Goal: Task Accomplishment & Management: Complete application form

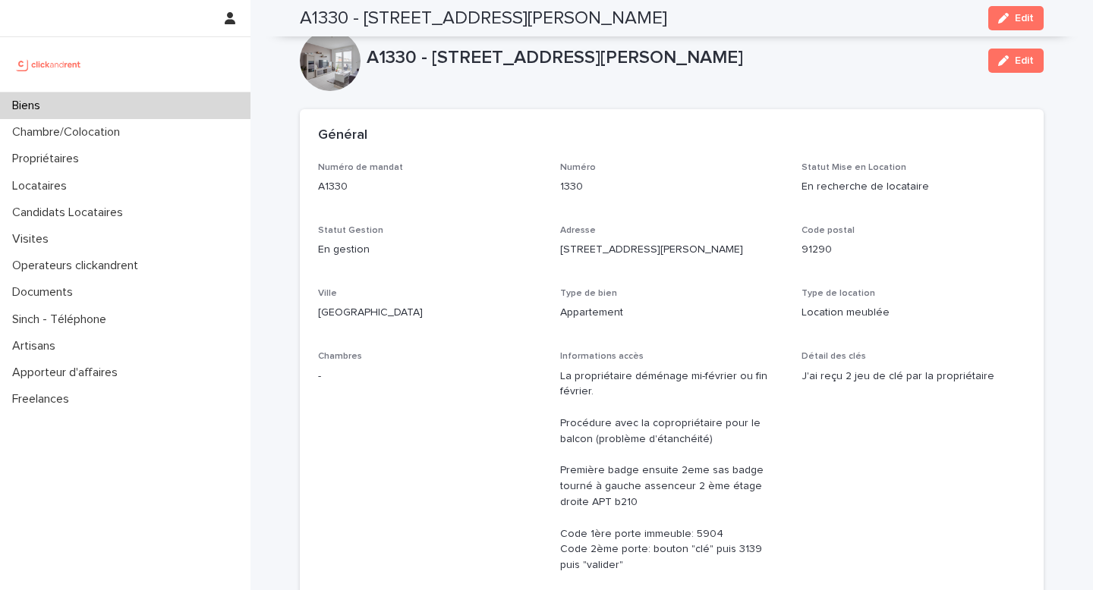
scroll to position [1241, 0]
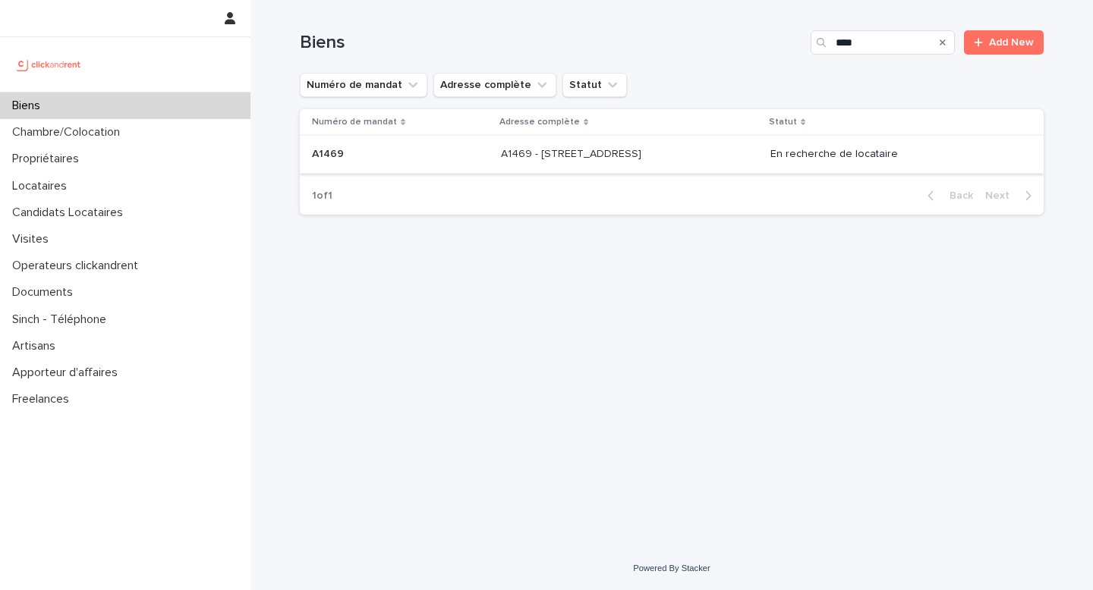
type input "****"
click at [579, 161] on p "A1469 - [STREET_ADDRESS]" at bounding box center [572, 153] width 143 height 16
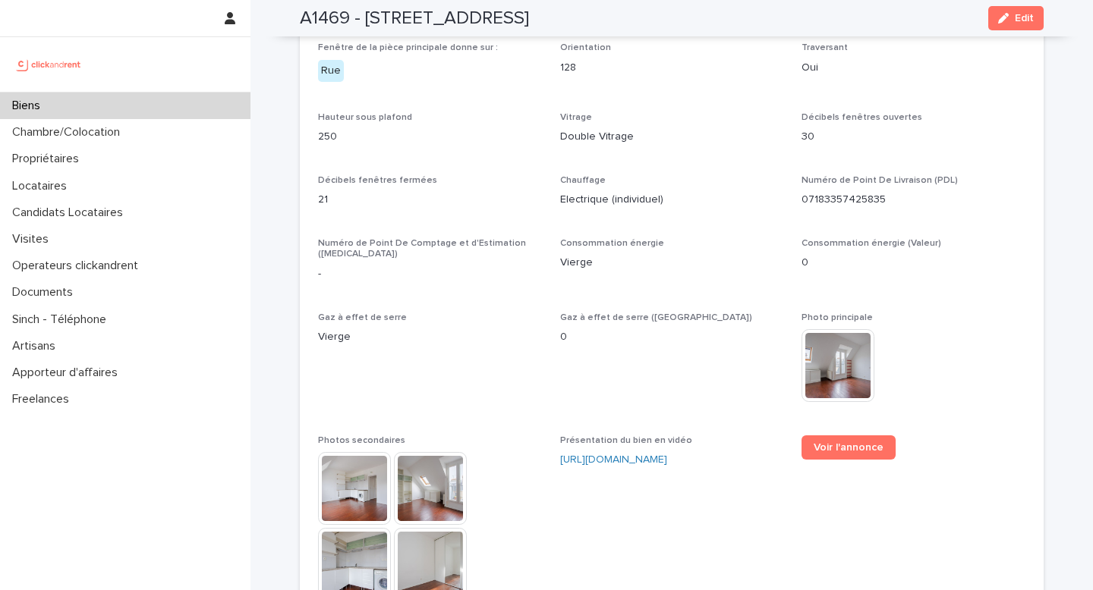
scroll to position [3990, 0]
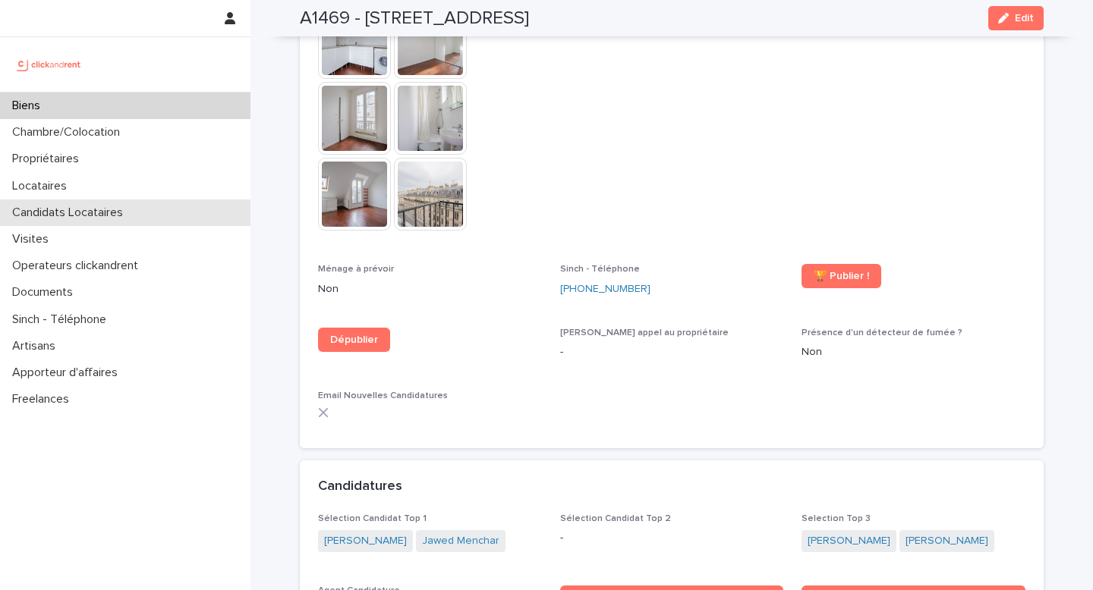
click at [81, 215] on p "Candidats Locataires" at bounding box center [70, 213] width 129 height 14
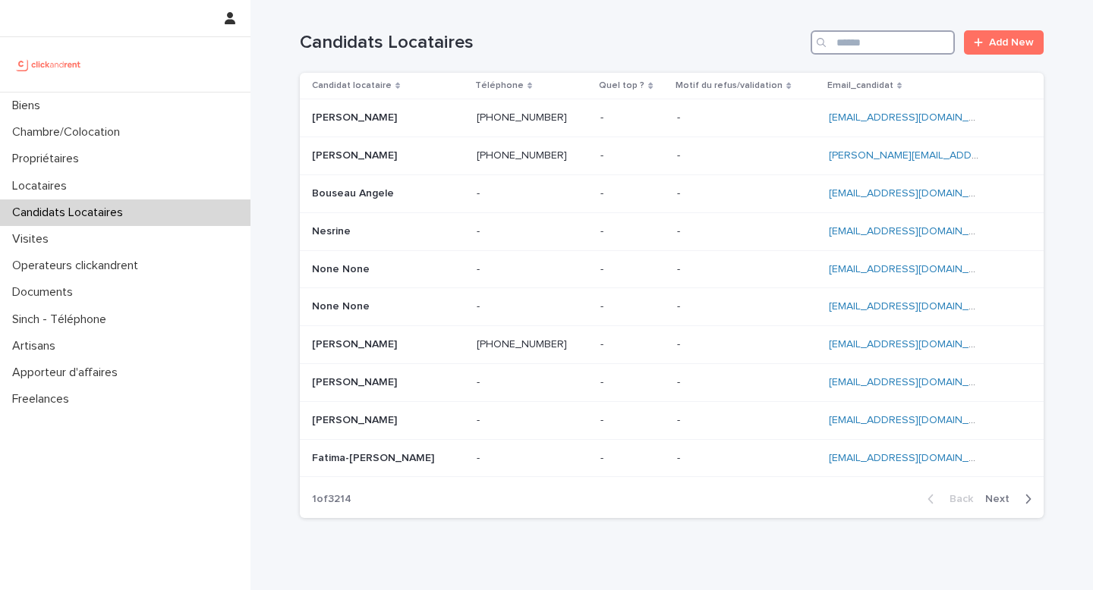
click at [880, 49] on input "Search" at bounding box center [882, 42] width 144 height 24
paste input "*********"
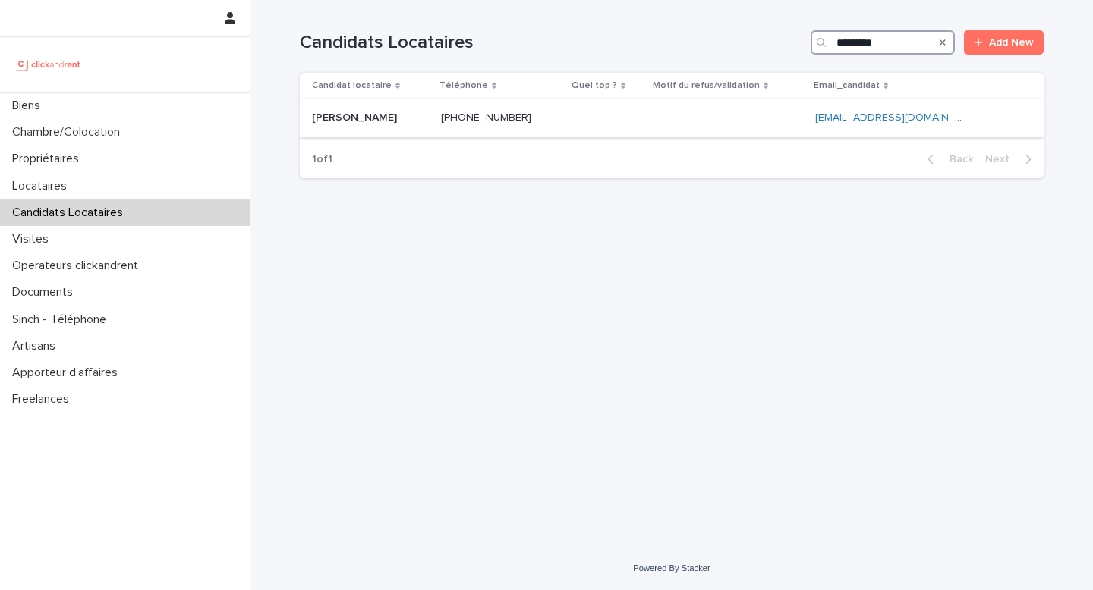
type input "*********"
click at [405, 119] on p at bounding box center [370, 118] width 117 height 13
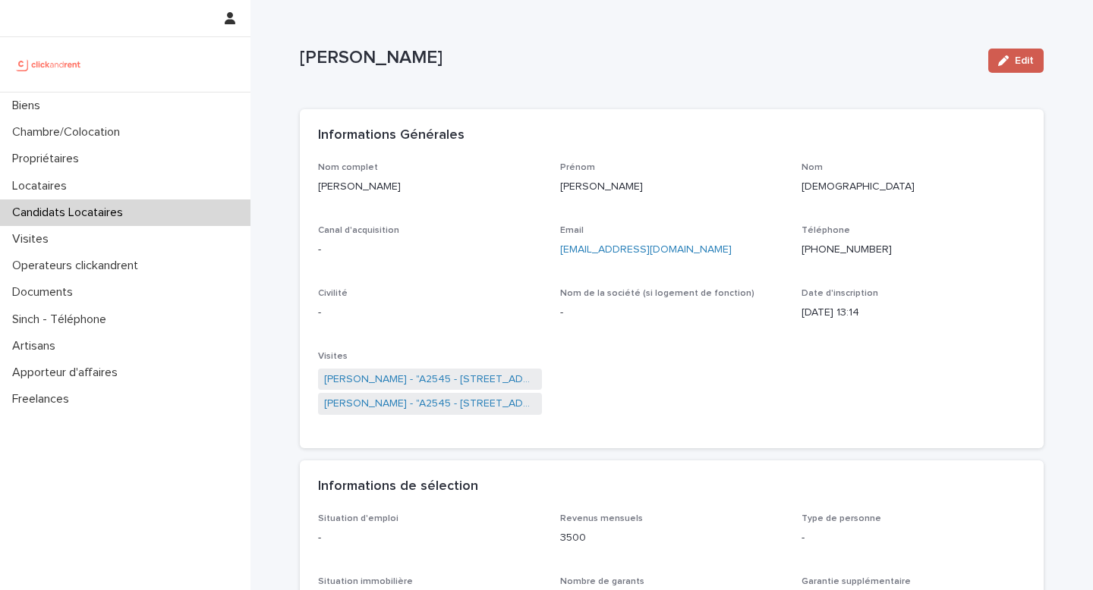
click at [1014, 64] on span "Edit" at bounding box center [1023, 60] width 19 height 11
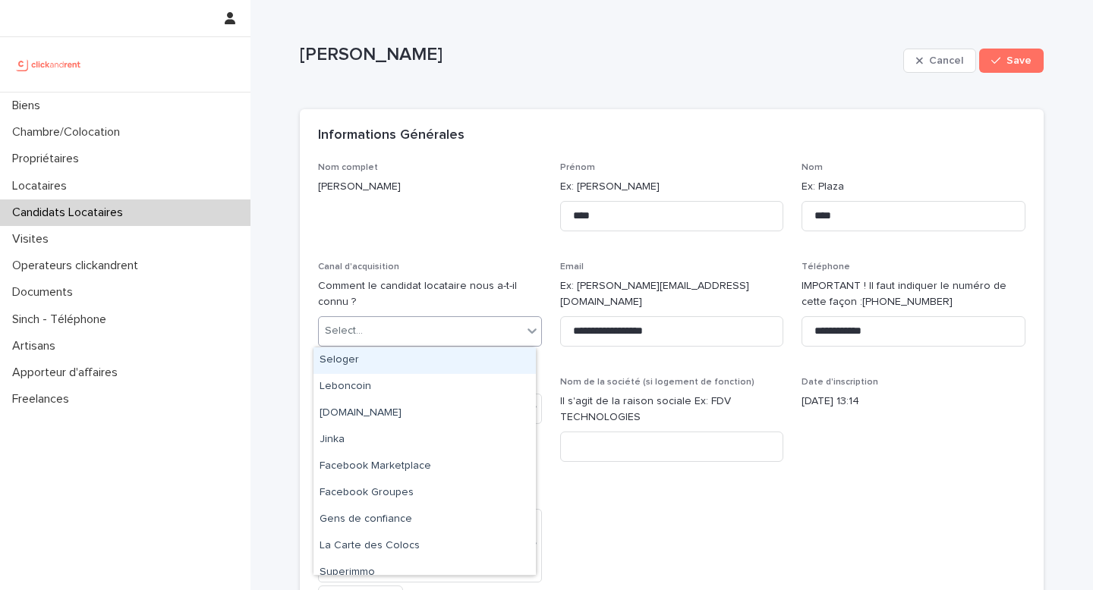
click at [455, 337] on div "Select..." at bounding box center [420, 331] width 203 height 25
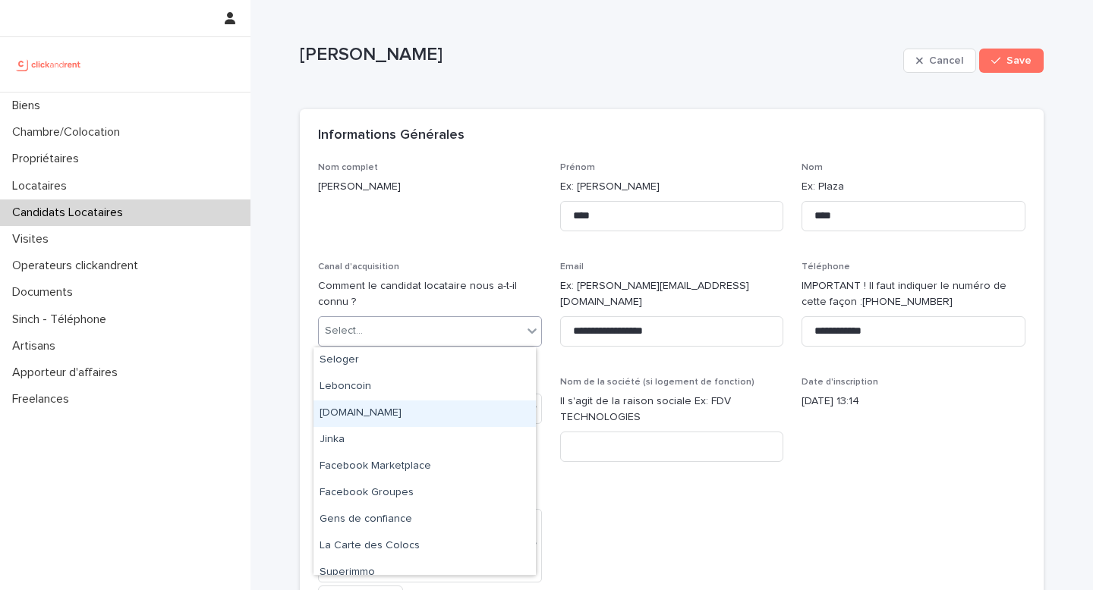
click at [388, 406] on div "[DOMAIN_NAME]" at bounding box center [424, 414] width 222 height 27
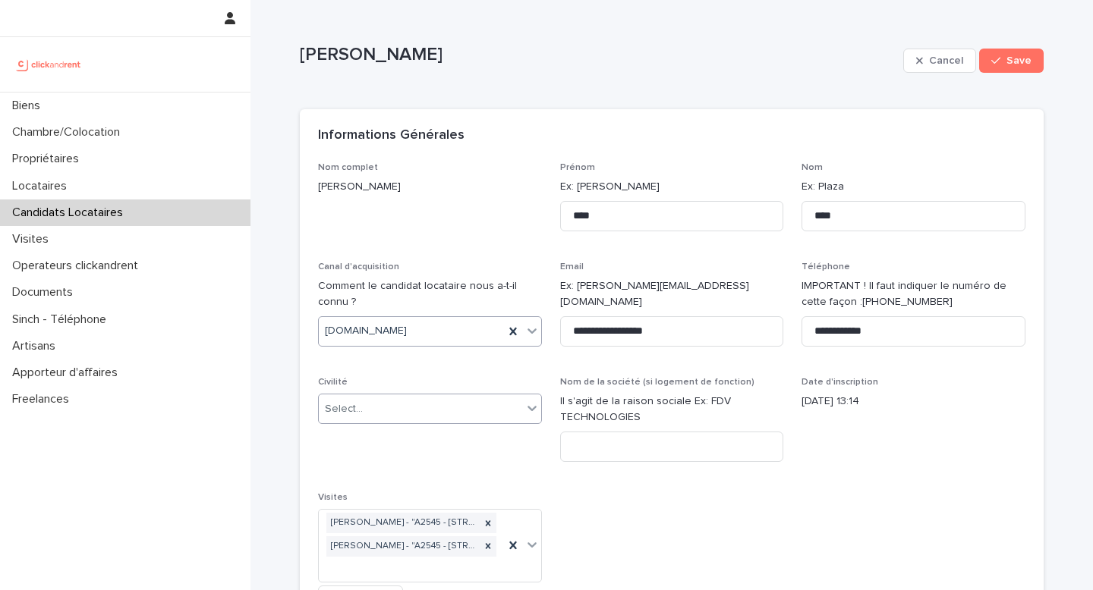
drag, startPoint x: 360, startPoint y: 408, endPoint x: 366, endPoint y: 419, distance: 12.6
click at [360, 408] on div "Select..." at bounding box center [420, 409] width 203 height 25
click at [377, 441] on div "Madame" at bounding box center [424, 438] width 222 height 27
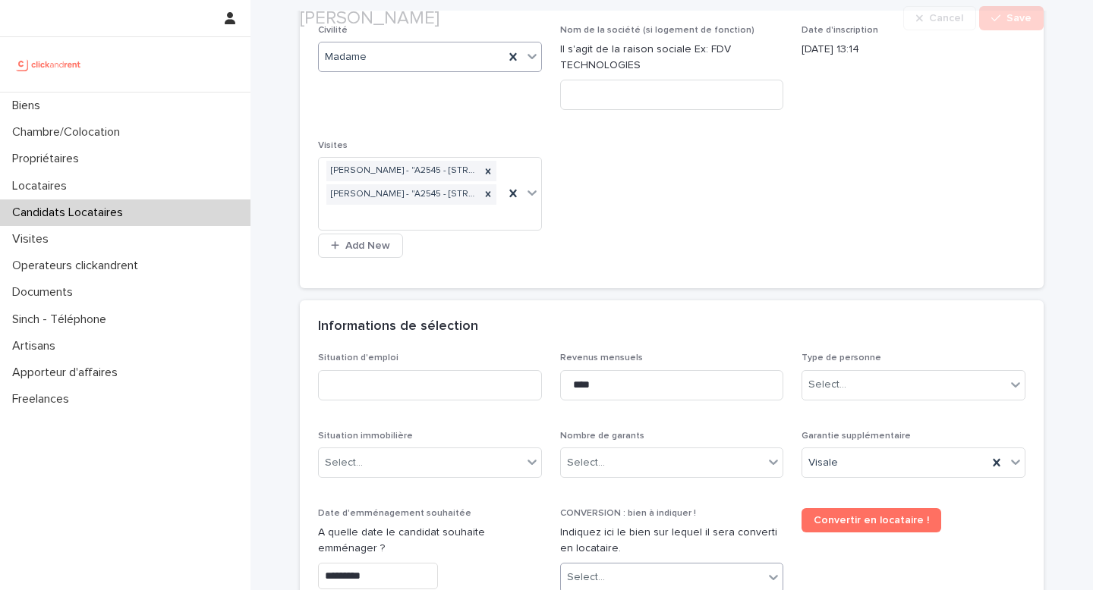
scroll to position [503, 0]
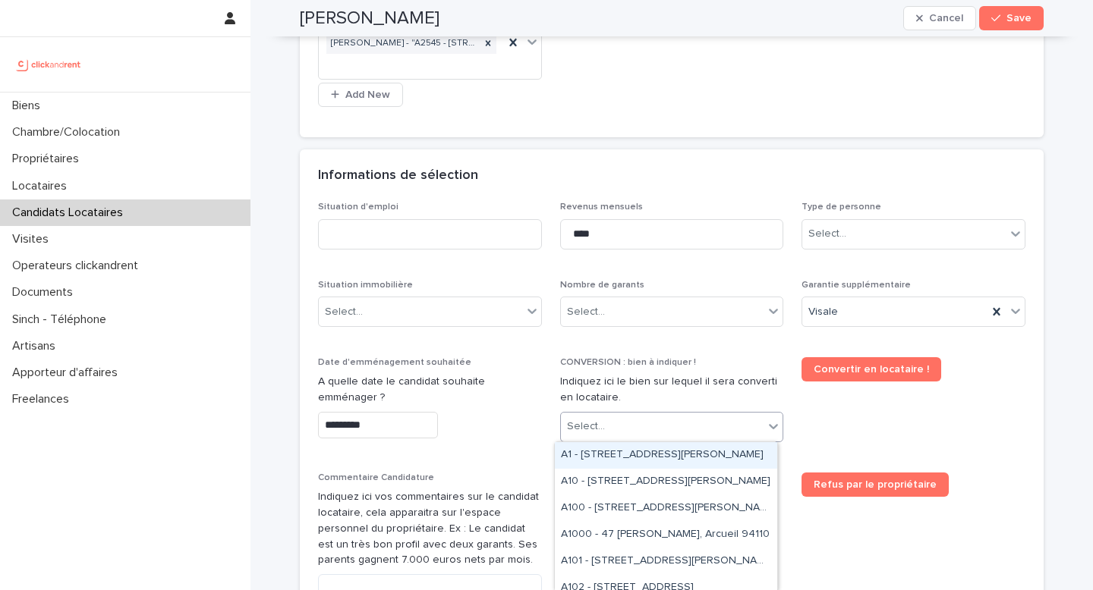
click at [623, 437] on div "Select..." at bounding box center [662, 426] width 203 height 25
type input "*"
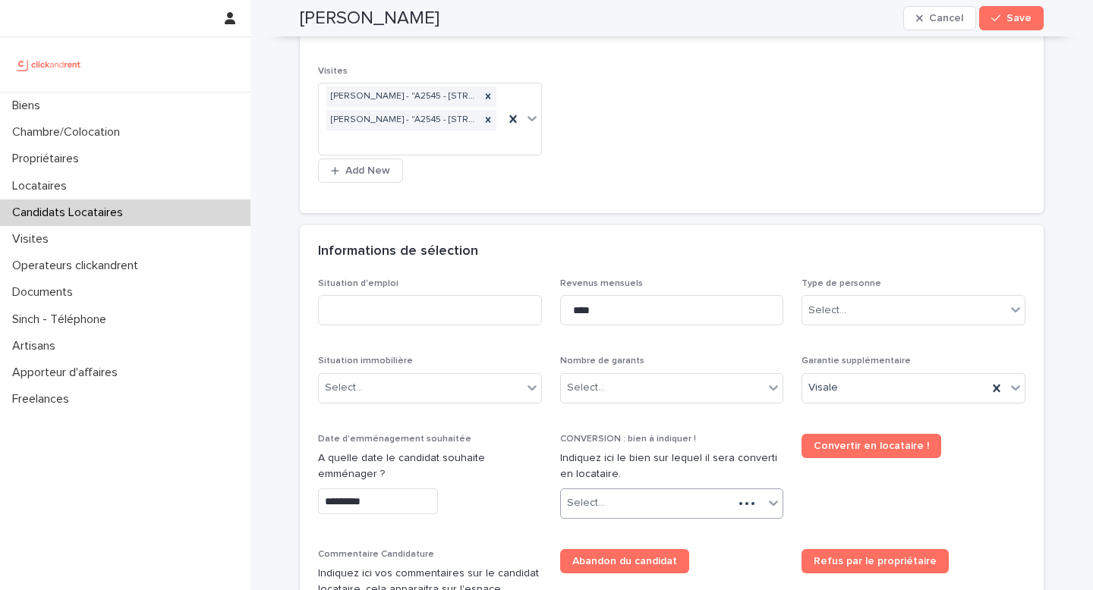
scroll to position [542, 0]
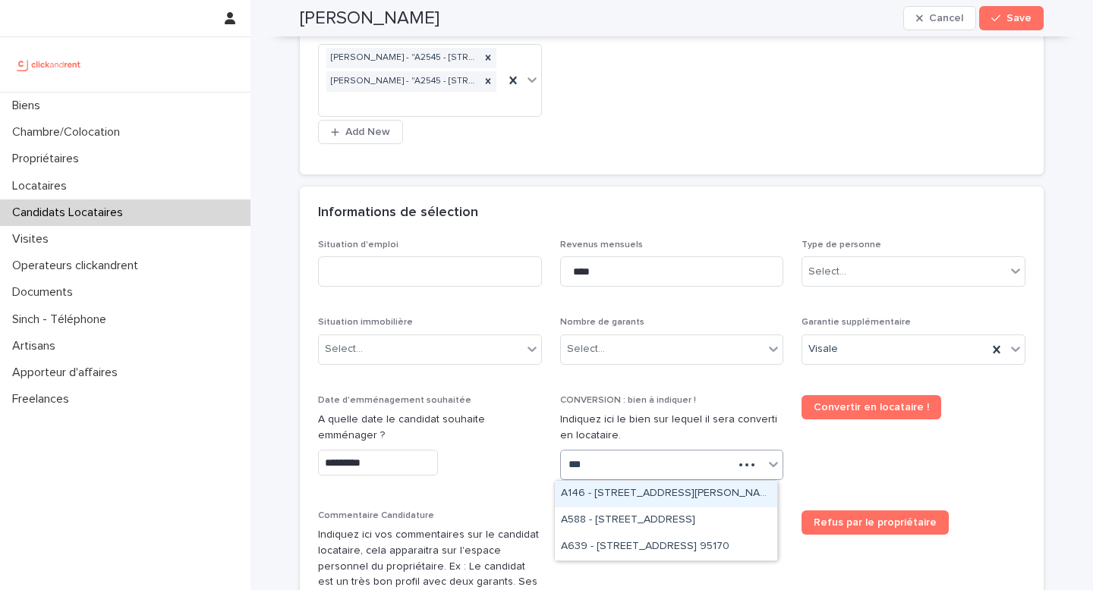
type input "****"
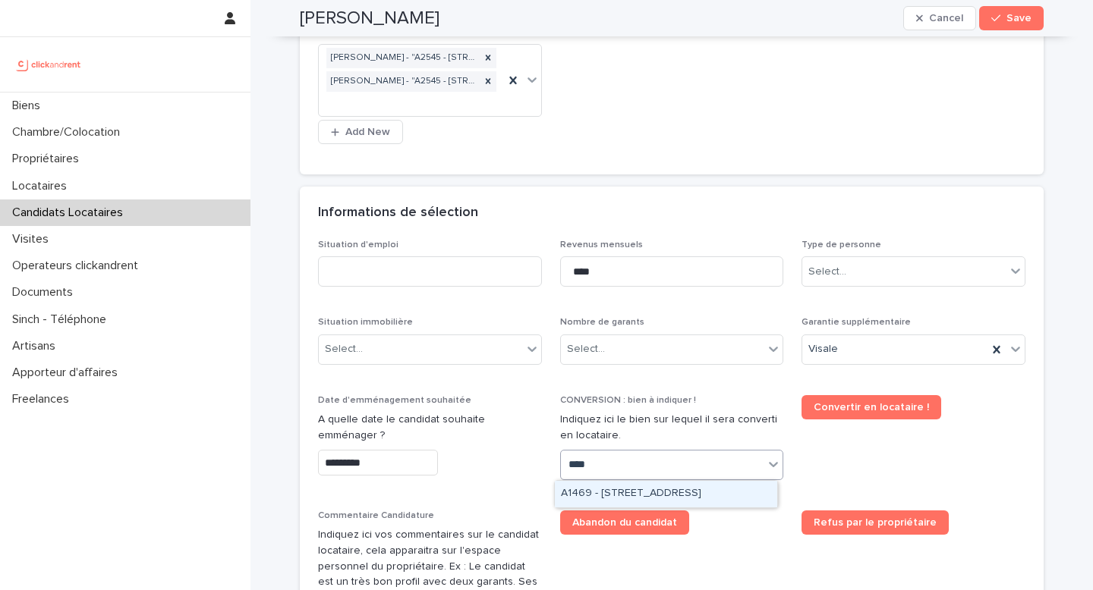
click at [632, 492] on div "A1469 - [STREET_ADDRESS]" at bounding box center [666, 494] width 222 height 27
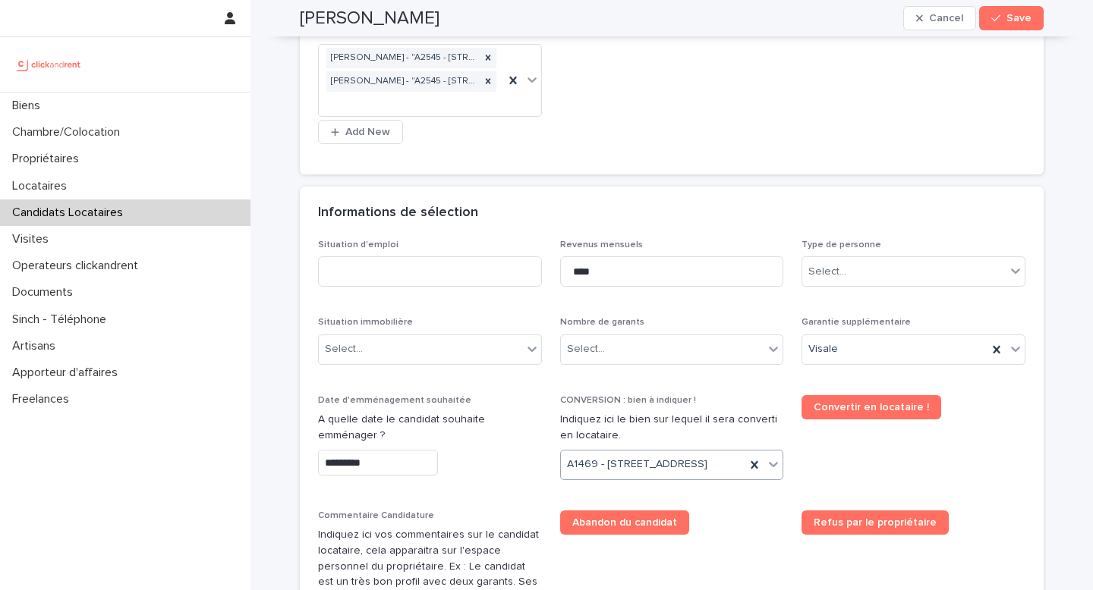
scroll to position [555, 0]
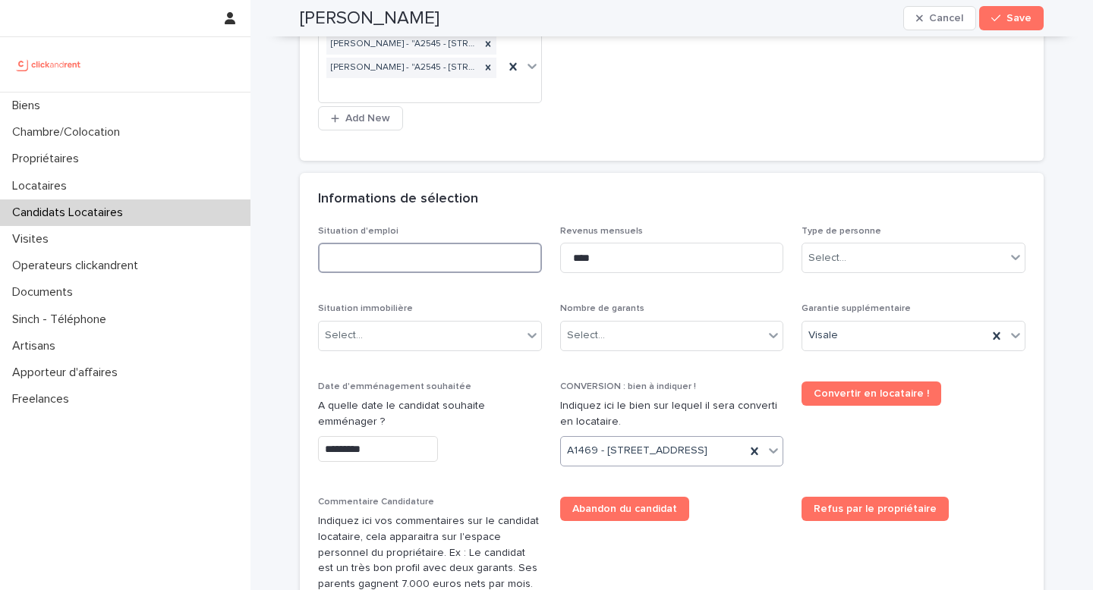
click at [434, 265] on input at bounding box center [430, 258] width 224 height 30
type input "**********"
click at [420, 354] on div "Situation immobilière Select..." at bounding box center [430, 332] width 224 height 59
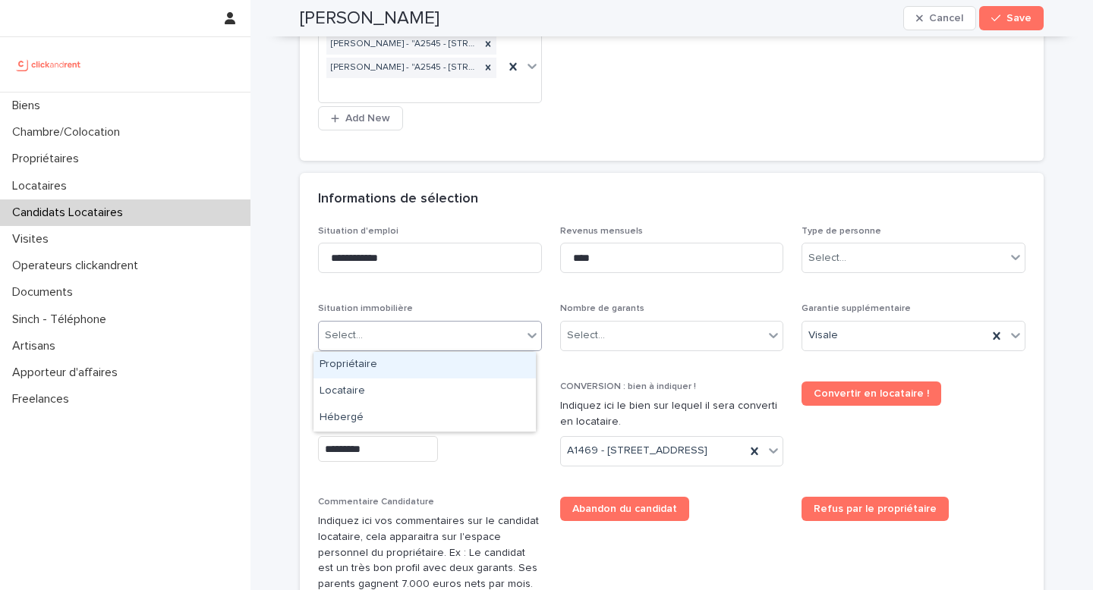
click at [411, 343] on div "Select..." at bounding box center [420, 335] width 203 height 25
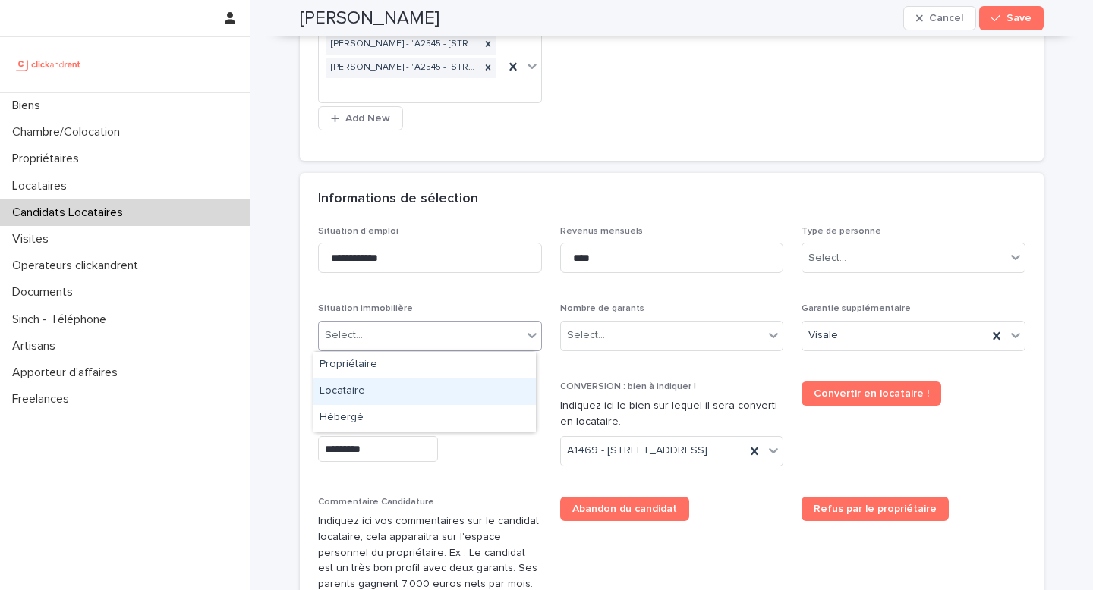
click at [376, 395] on div "Locataire" at bounding box center [424, 392] width 222 height 27
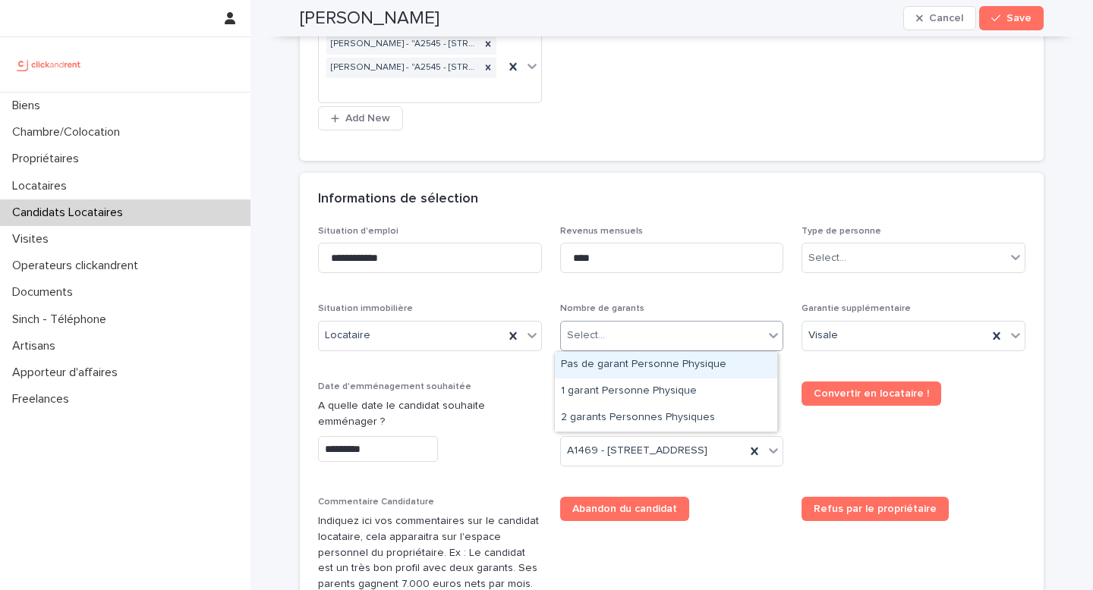
click at [634, 343] on div "Select..." at bounding box center [662, 335] width 203 height 25
click at [624, 371] on div "Pas de garant Personne Physique" at bounding box center [666, 365] width 222 height 27
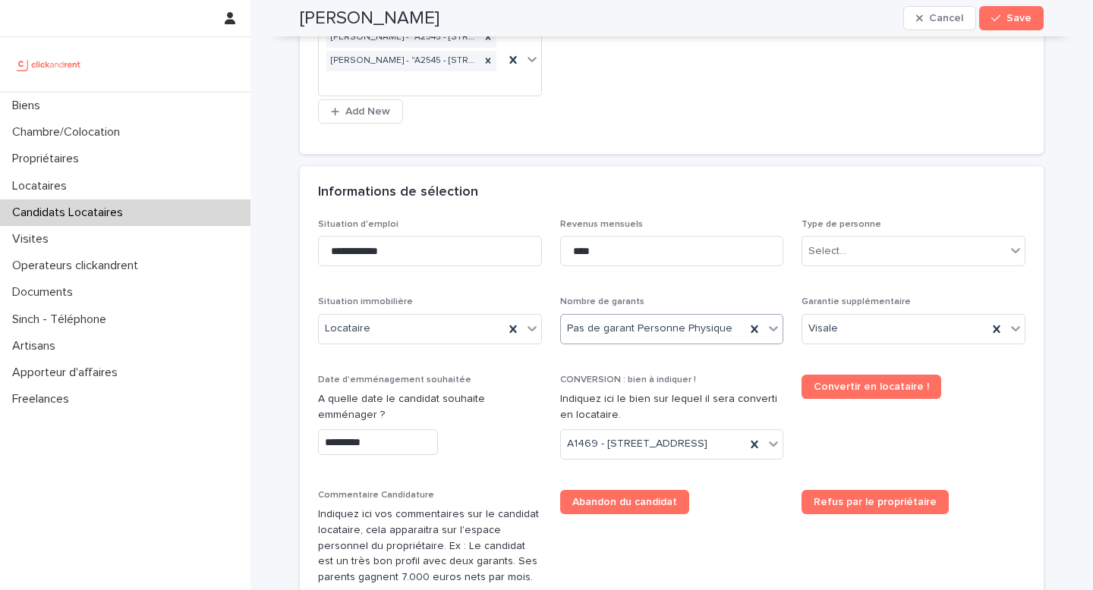
scroll to position [617, 0]
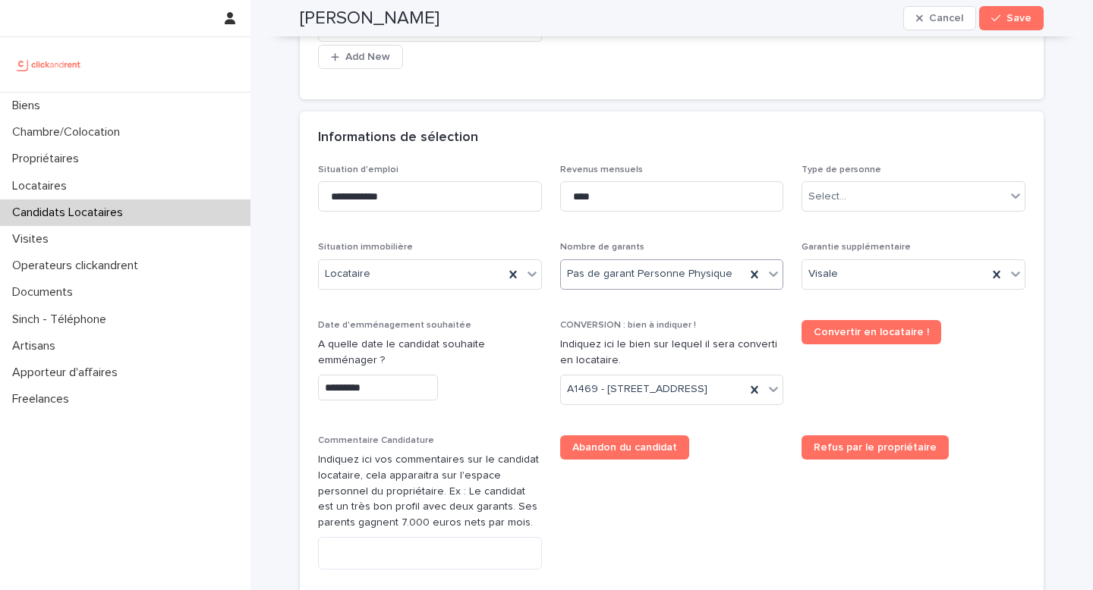
click at [359, 379] on input "*********" at bounding box center [378, 388] width 120 height 27
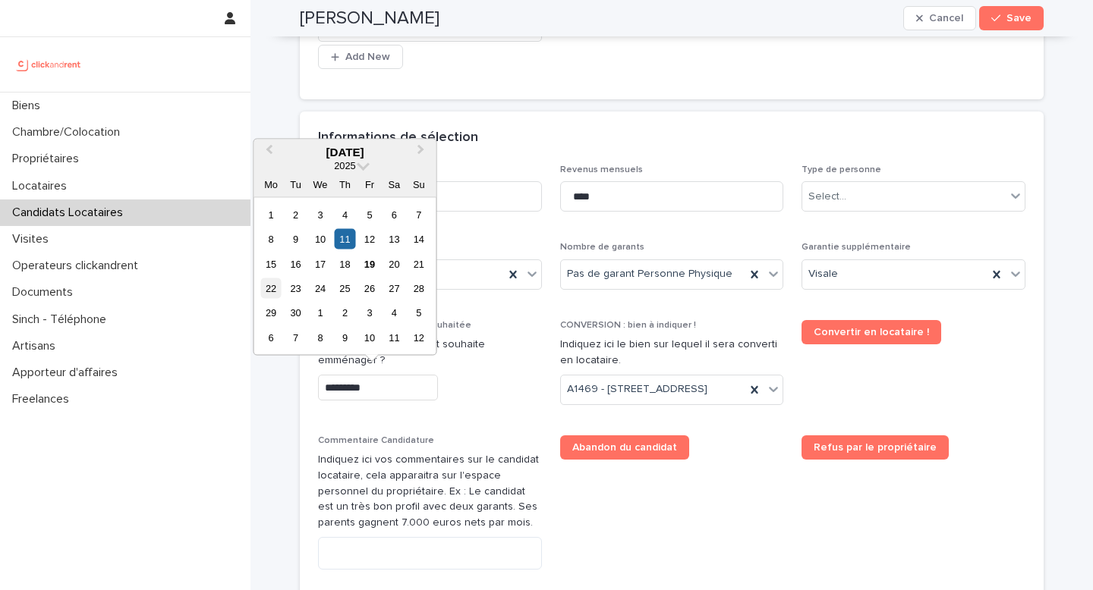
click at [277, 290] on div "22" at bounding box center [270, 288] width 20 height 20
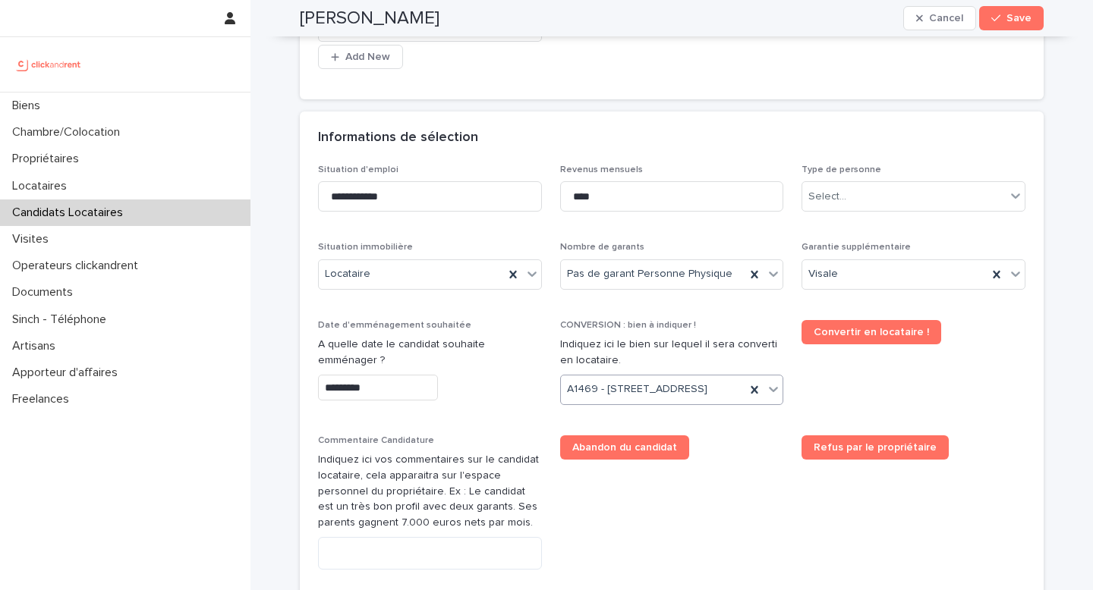
type input "*********"
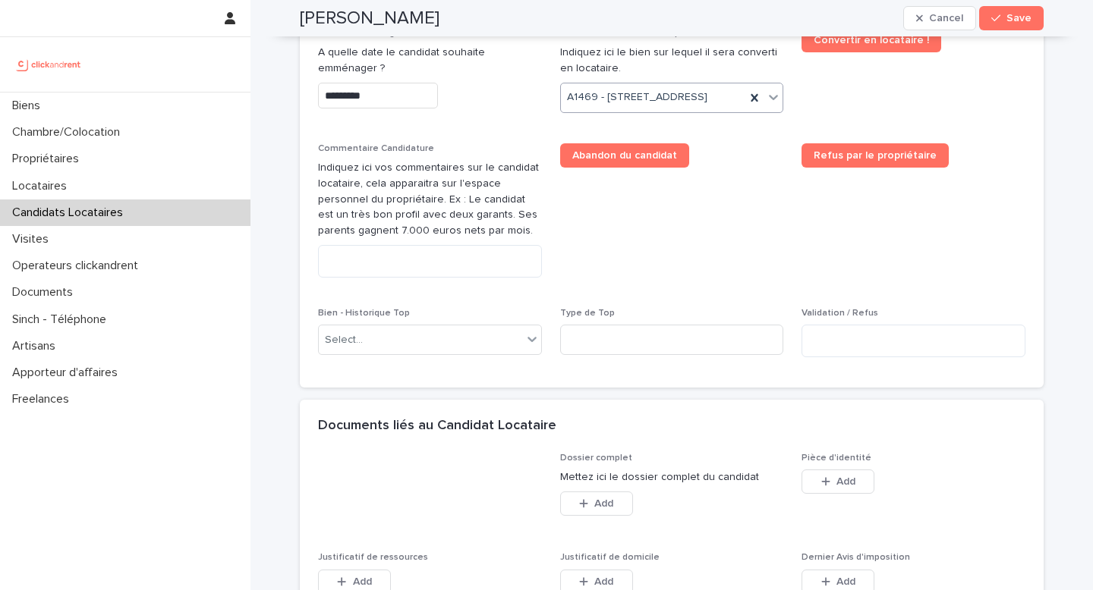
scroll to position [1104, 0]
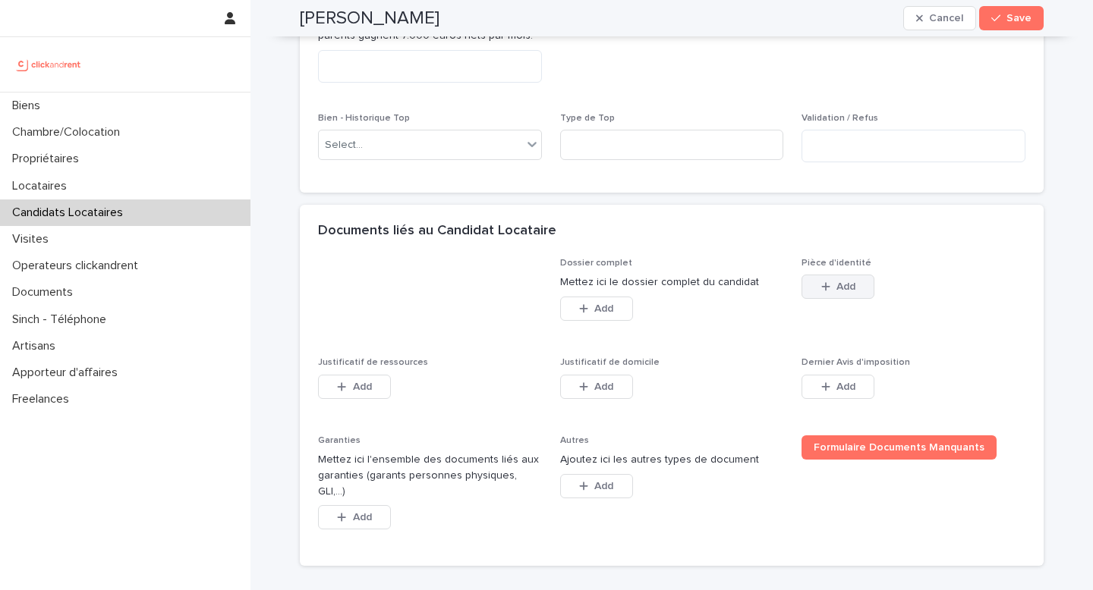
click at [850, 299] on button "Add" at bounding box center [837, 287] width 73 height 24
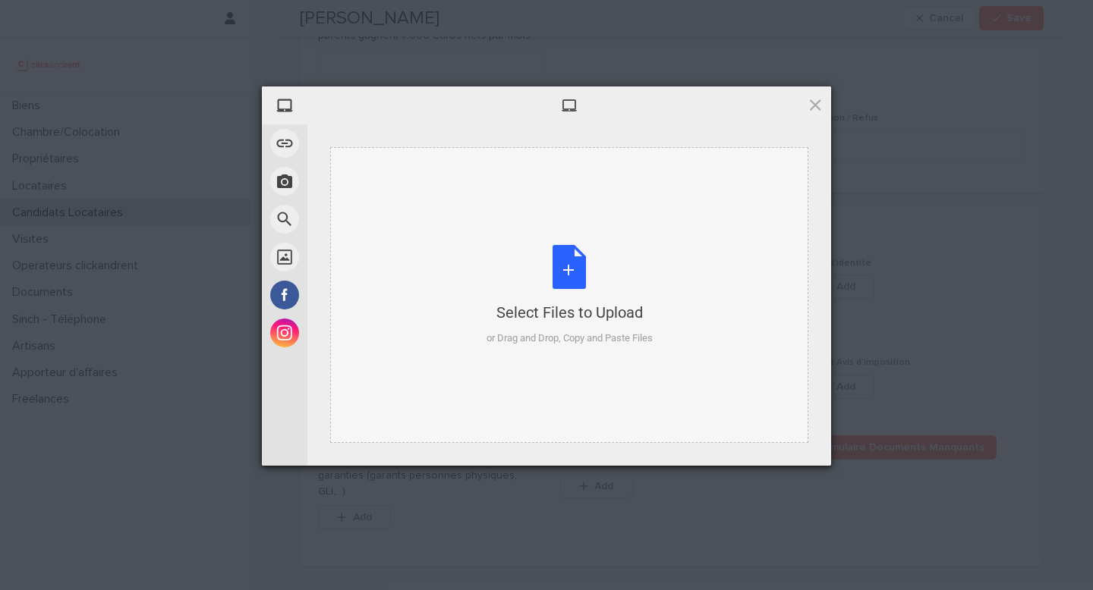
click at [554, 304] on div "Select Files to Upload" at bounding box center [569, 312] width 166 height 21
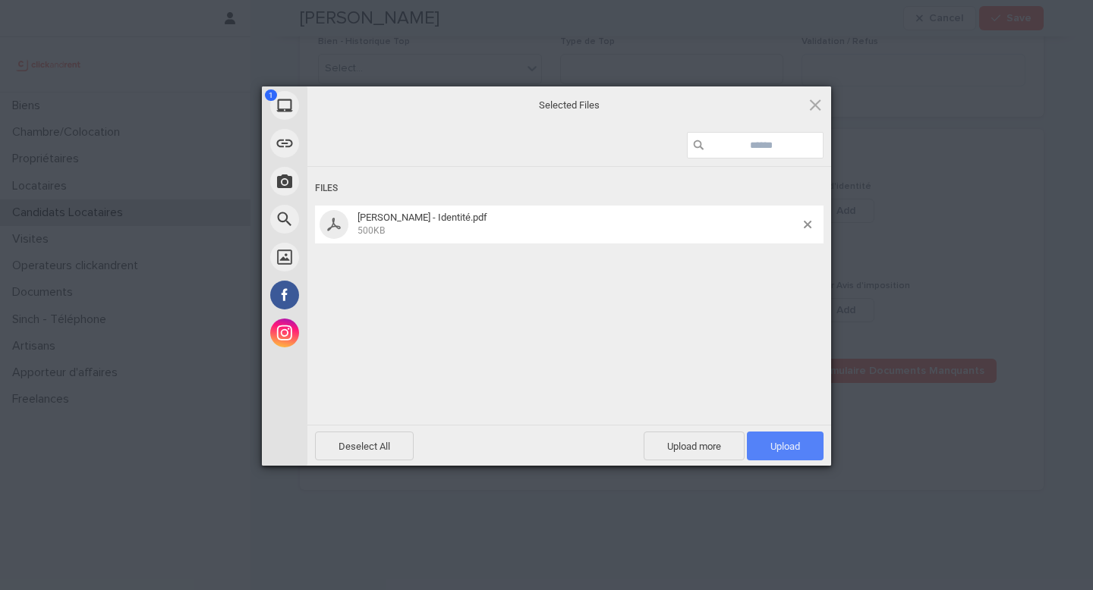
click at [776, 457] on span "Upload 1" at bounding box center [785, 446] width 77 height 29
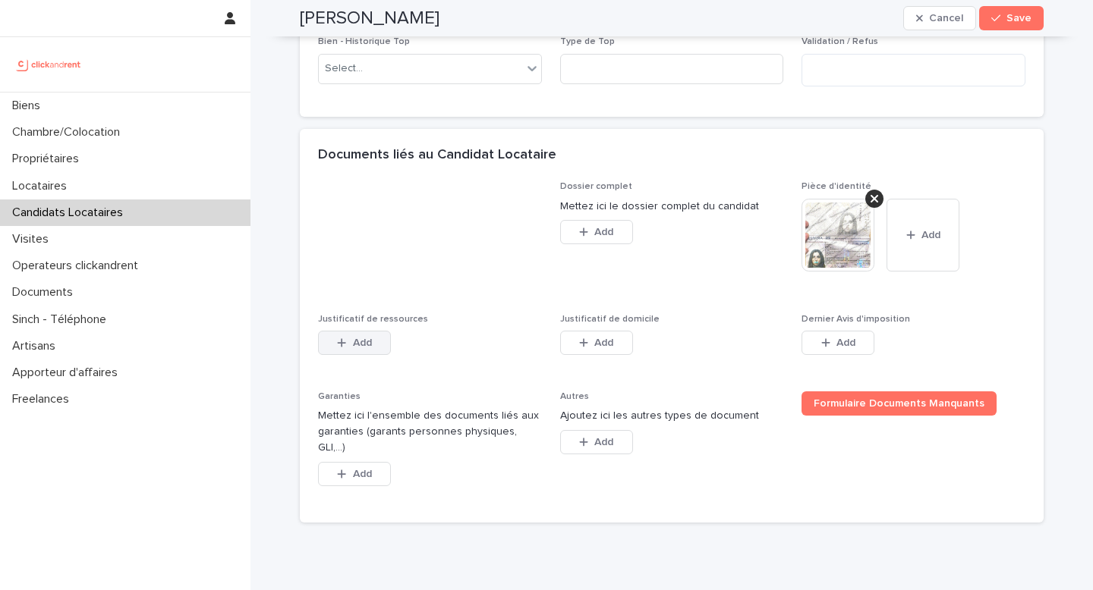
click at [330, 355] on button "Add" at bounding box center [354, 343] width 73 height 24
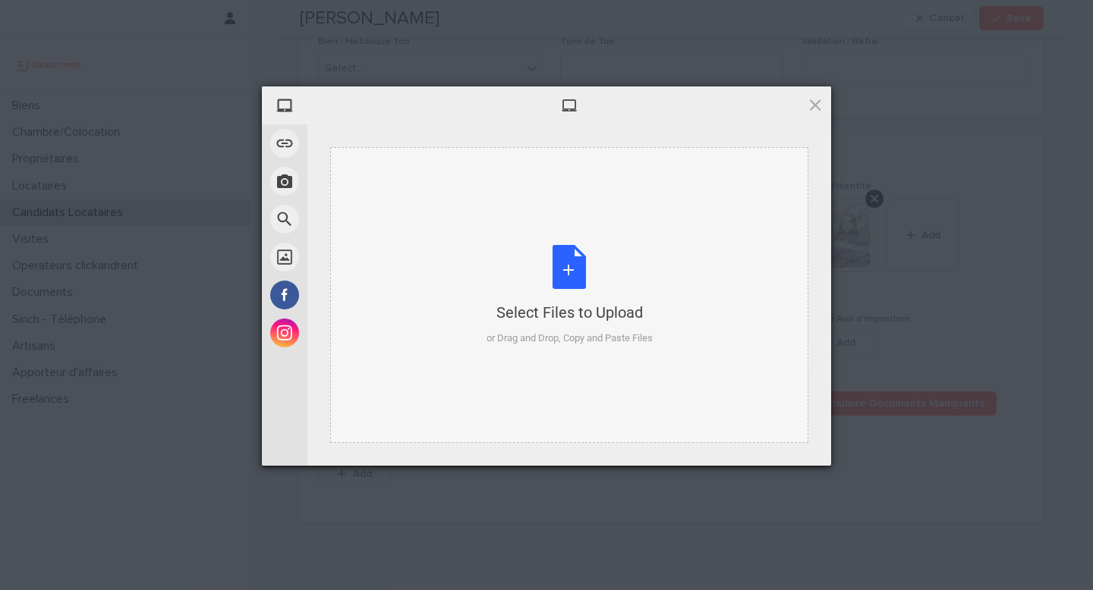
click at [620, 320] on div "Select Files to Upload" at bounding box center [569, 312] width 166 height 21
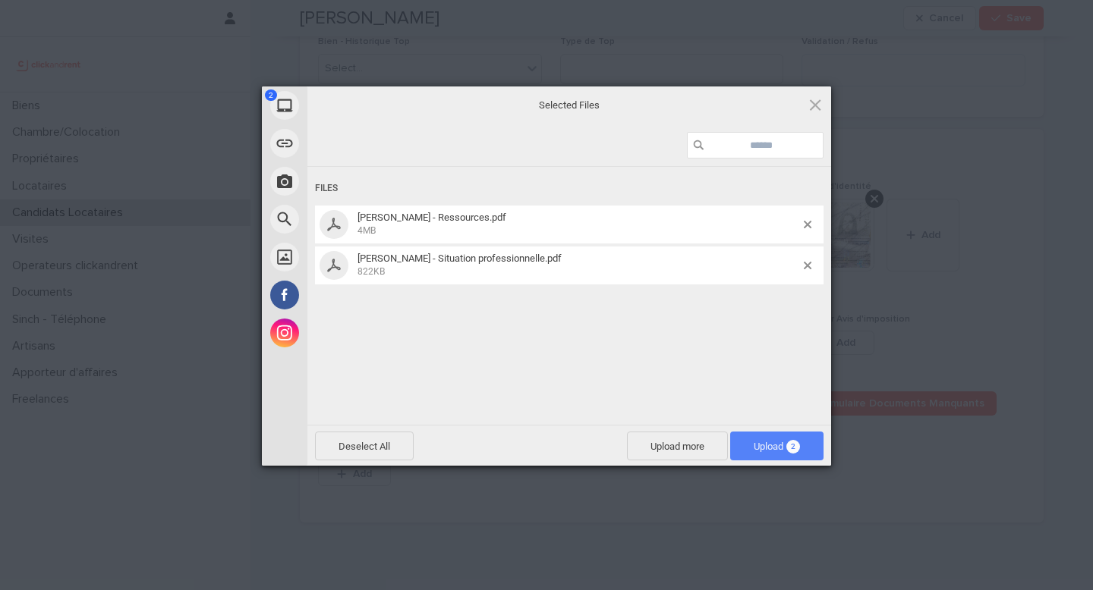
click at [759, 445] on span "Upload 2" at bounding box center [776, 446] width 46 height 11
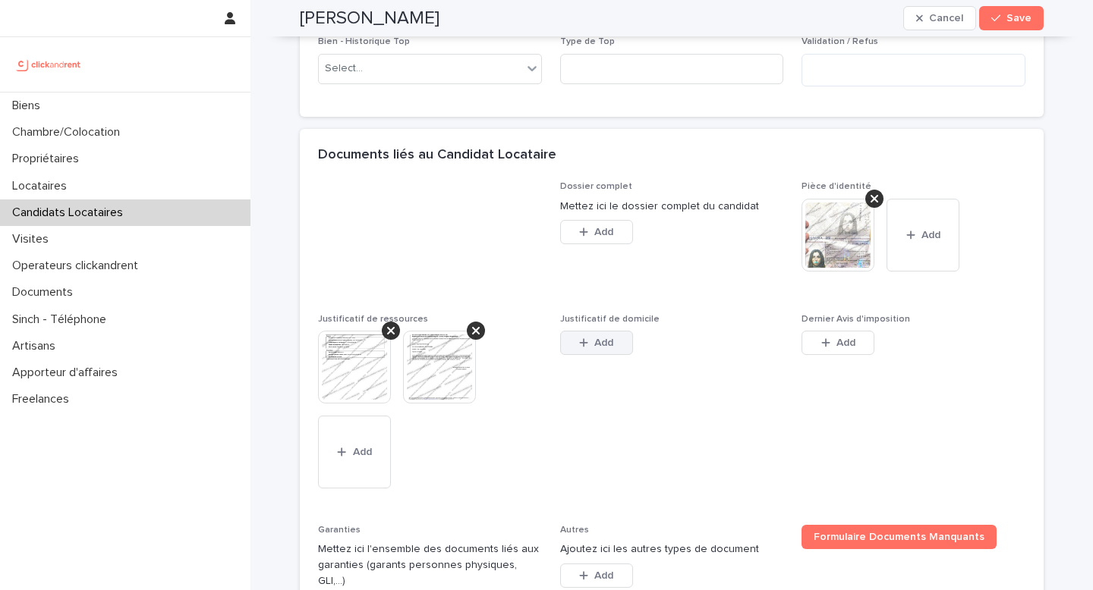
click at [594, 348] on span "Add" at bounding box center [603, 343] width 19 height 11
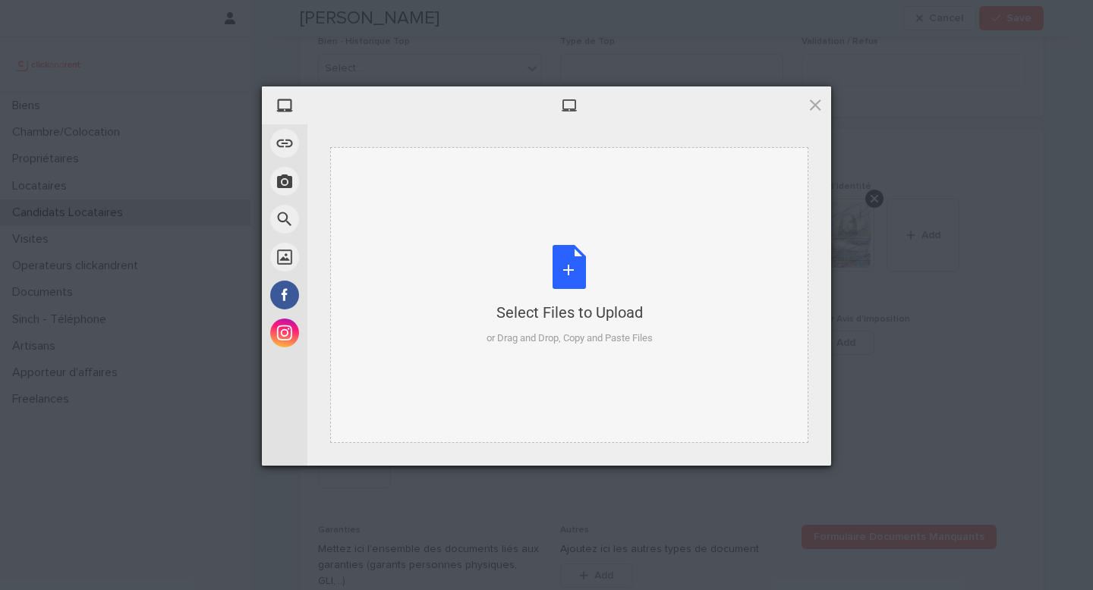
click at [590, 359] on div "Select Files to Upload or Drag and Drop, Copy and Paste Files" at bounding box center [569, 295] width 478 height 296
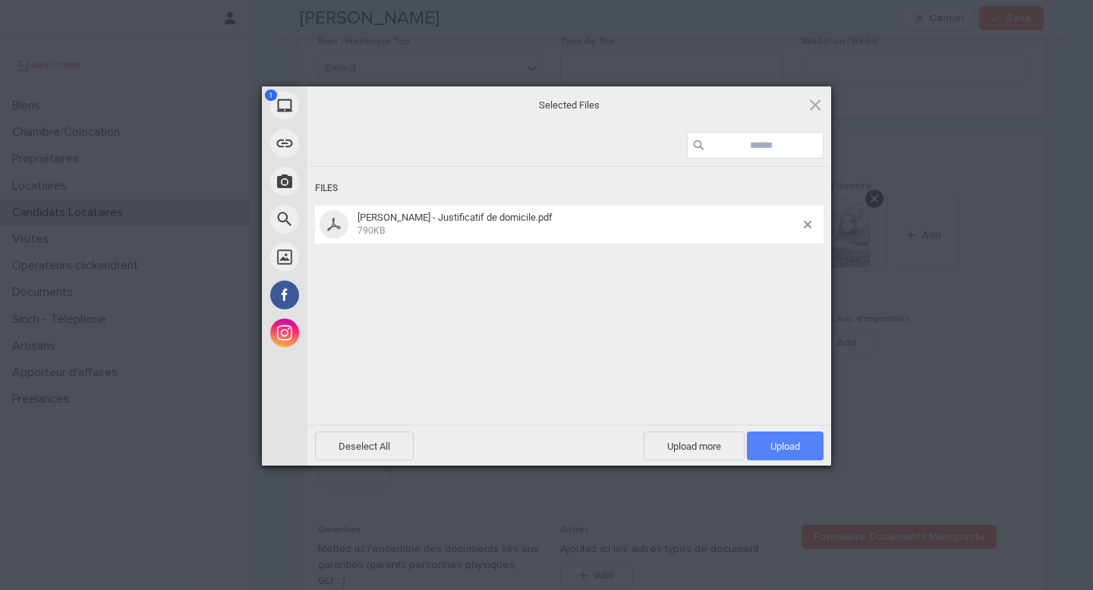
click at [785, 432] on span "Upload 1" at bounding box center [785, 446] width 77 height 29
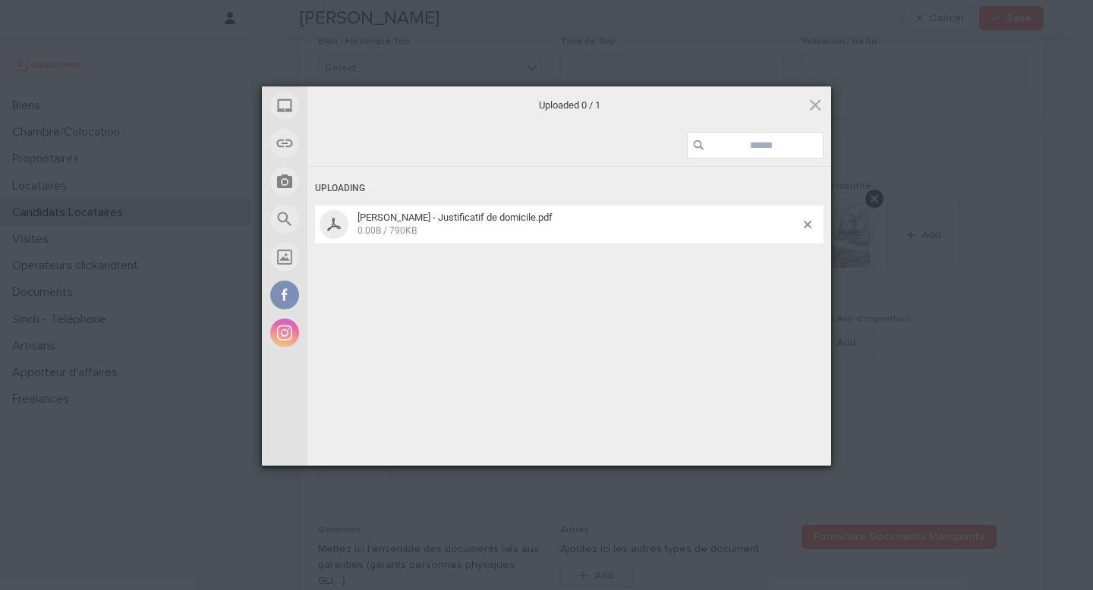
click at [784, 430] on div "Uploading [PERSON_NAME] - Justificatif de domicile.pdf 0.00B / 790KB" at bounding box center [568, 318] width 523 height 303
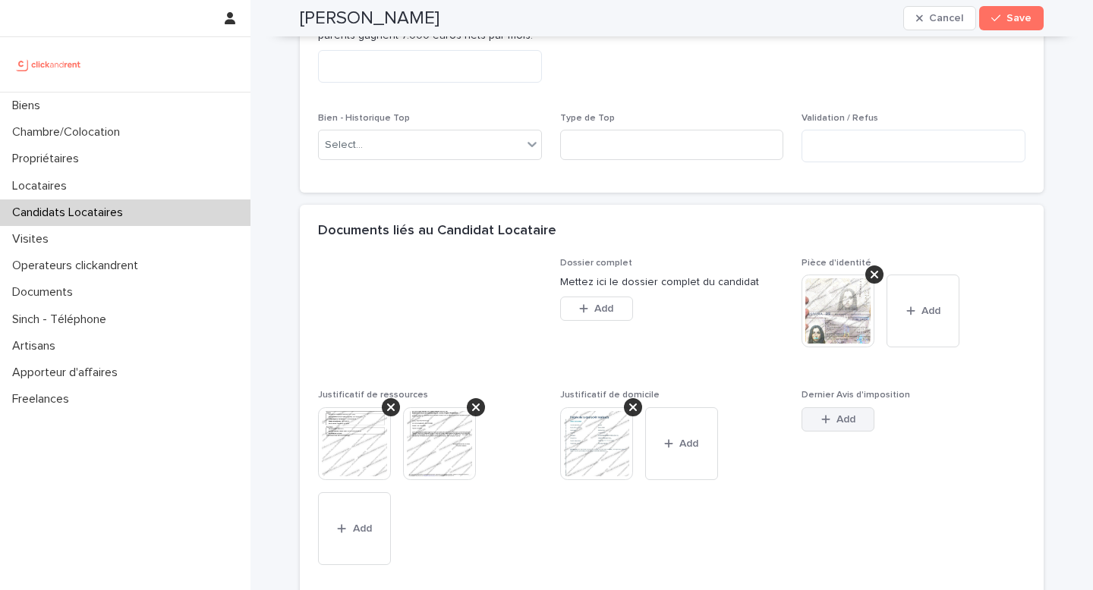
click at [813, 432] on button "Add" at bounding box center [837, 419] width 73 height 24
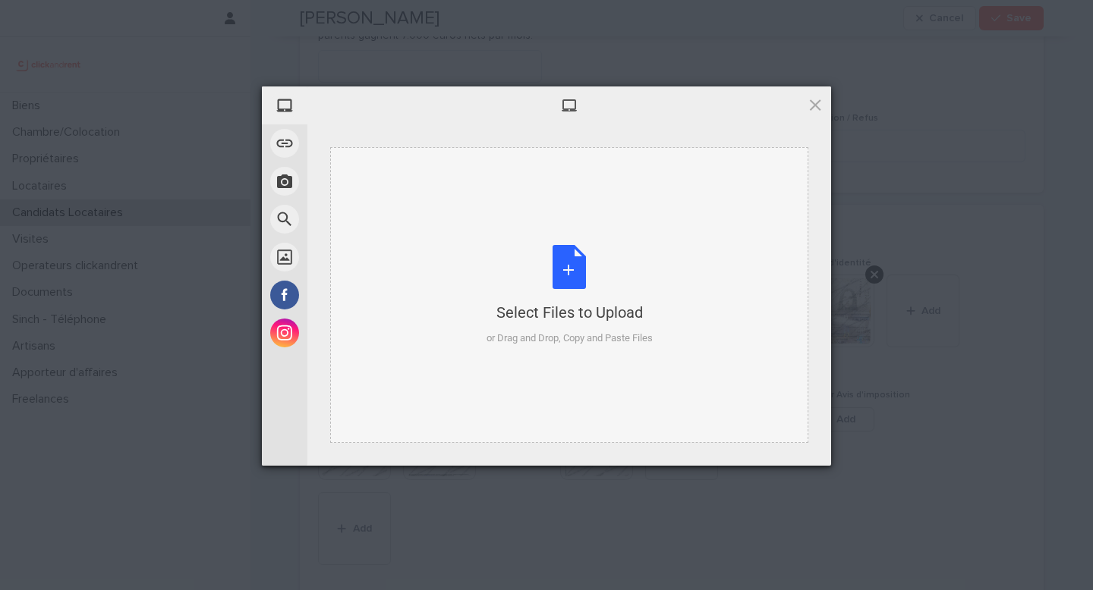
click at [612, 285] on div "Select Files to Upload or Drag and Drop, Copy and Paste Files" at bounding box center [569, 295] width 166 height 101
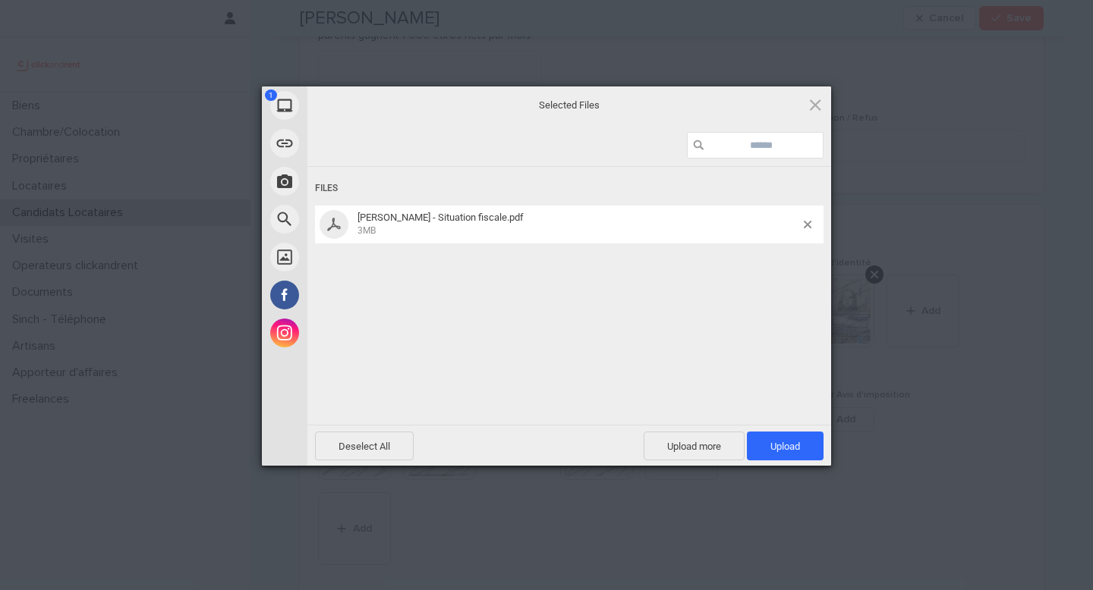
click at [774, 427] on div "Deselect All Upload more Upload 1" at bounding box center [568, 445] width 523 height 41
click at [775, 437] on span "Upload 1" at bounding box center [785, 446] width 77 height 29
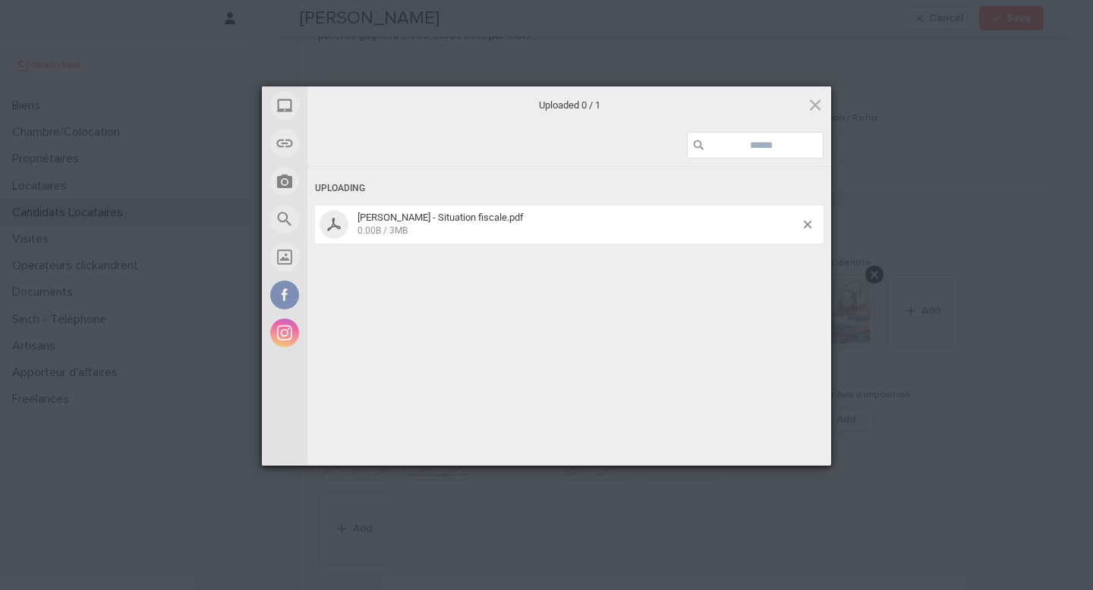
click at [775, 437] on div "Uploaded 0 / 1 Uploading [PERSON_NAME] - Situation fiscale.pdf 0.00B / 3MB Dese…" at bounding box center [568, 275] width 523 height 379
click at [775, 437] on div "Uploading [PERSON_NAME] - Situation fiscale.pdf 0.00B / 3MB" at bounding box center [568, 318] width 523 height 303
click at [708, 382] on div "Uploading [PERSON_NAME] - Situation fiscale.pdf 0.00B / 3MB" at bounding box center [568, 318] width 523 height 303
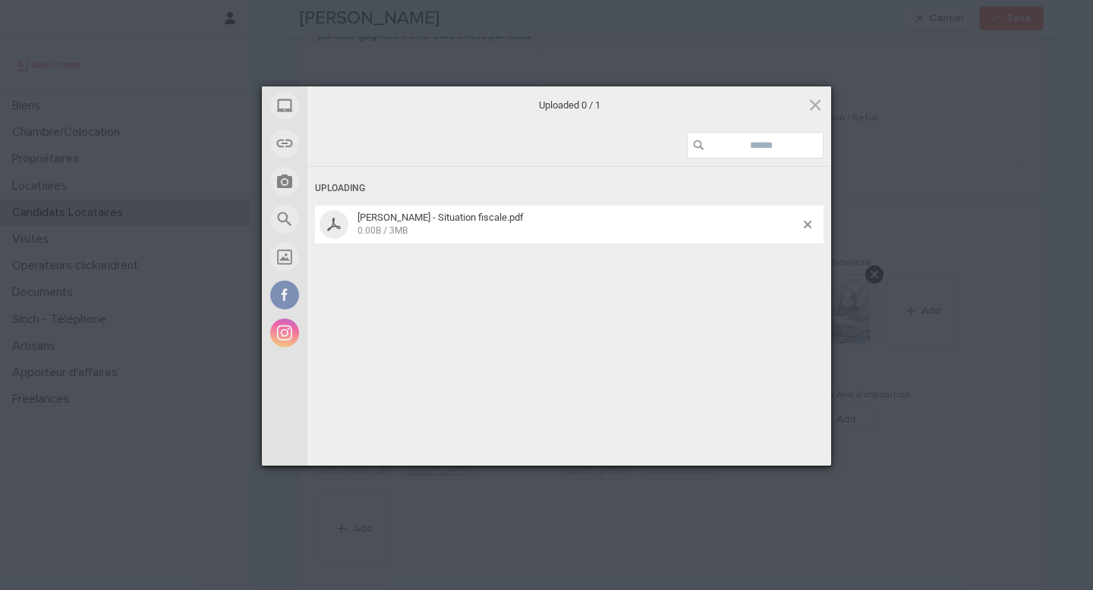
click at [708, 382] on div "Uploading [PERSON_NAME] - Situation fiscale.pdf 0.00B / 3MB" at bounding box center [568, 318] width 523 height 303
click at [644, 289] on div "Uploading [PERSON_NAME] - Situation fiscale.pdf 0.00B / 3MB" at bounding box center [568, 318] width 523 height 303
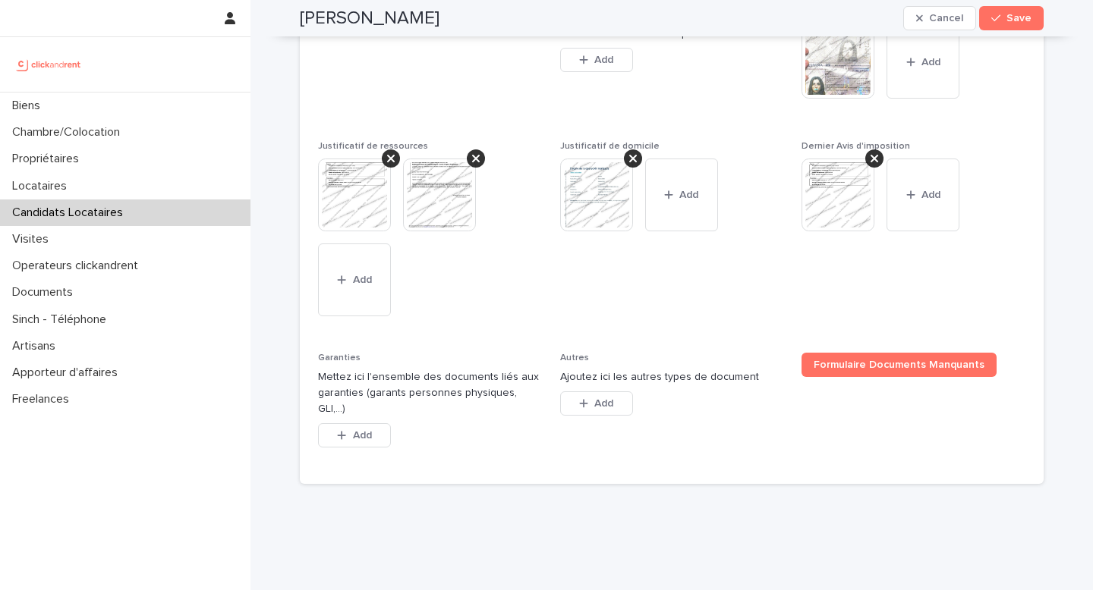
scroll to position [1389, 0]
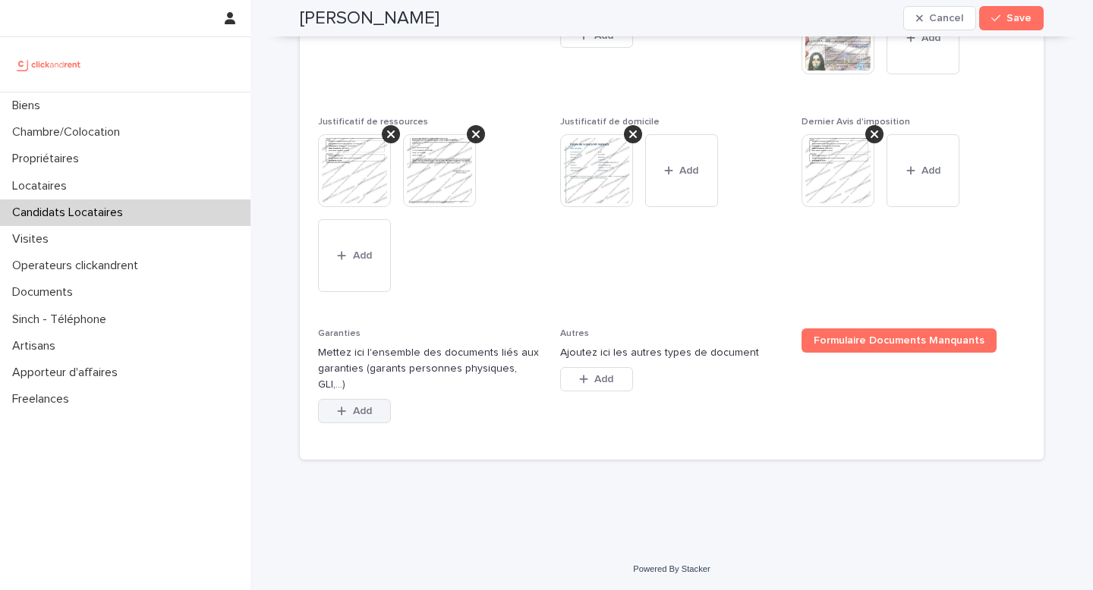
click at [370, 404] on button "Add" at bounding box center [354, 411] width 73 height 24
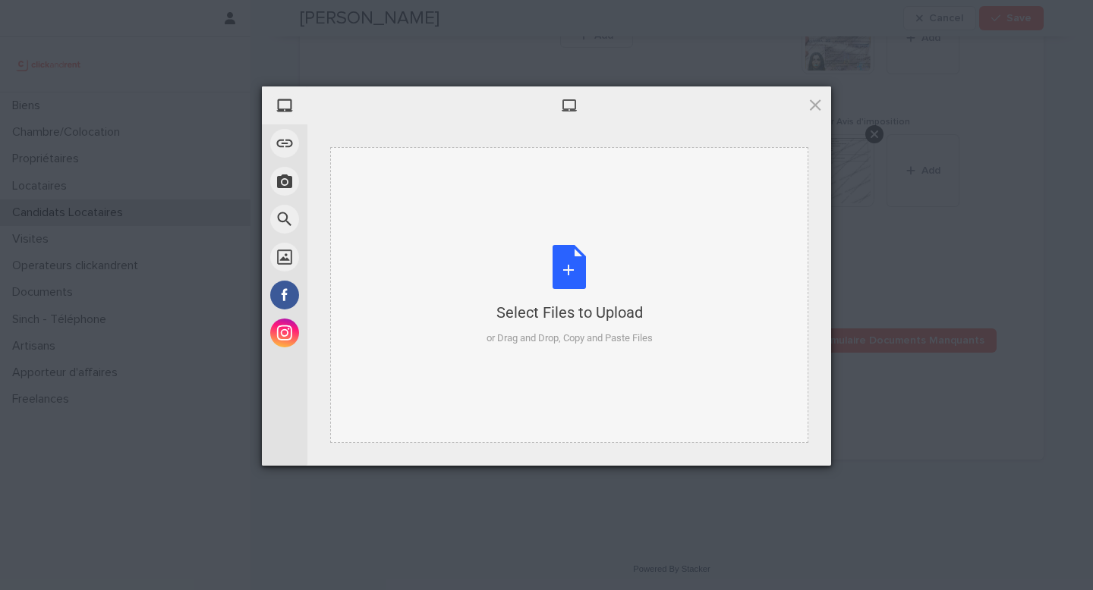
click at [568, 333] on div "or Drag and Drop, Copy and Paste Files" at bounding box center [569, 338] width 166 height 15
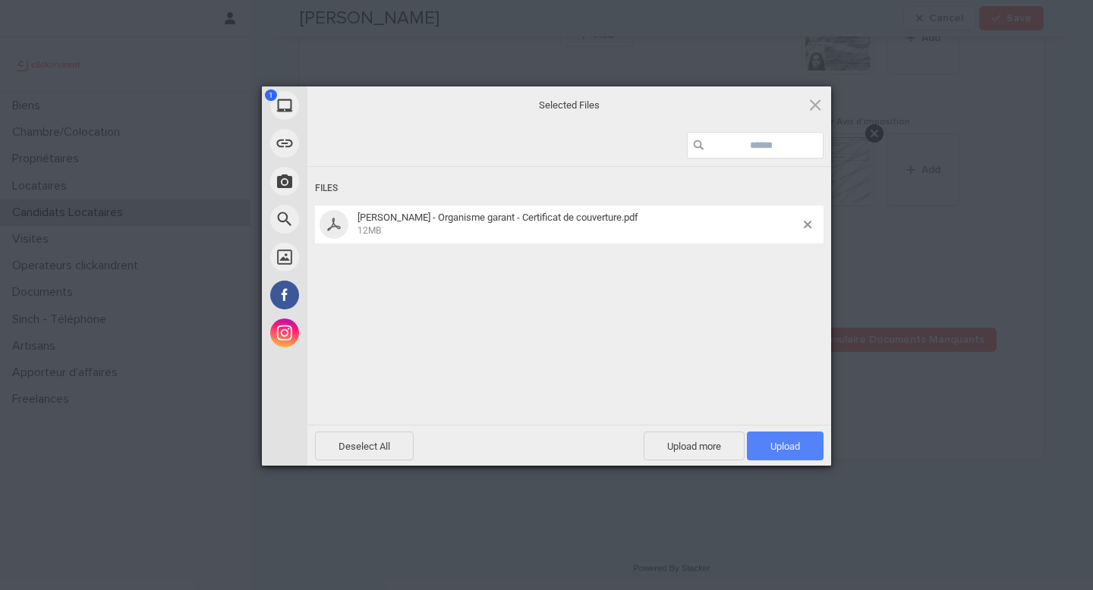
click at [781, 445] on span "Upload 1" at bounding box center [785, 446] width 30 height 11
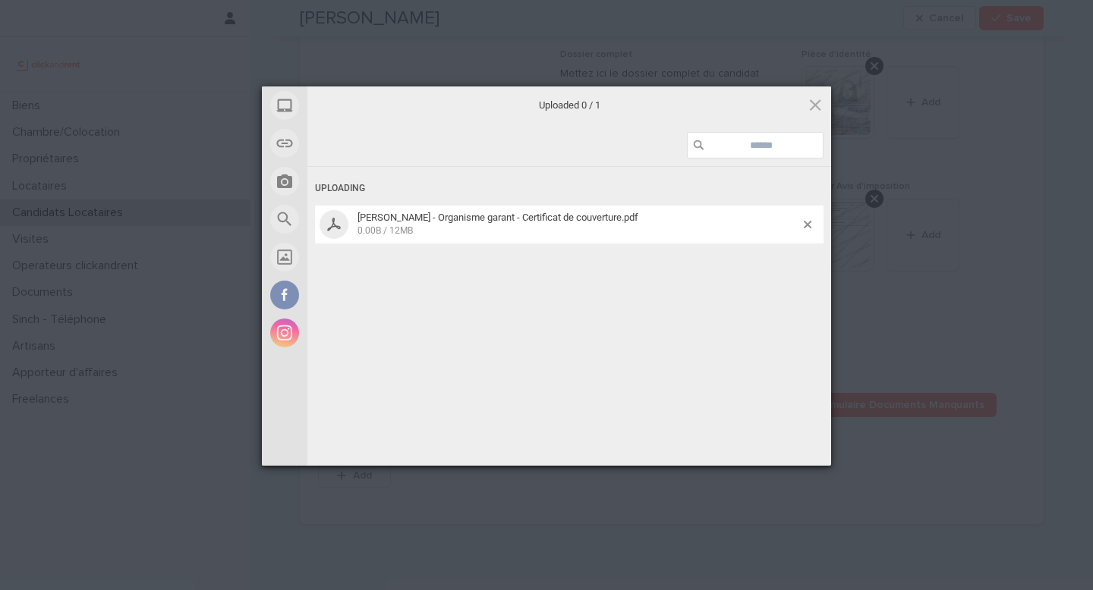
scroll to position [1389, 0]
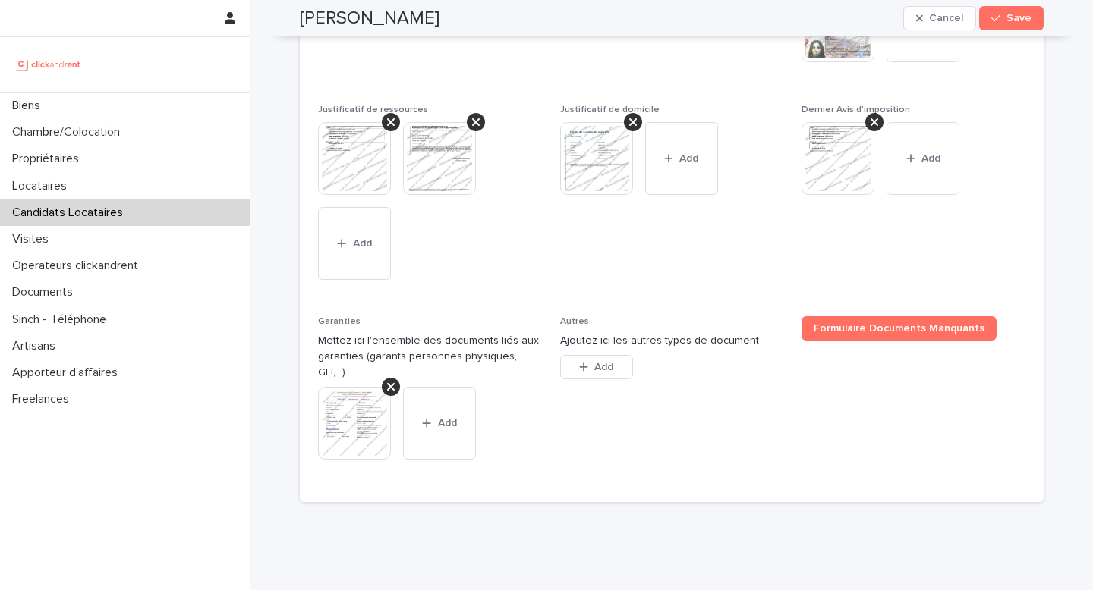
drag, startPoint x: 589, startPoint y: 476, endPoint x: 297, endPoint y: 61, distance: 507.5
click at [300, 60] on div "Dossier complet Mettez ici le dossier complet du candidat This file cannot be o…" at bounding box center [672, 238] width 744 height 530
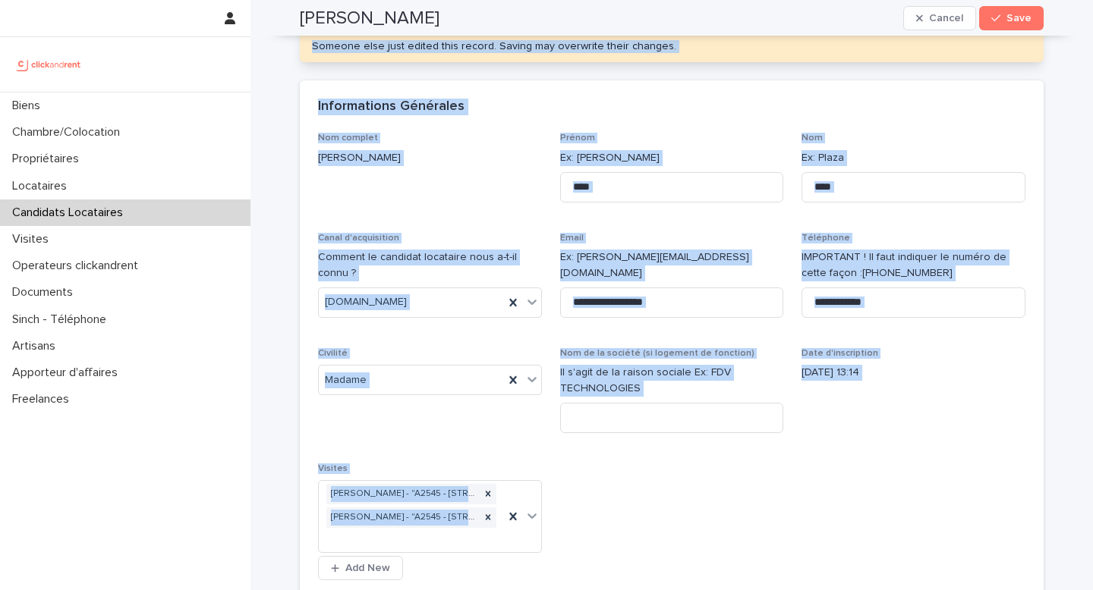
scroll to position [0, 0]
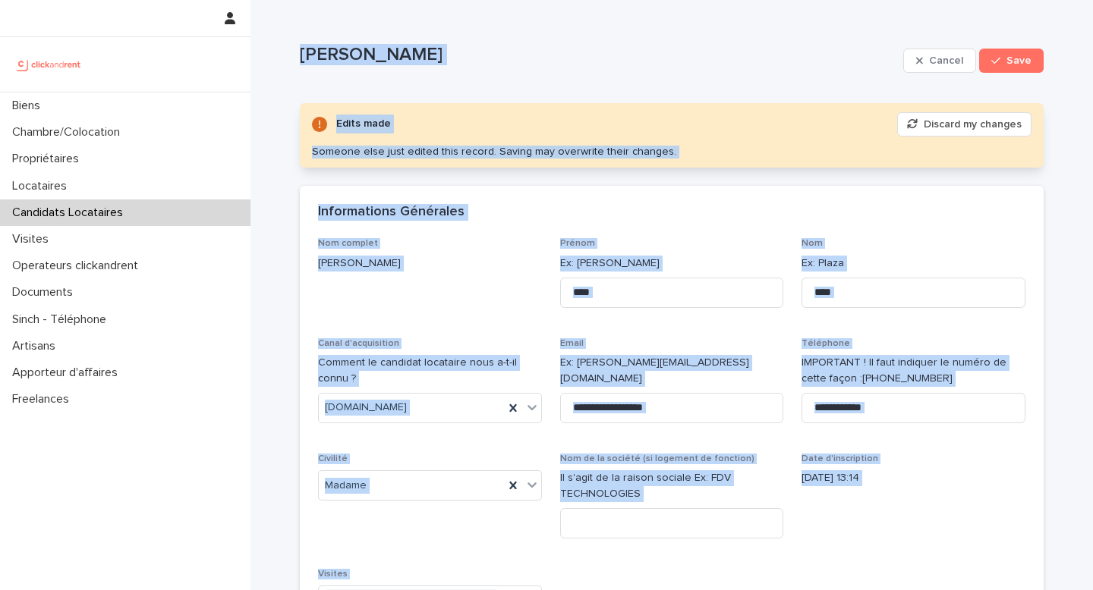
drag, startPoint x: 501, startPoint y: 476, endPoint x: 292, endPoint y: 33, distance: 490.4
copy div "Lore Ipsu Dolors Amet Conse adip Elitsed do eiusmod Tempori utla etdo magnaa en…"
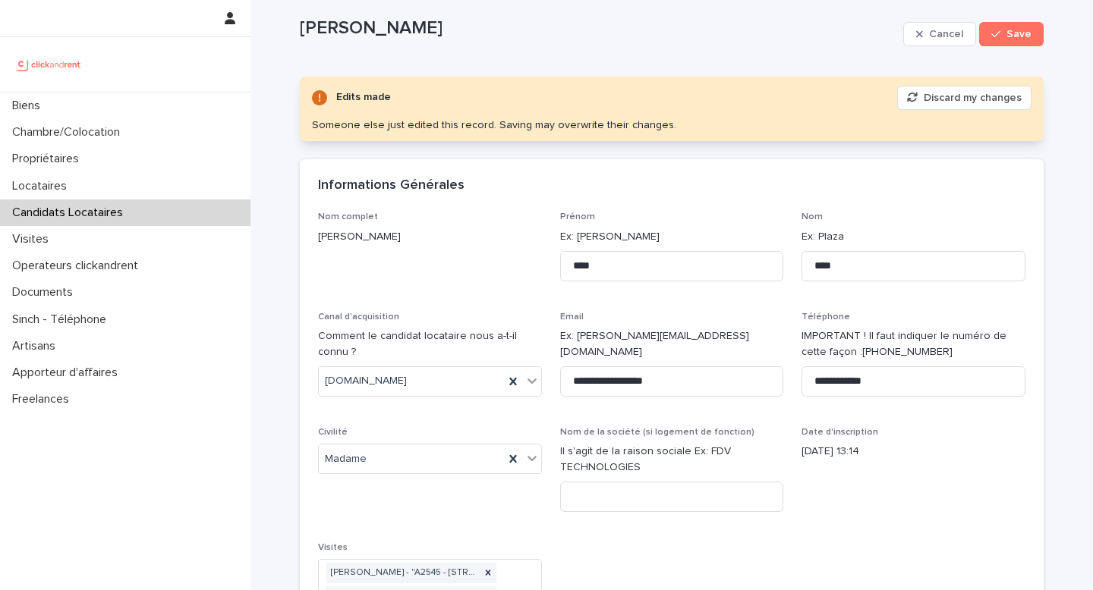
scroll to position [27, 0]
click at [881, 178] on div "Informations Générales" at bounding box center [668, 185] width 701 height 17
click at [1017, 33] on span "Save" at bounding box center [1018, 33] width 25 height 11
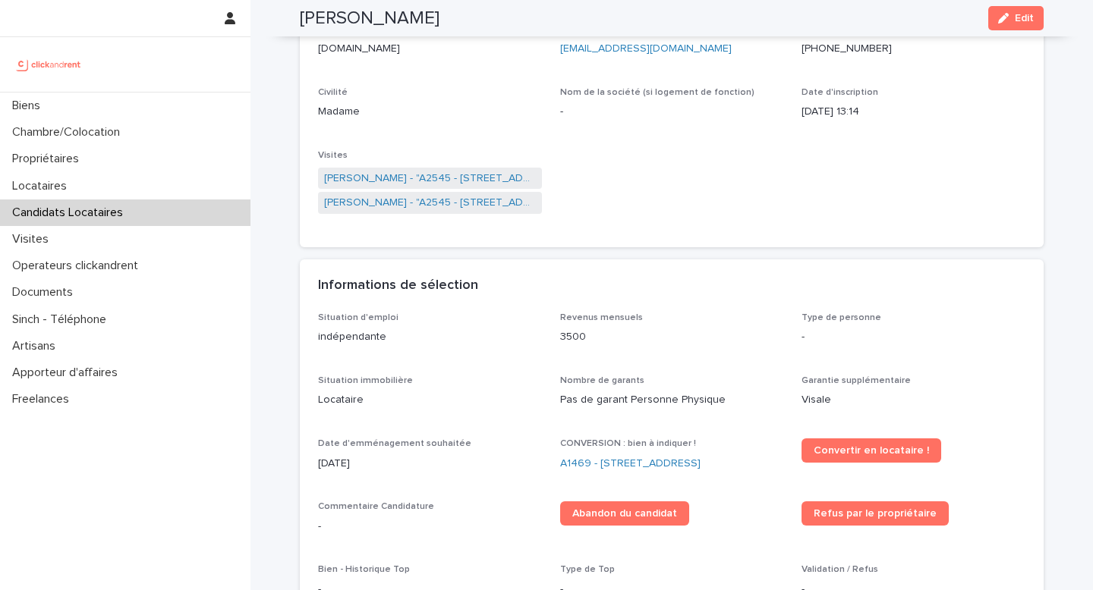
scroll to position [111, 0]
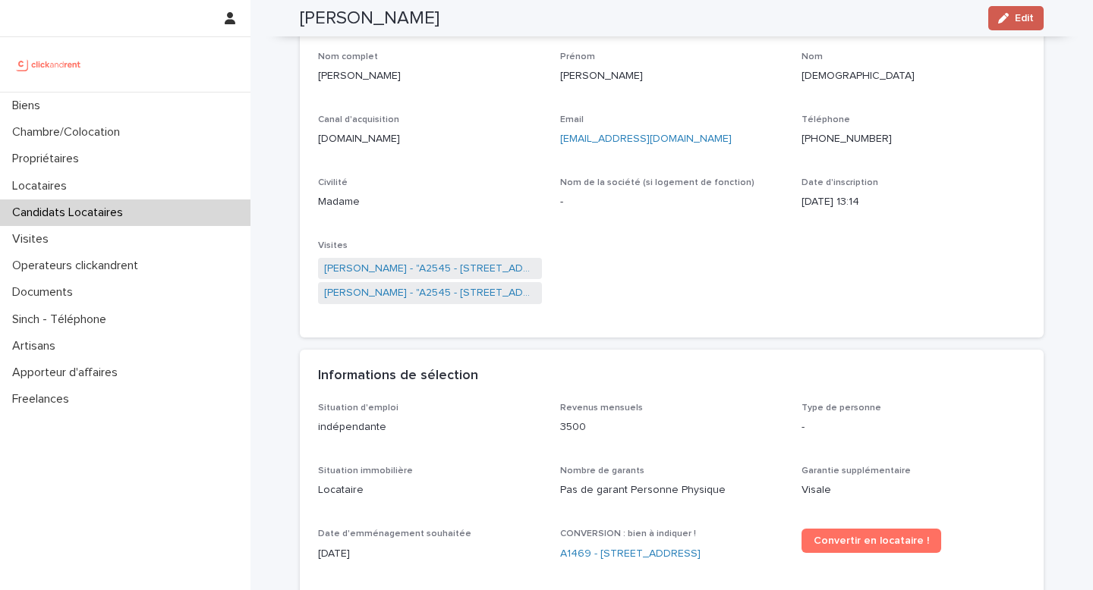
click at [992, 16] on button "Edit" at bounding box center [1015, 18] width 55 height 24
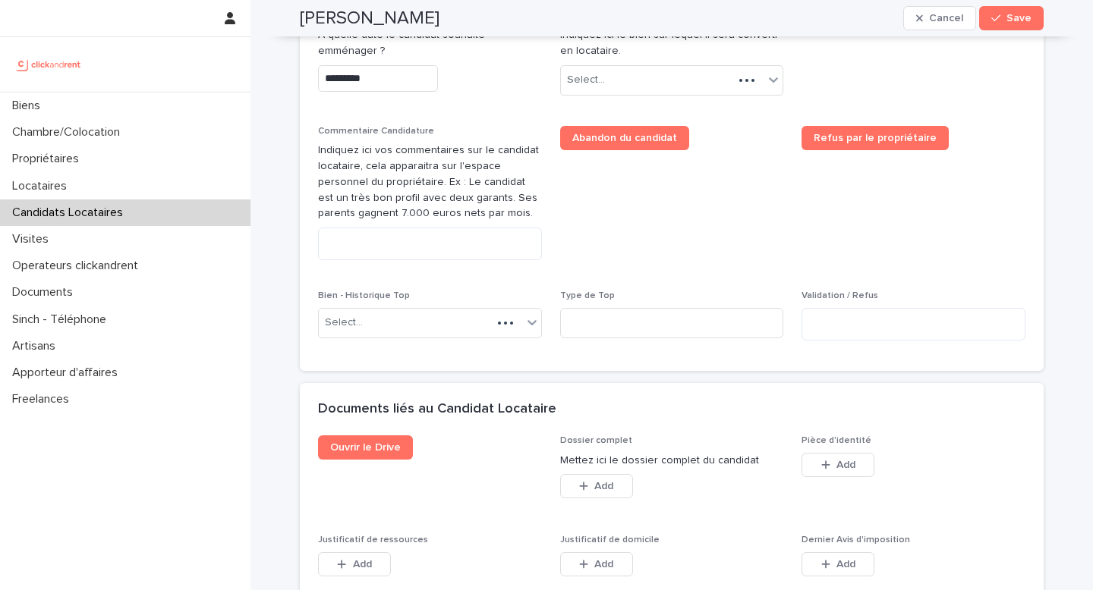
scroll to position [357, 0]
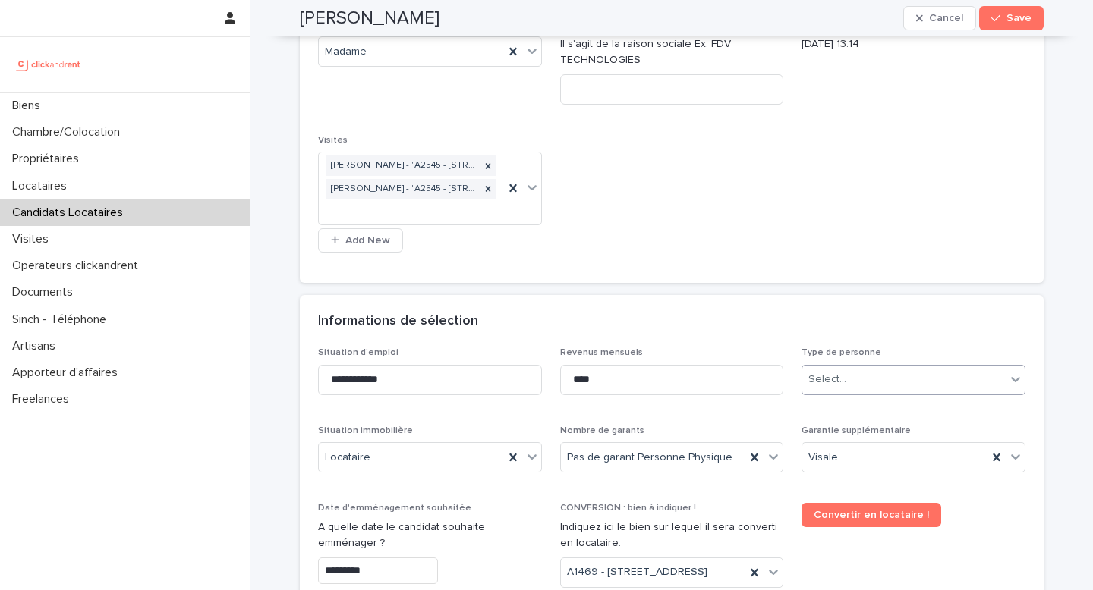
click at [829, 365] on div "Select..." at bounding box center [913, 380] width 224 height 30
click at [842, 411] on div "Particulier" at bounding box center [908, 408] width 222 height 27
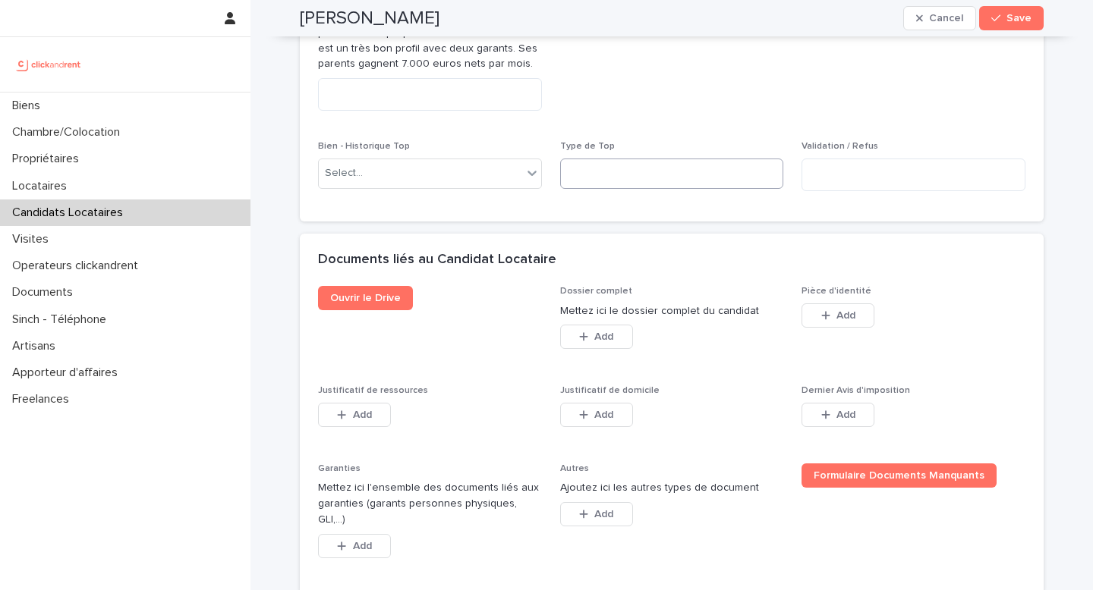
scroll to position [1088, 0]
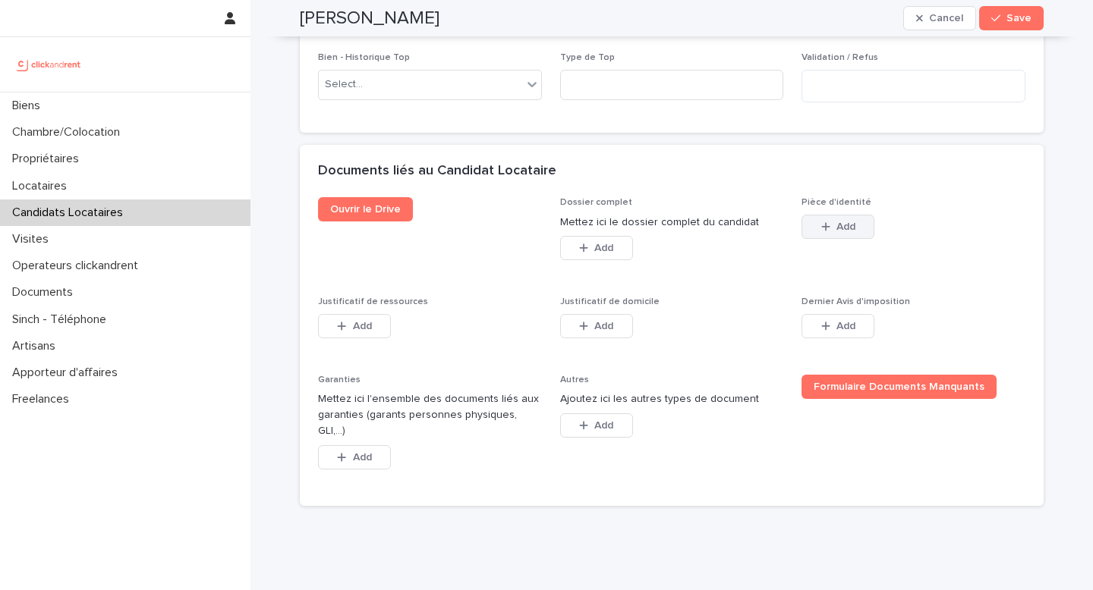
click at [843, 232] on span "Add" at bounding box center [845, 227] width 19 height 11
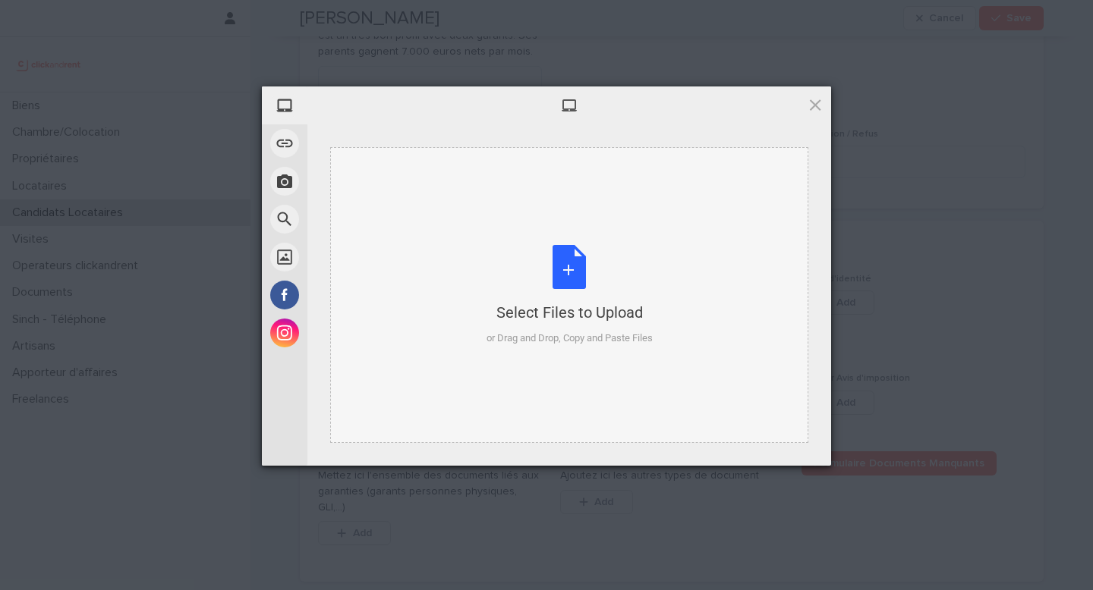
click at [561, 296] on div "Select Files to Upload or Drag and Drop, Copy and Paste Files" at bounding box center [569, 295] width 166 height 101
click at [916, 304] on div "My Device Link (URL) Take Photo Web Search Unsplash Facebook Instagram Select F…" at bounding box center [546, 295] width 1093 height 590
click at [819, 93] on div at bounding box center [568, 105] width 523 height 38
click at [817, 102] on span at bounding box center [814, 104] width 17 height 17
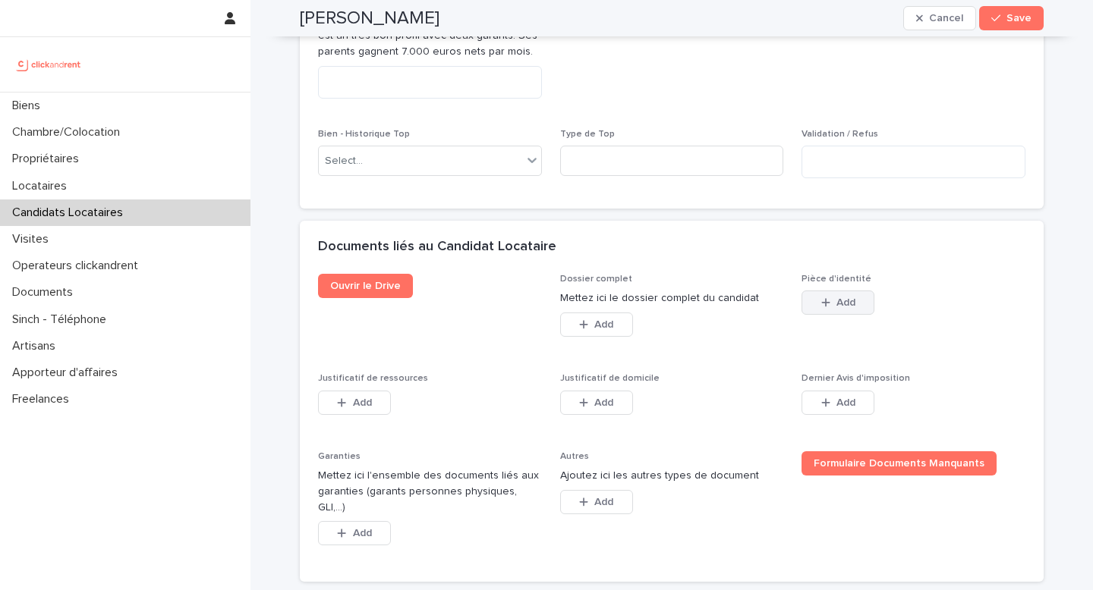
click at [827, 315] on button "Add" at bounding box center [837, 303] width 73 height 24
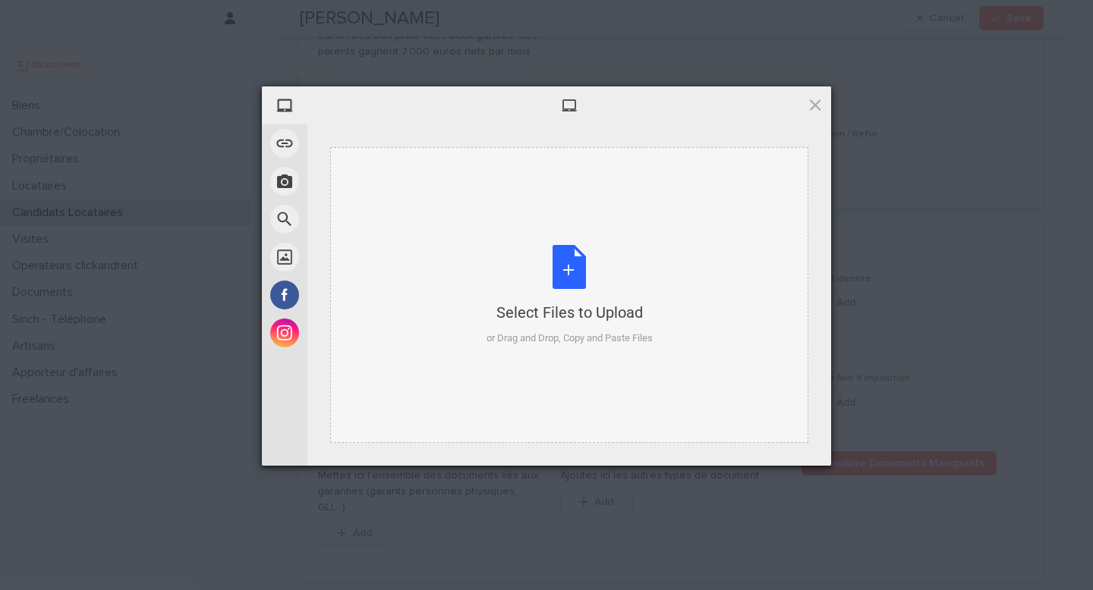
click at [553, 339] on div "or Drag and Drop, Copy and Paste Files" at bounding box center [569, 338] width 166 height 15
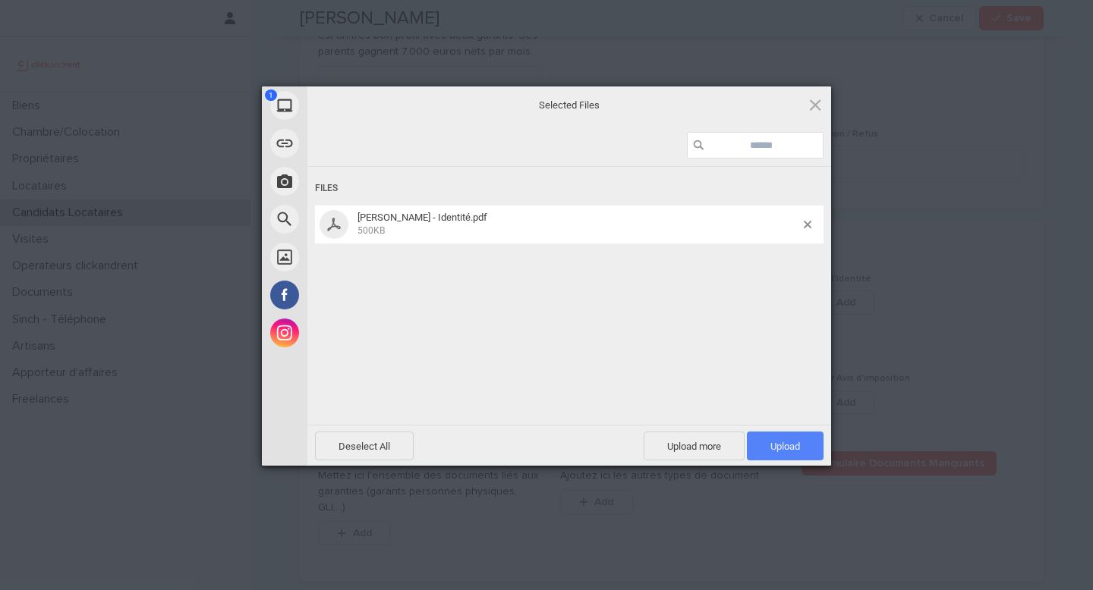
click at [792, 445] on span "Upload 1" at bounding box center [785, 446] width 30 height 11
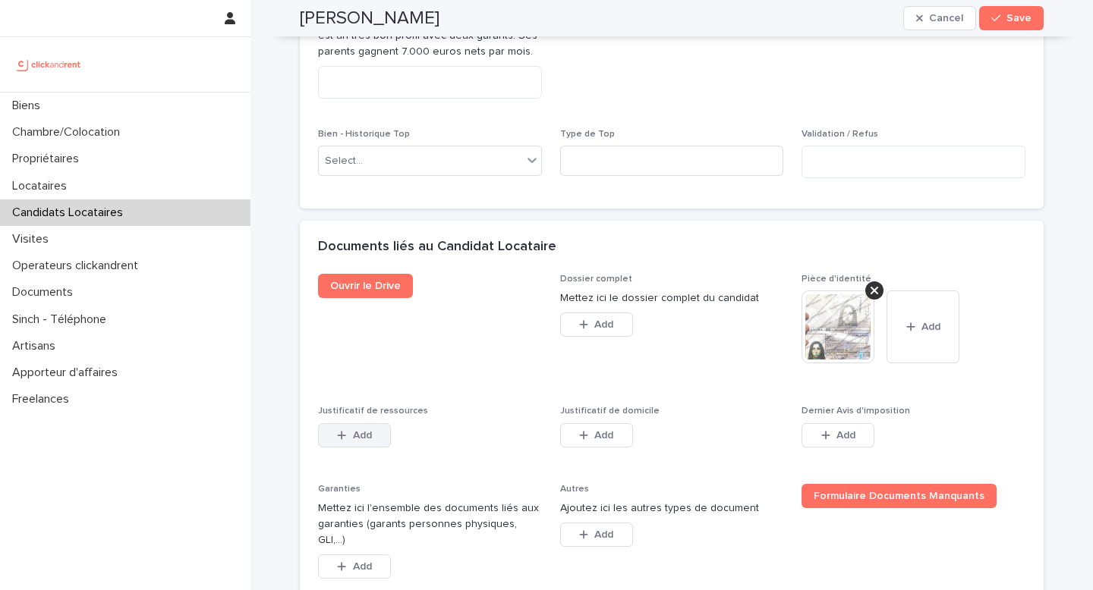
click at [363, 441] on span "Add" at bounding box center [362, 435] width 19 height 11
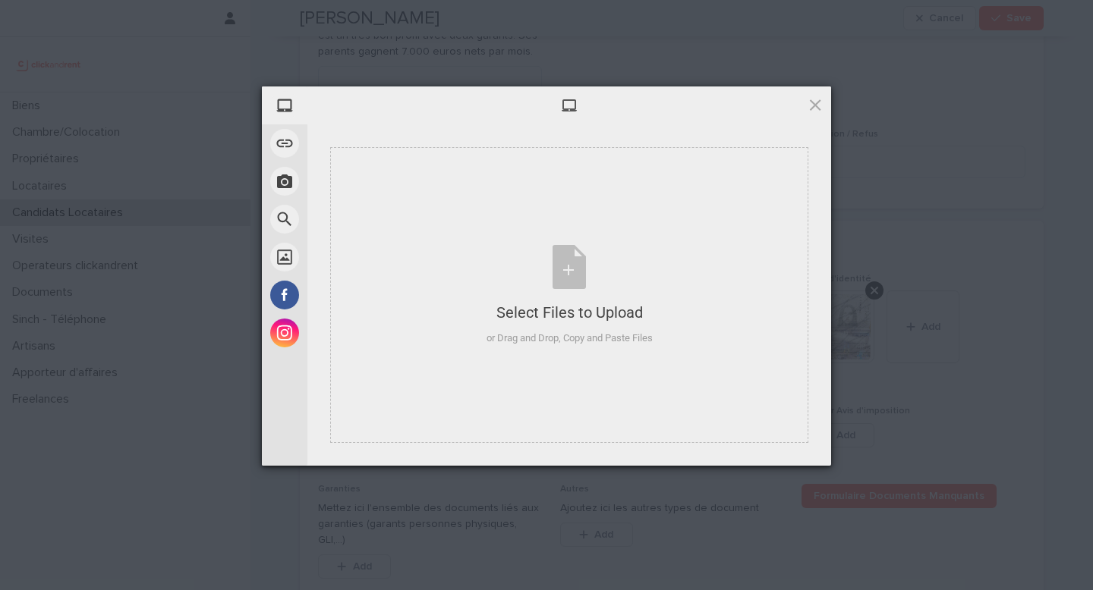
click at [369, 456] on div "Select Files to Upload or Drag and Drop, Copy and Paste Files" at bounding box center [568, 294] width 523 height 341
click at [536, 285] on div "Select Files to Upload or Drag and Drop, Copy and Paste Files" at bounding box center [569, 295] width 166 height 101
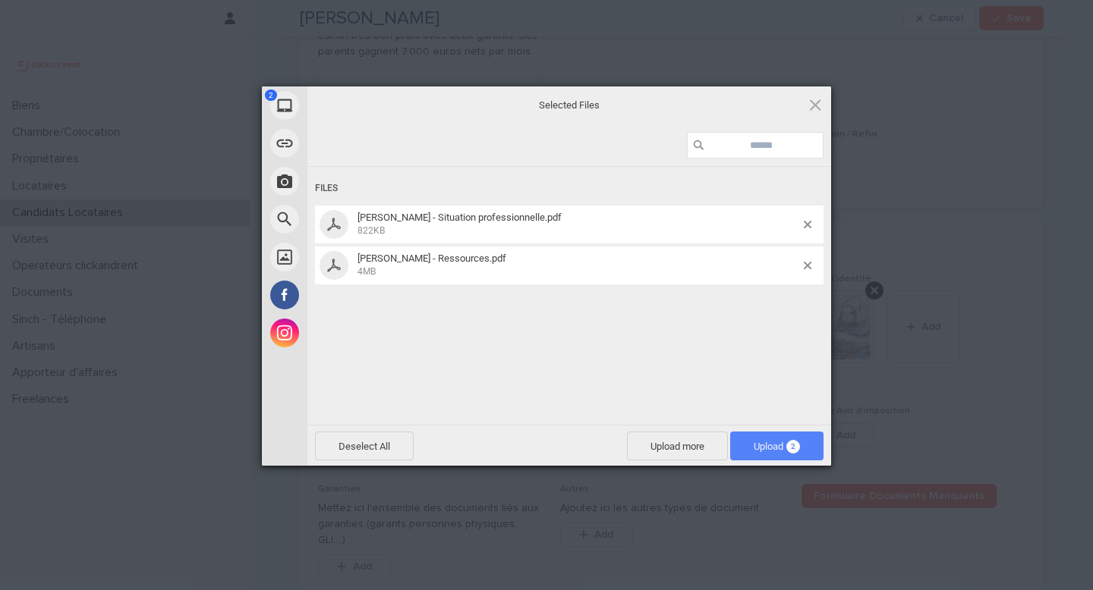
click at [803, 445] on span "Upload 2" at bounding box center [776, 446] width 93 height 29
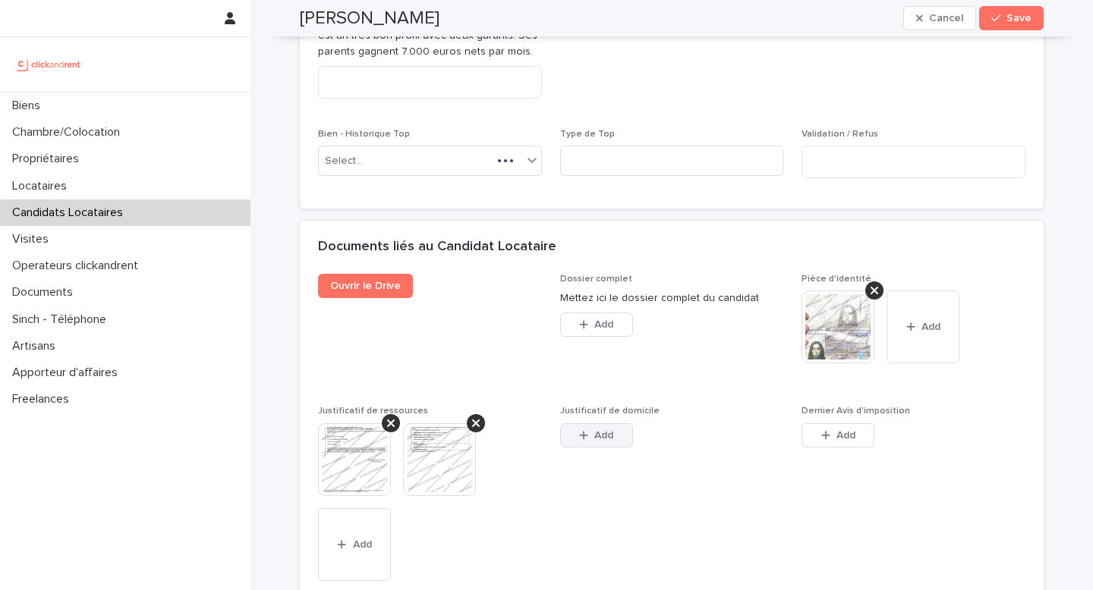
click at [621, 448] on button "Add" at bounding box center [596, 435] width 73 height 24
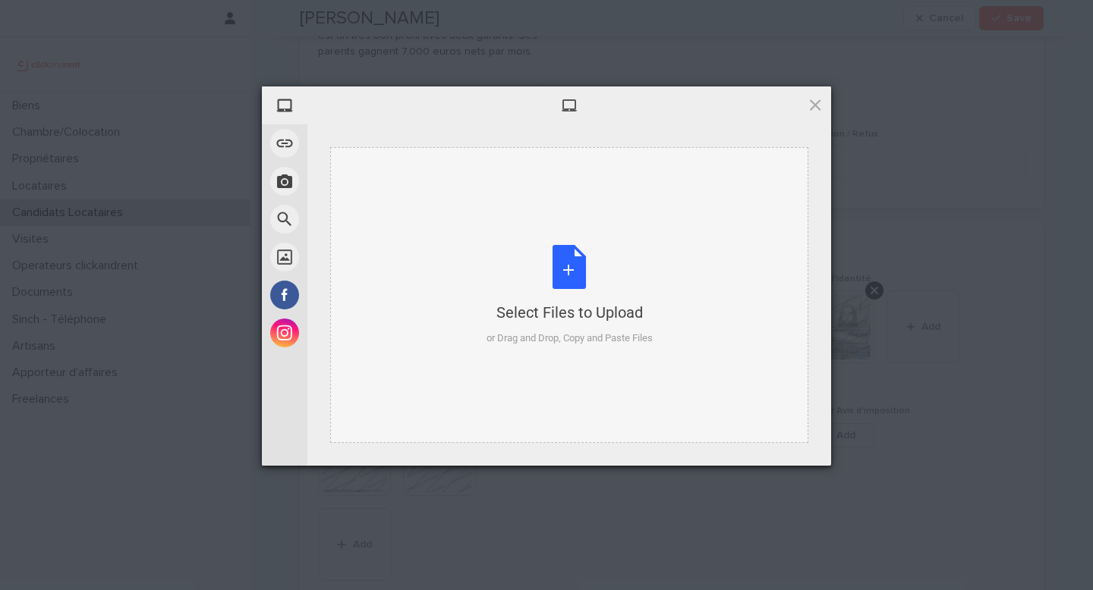
click at [608, 338] on div "or Drag and Drop, Copy and Paste Files" at bounding box center [569, 338] width 166 height 15
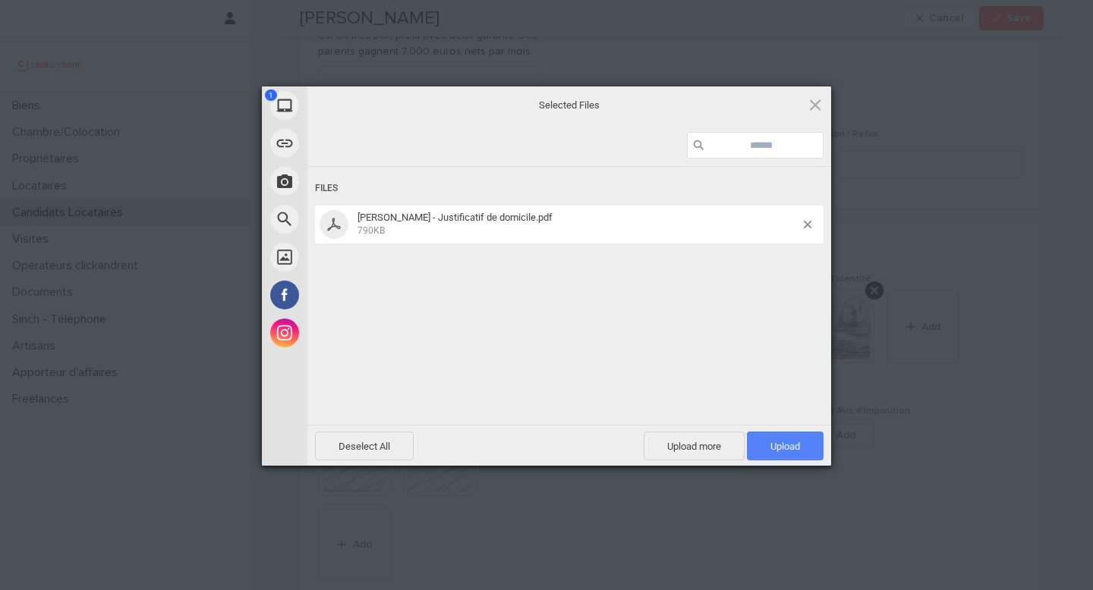
click at [761, 445] on span "Upload 1" at bounding box center [785, 446] width 77 height 29
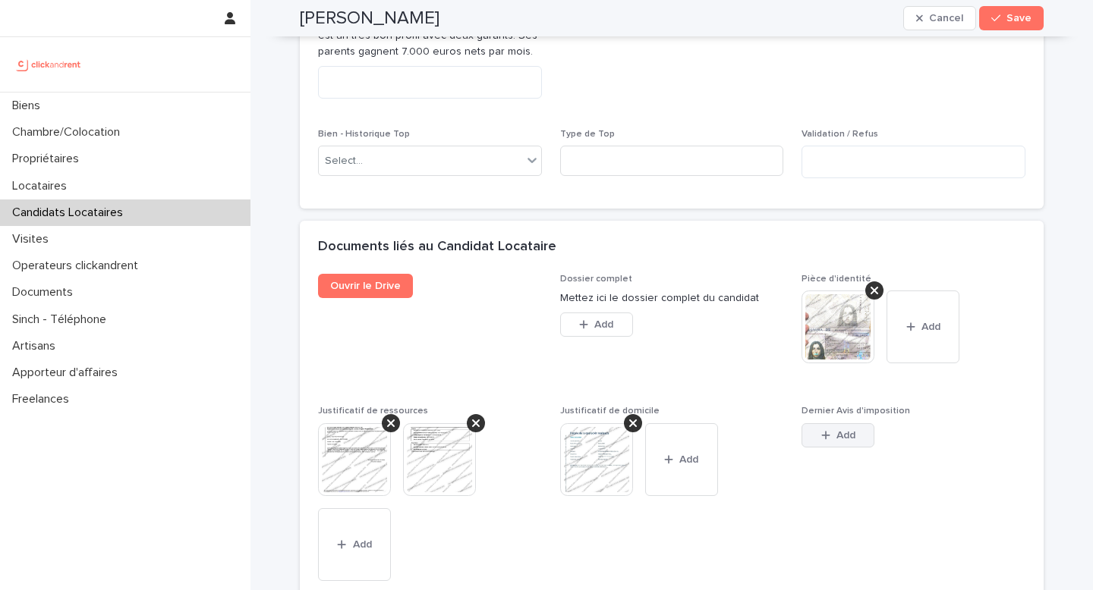
click at [843, 441] on span "Add" at bounding box center [845, 435] width 19 height 11
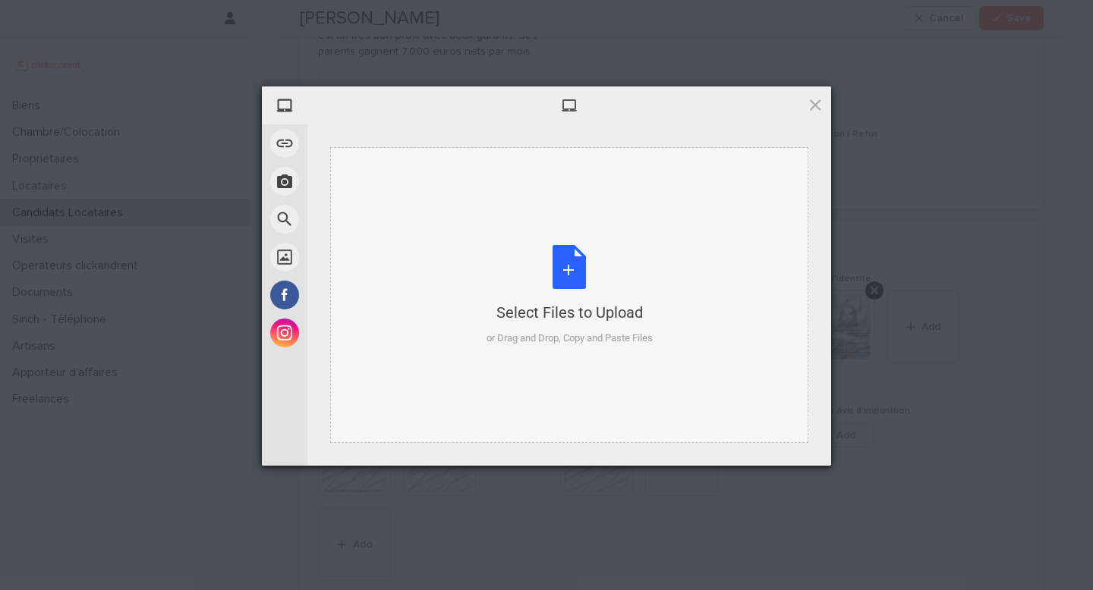
click at [554, 289] on div "Select Files to Upload or Drag and Drop, Copy and Paste Files" at bounding box center [569, 295] width 166 height 101
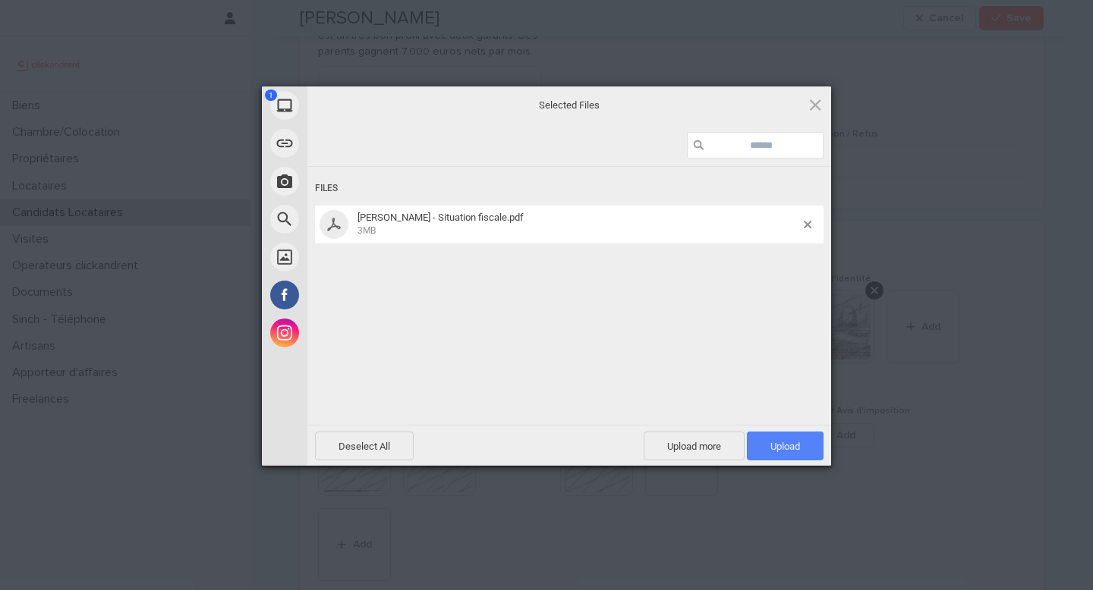
click at [778, 444] on span "Upload 1" at bounding box center [785, 446] width 30 height 11
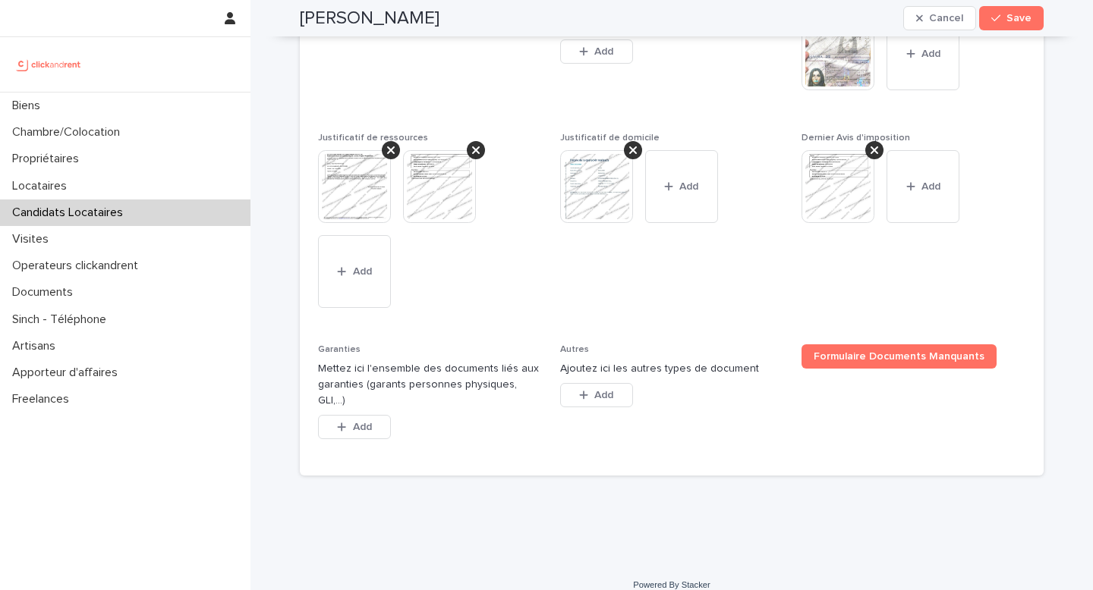
scroll to position [1389, 0]
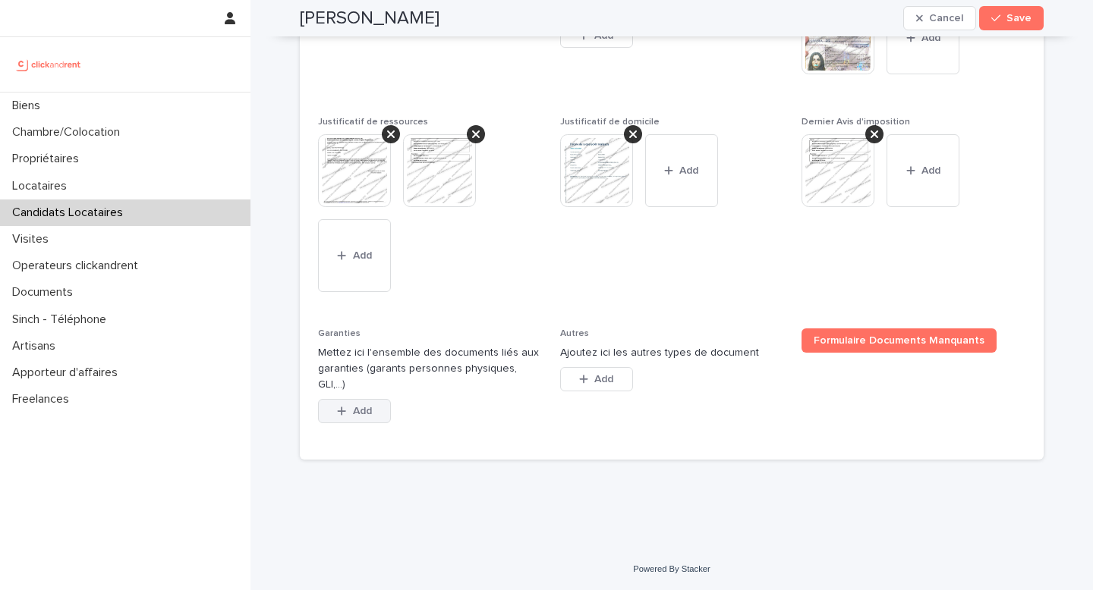
click at [378, 411] on button "Add" at bounding box center [354, 411] width 73 height 24
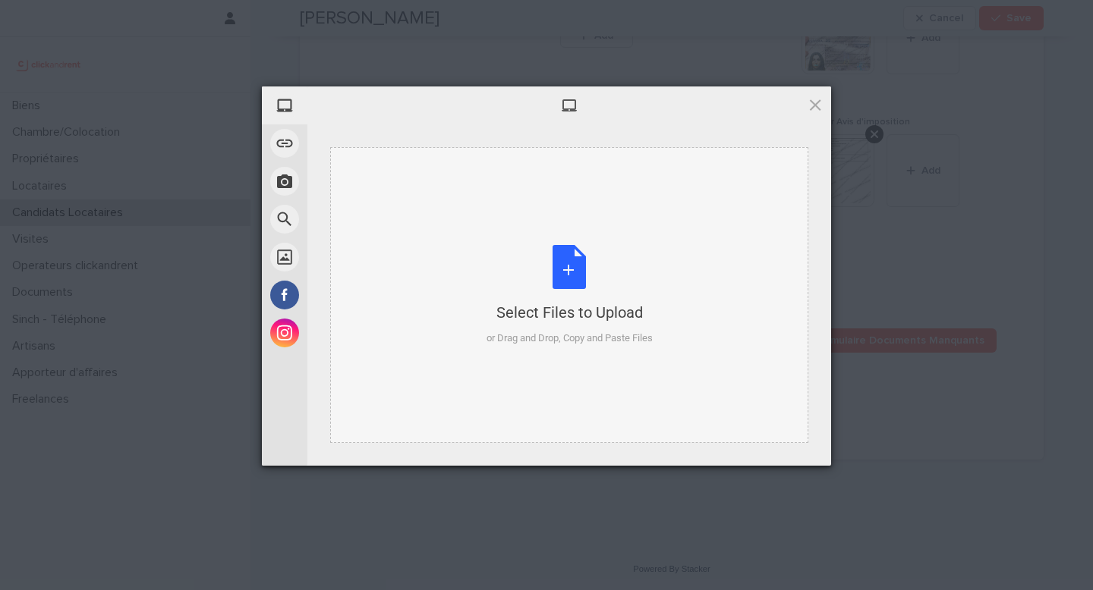
click at [563, 327] on div "Select Files to Upload or Drag and Drop, Copy and Paste Files" at bounding box center [569, 295] width 166 height 101
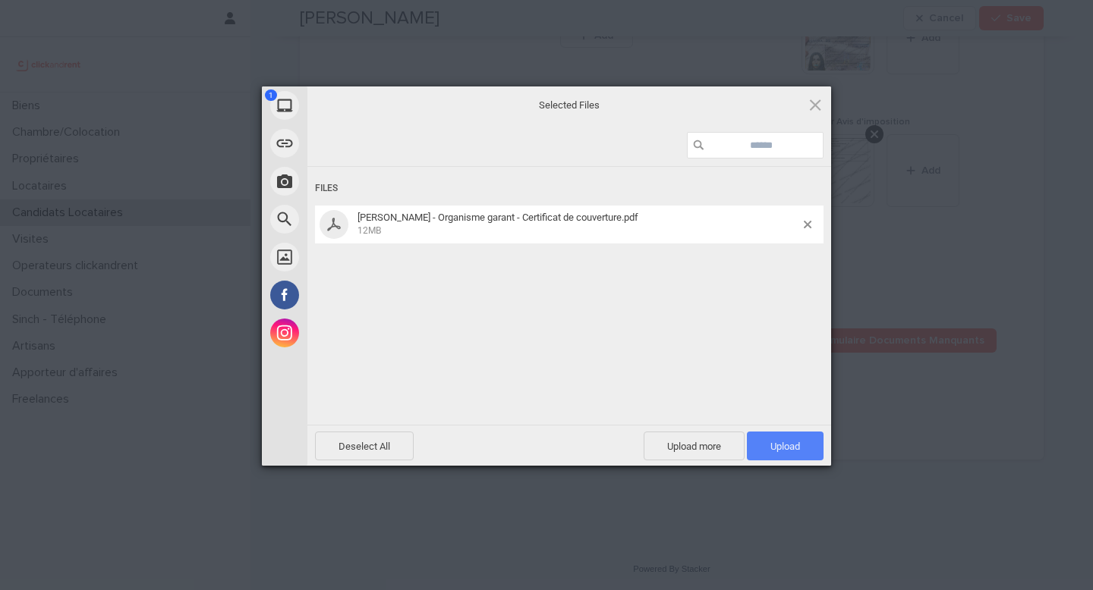
click at [756, 445] on span "Upload 1" at bounding box center [785, 446] width 77 height 29
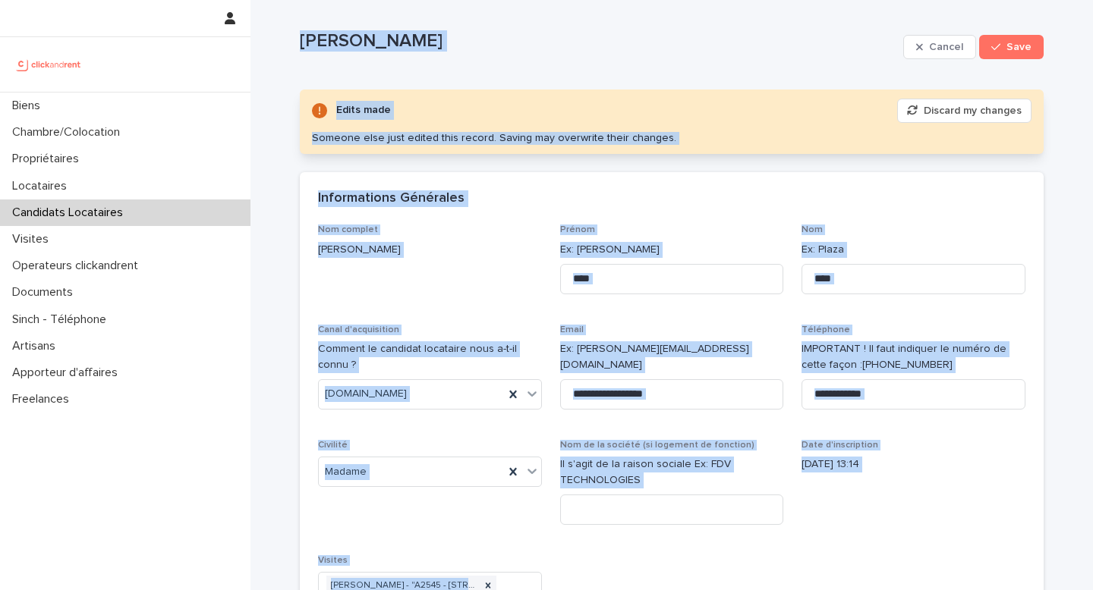
scroll to position [8, 0]
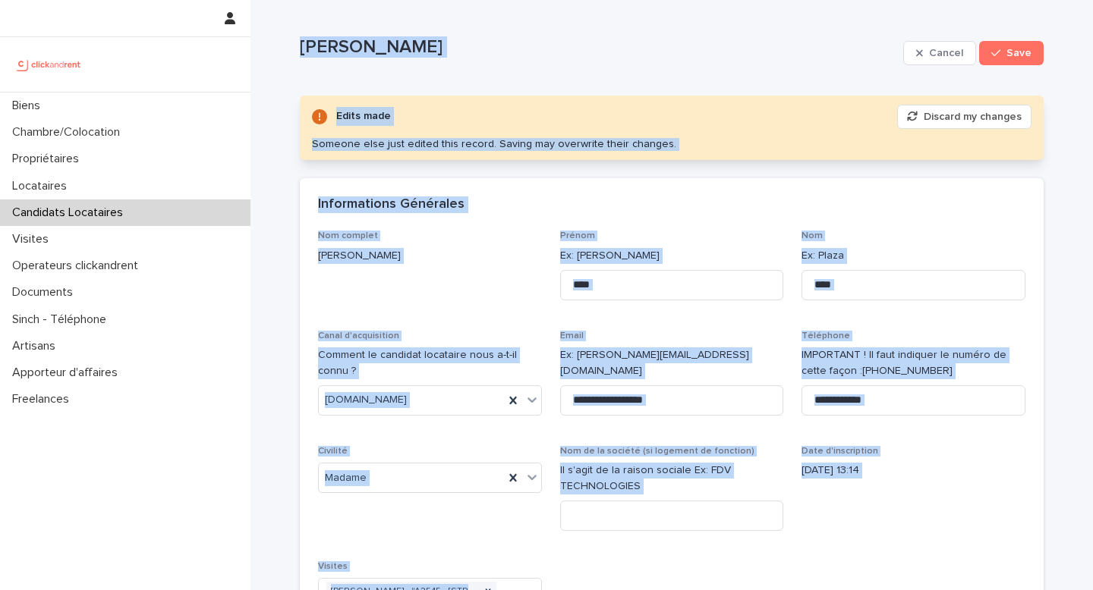
drag, startPoint x: 502, startPoint y: 479, endPoint x: 300, endPoint y: 37, distance: 485.8
copy div "Lore Ipsu Dolors Amet Conse adip Elitsed do eiusmod Tempori utla etdo magnaa en…"
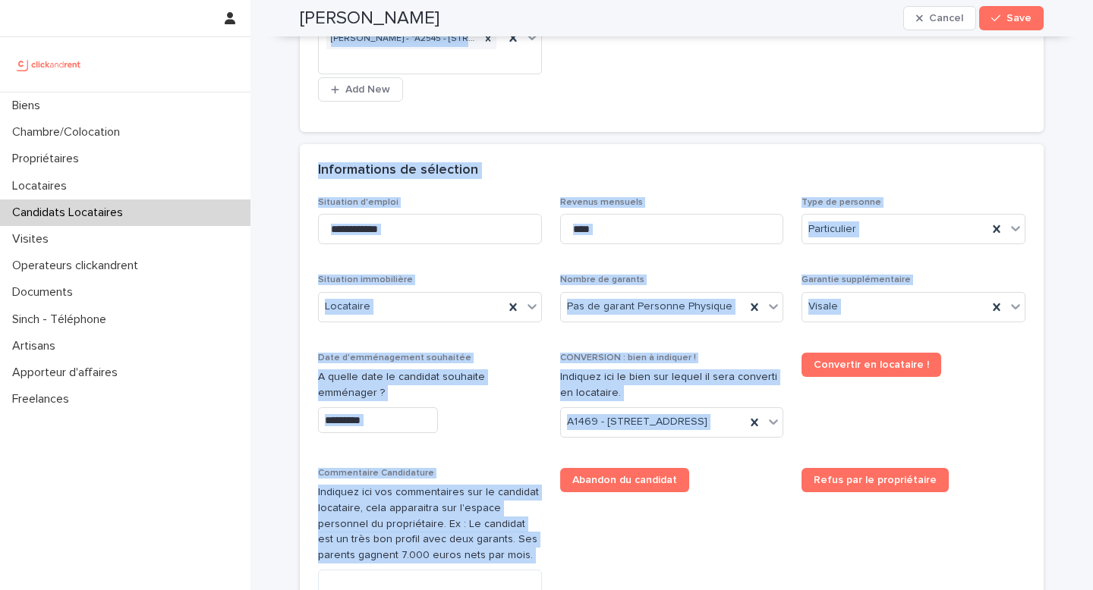
scroll to position [626, 0]
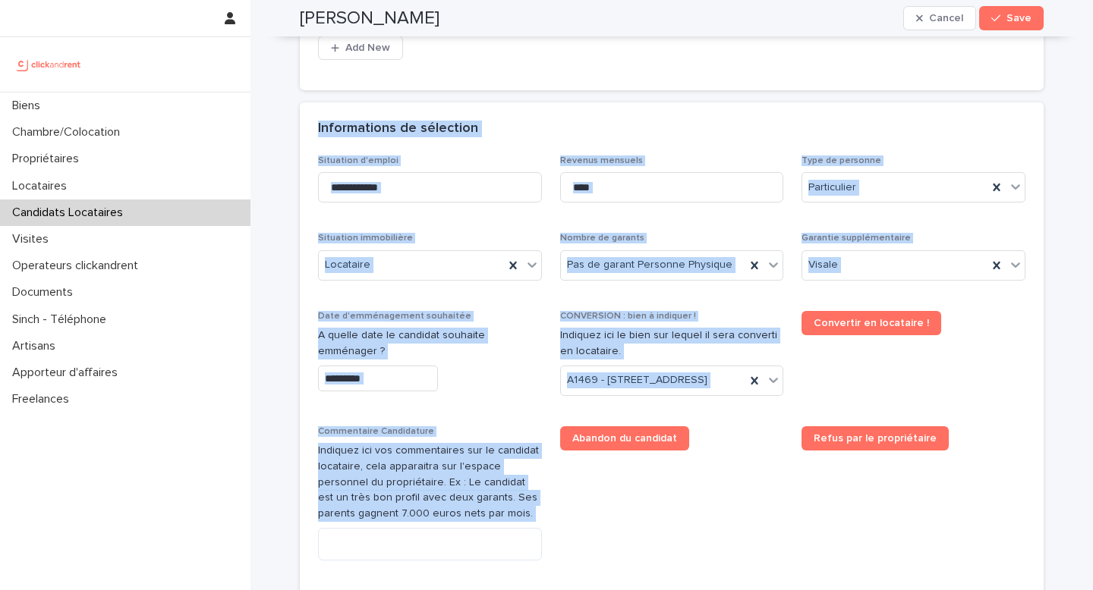
click at [451, 441] on div "**********" at bounding box center [671, 405] width 707 height 498
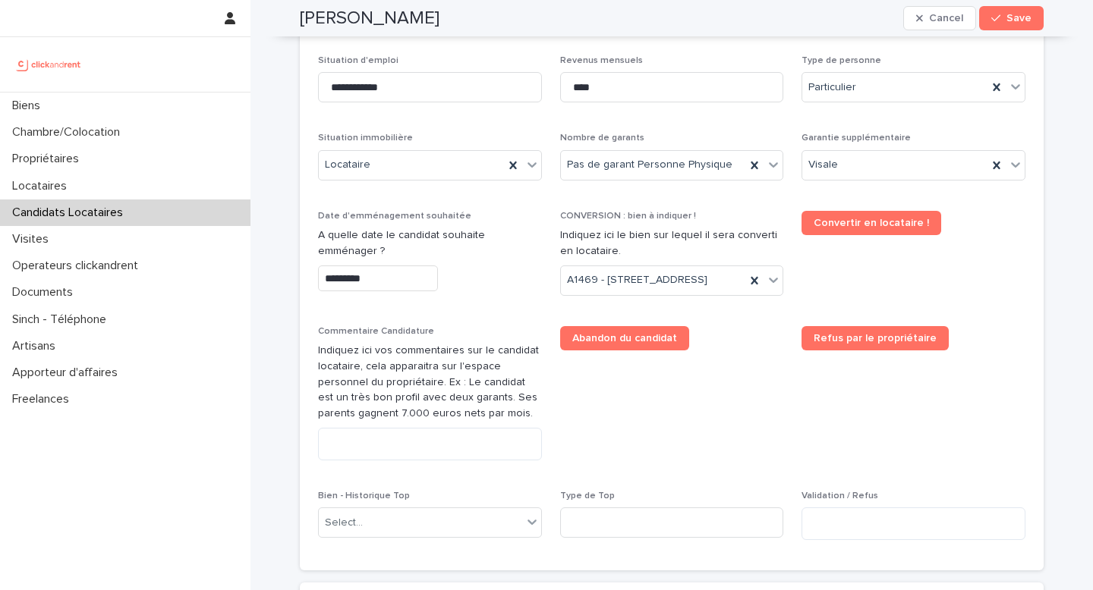
scroll to position [851, 0]
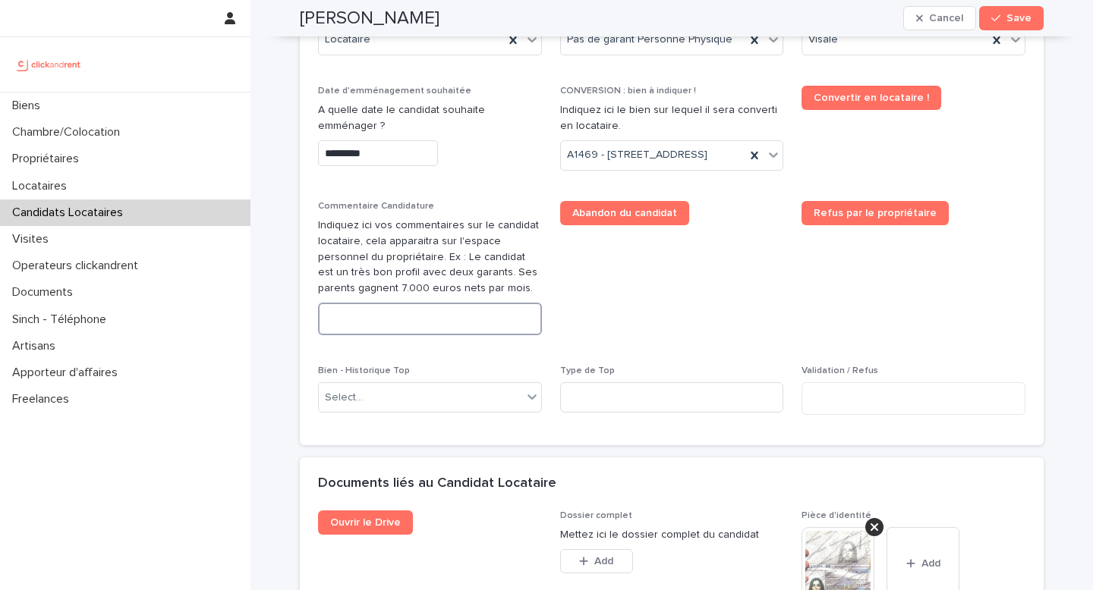
click at [406, 335] on textarea at bounding box center [430, 319] width 224 height 33
paste textarea "**********"
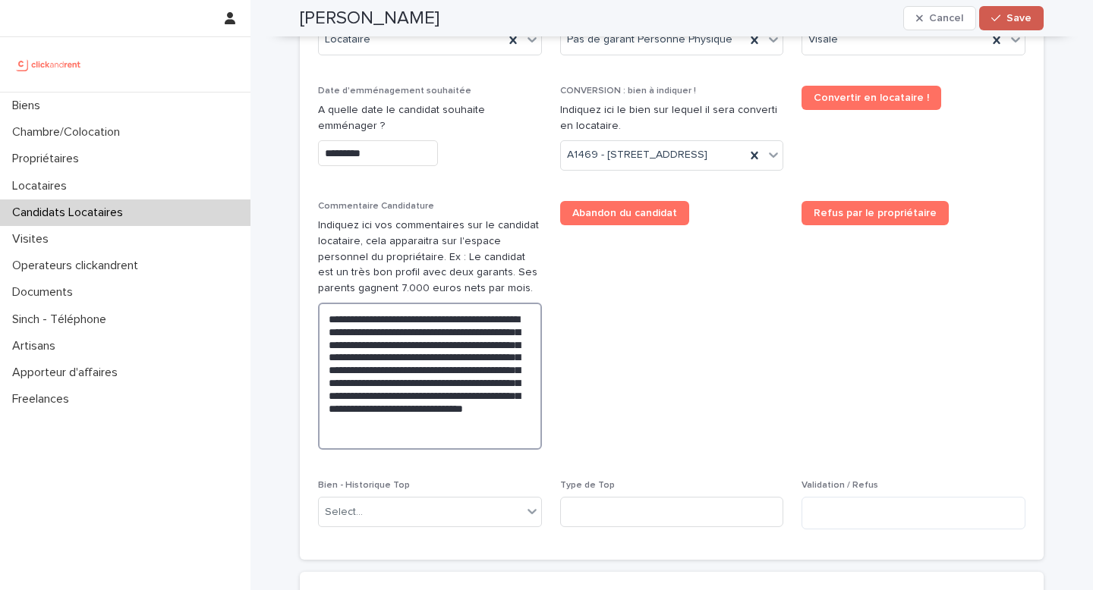
type textarea "**********"
click at [986, 21] on button "Save" at bounding box center [1011, 18] width 64 height 24
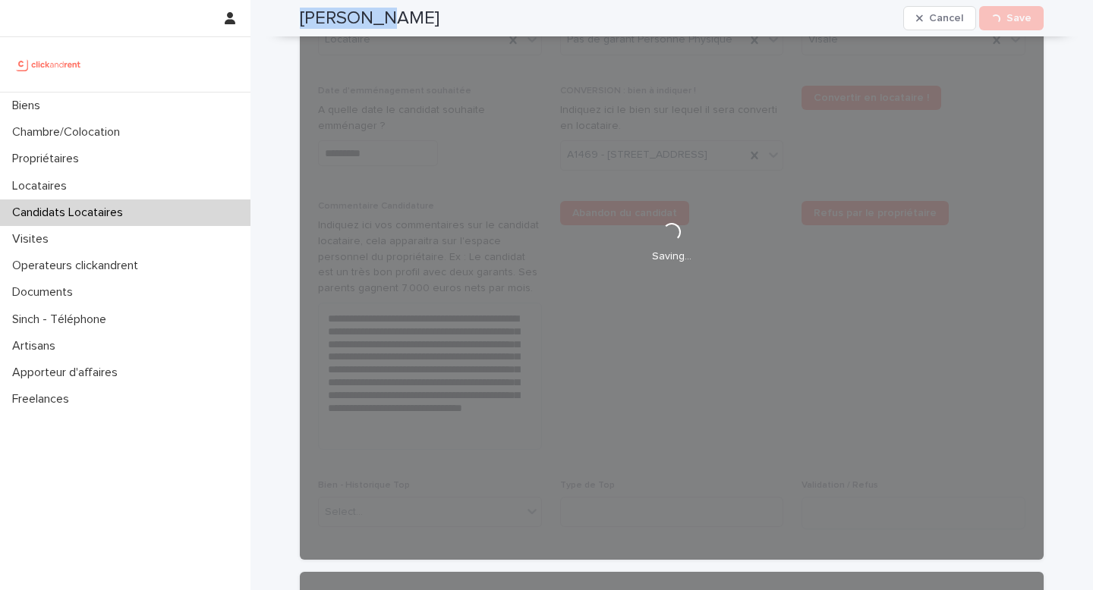
drag, startPoint x: 401, startPoint y: 19, endPoint x: 294, endPoint y: 20, distance: 107.0
click at [300, 20] on div "[PERSON_NAME] Cancel Loading... Save" at bounding box center [672, 18] width 744 height 36
copy h2 "[PERSON_NAME]"
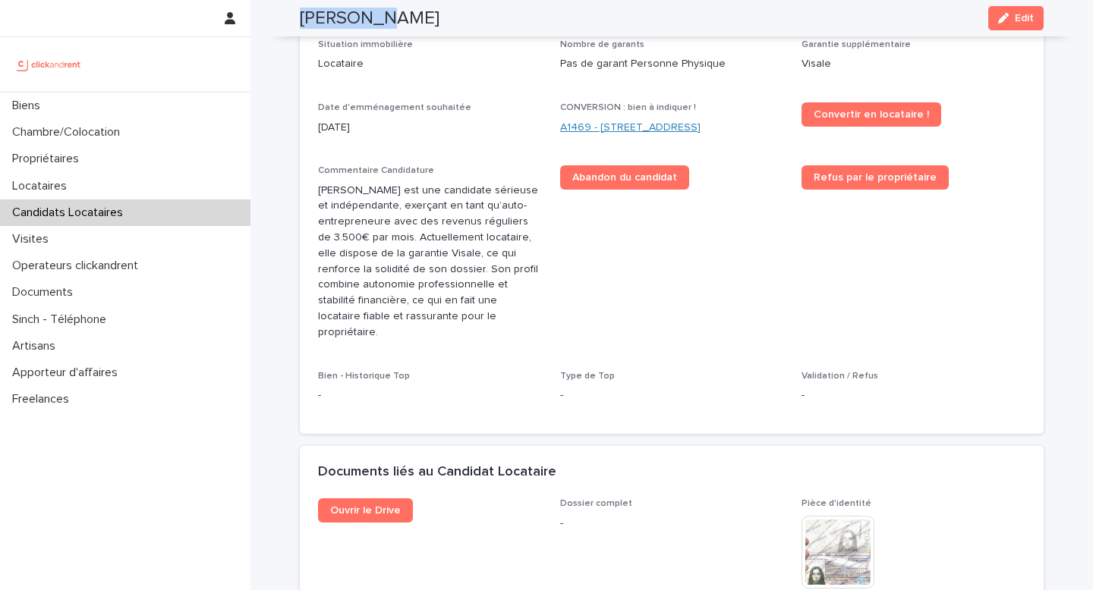
click at [634, 125] on link "A1469 - [STREET_ADDRESS]" at bounding box center [630, 128] width 140 height 16
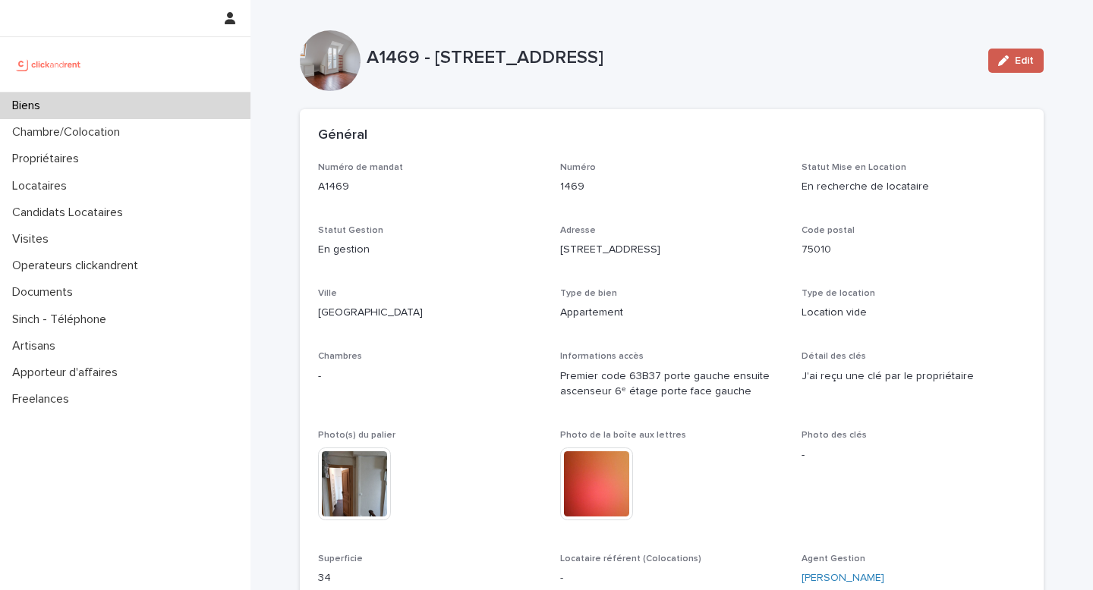
drag, startPoint x: 999, startPoint y: 74, endPoint x: 995, endPoint y: 67, distance: 7.8
click at [999, 73] on div "Edit" at bounding box center [1012, 60] width 61 height 61
click at [996, 67] on button "Edit" at bounding box center [1015, 61] width 55 height 24
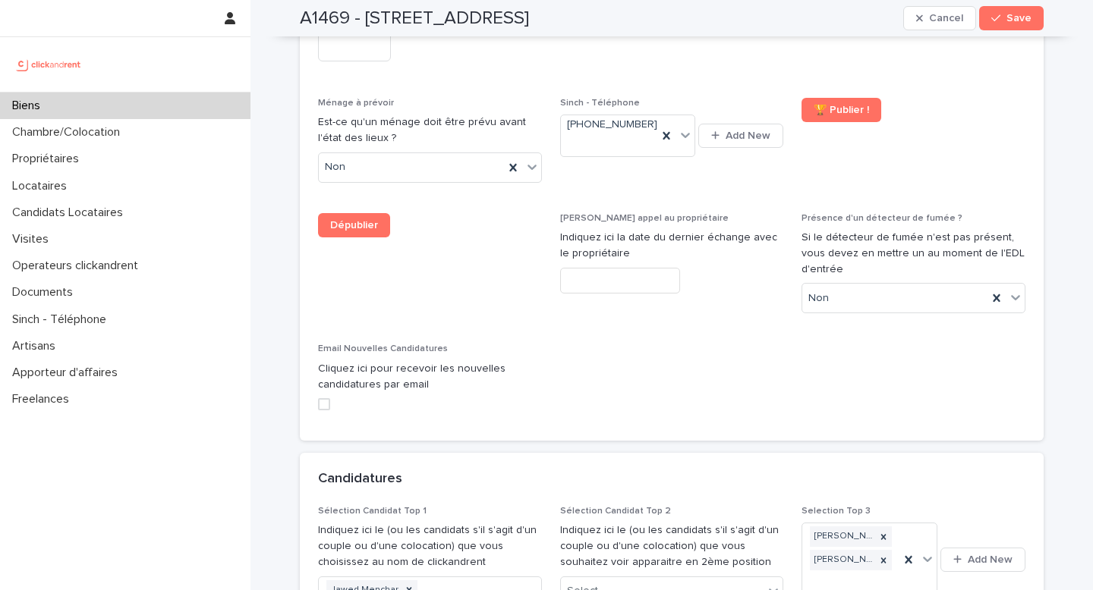
scroll to position [7059, 0]
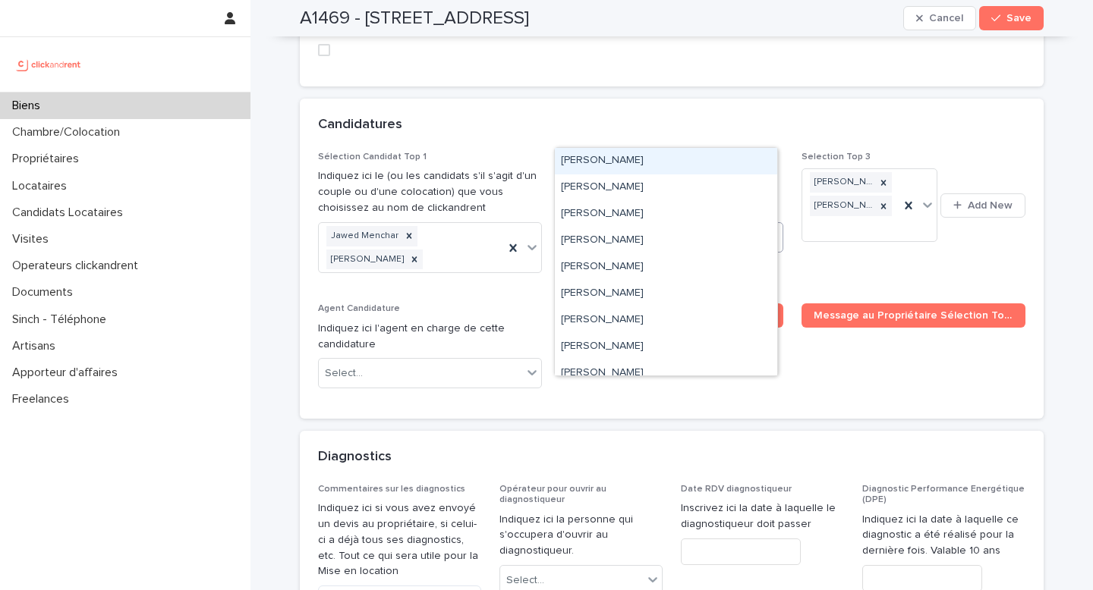
click at [711, 225] on div "Select..." at bounding box center [662, 237] width 203 height 25
paste input "*********"
type input "*********"
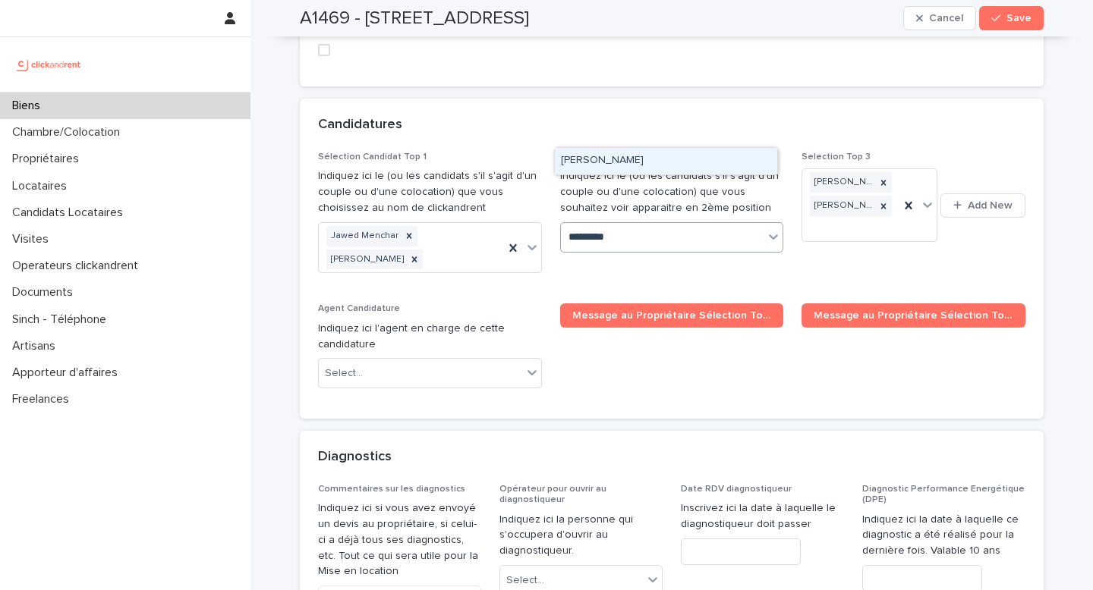
click at [608, 162] on div "[PERSON_NAME]" at bounding box center [666, 161] width 222 height 27
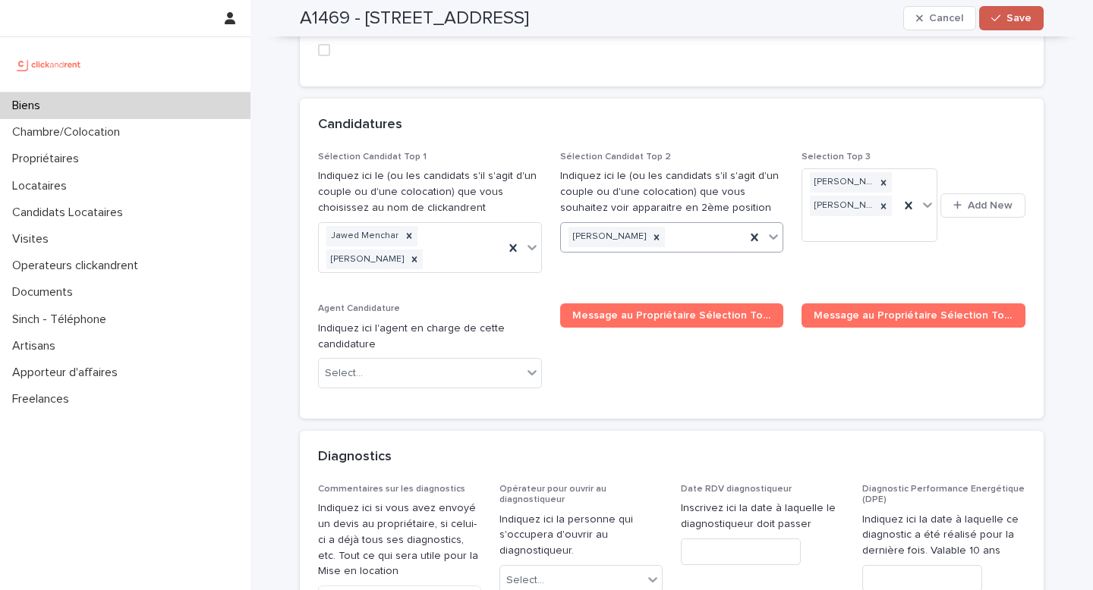
click at [993, 16] on icon "button" at bounding box center [995, 18] width 9 height 11
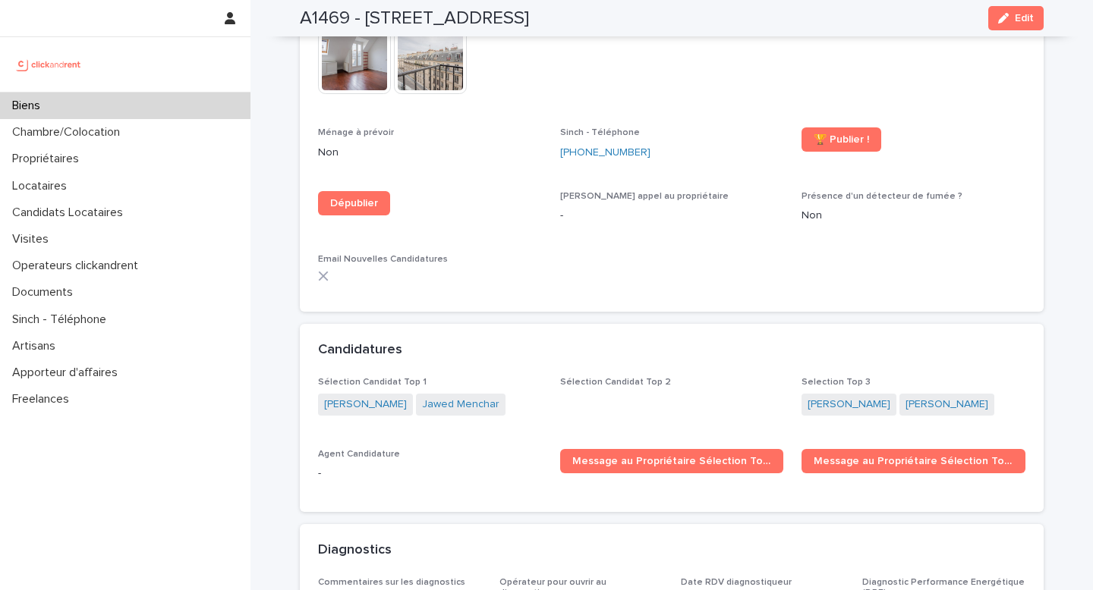
scroll to position [4124, 0]
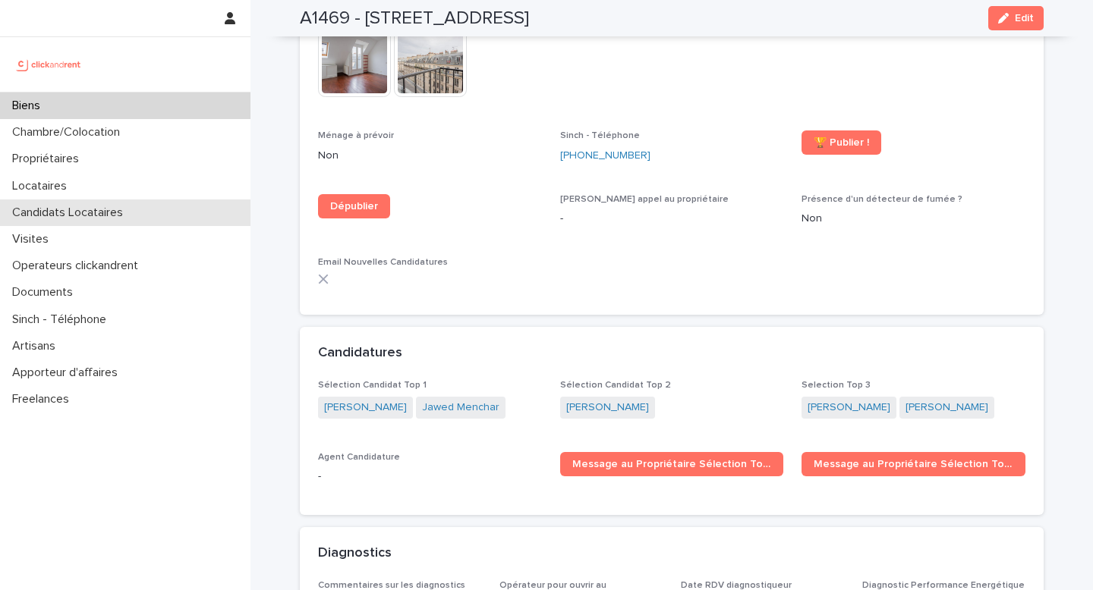
click at [125, 218] on p "Candidats Locataires" at bounding box center [70, 213] width 129 height 14
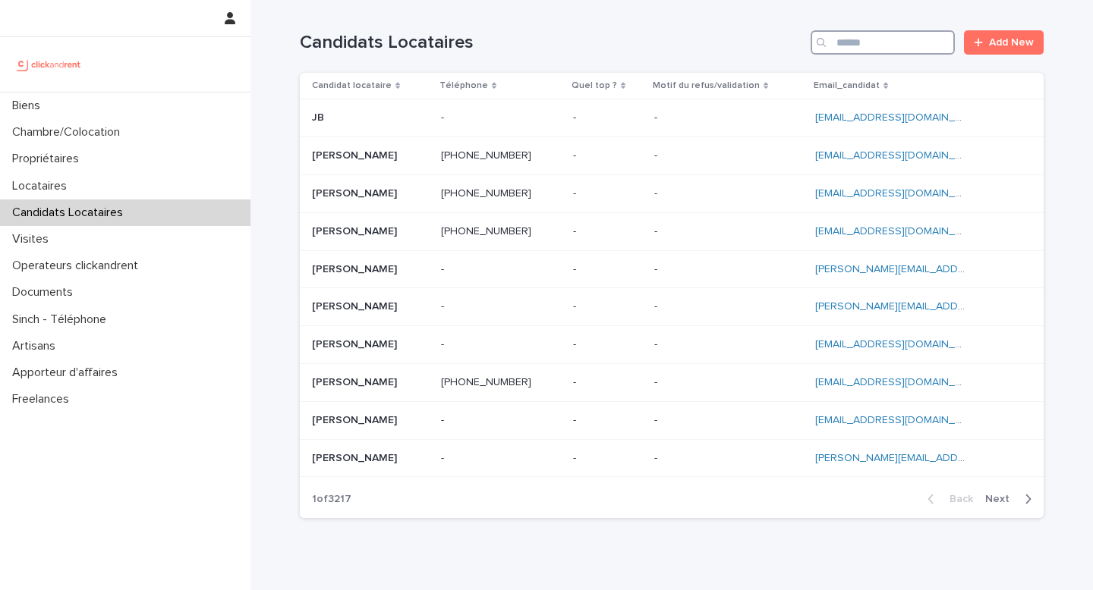
click at [890, 50] on input "Search" at bounding box center [882, 42] width 144 height 24
paste input "**********"
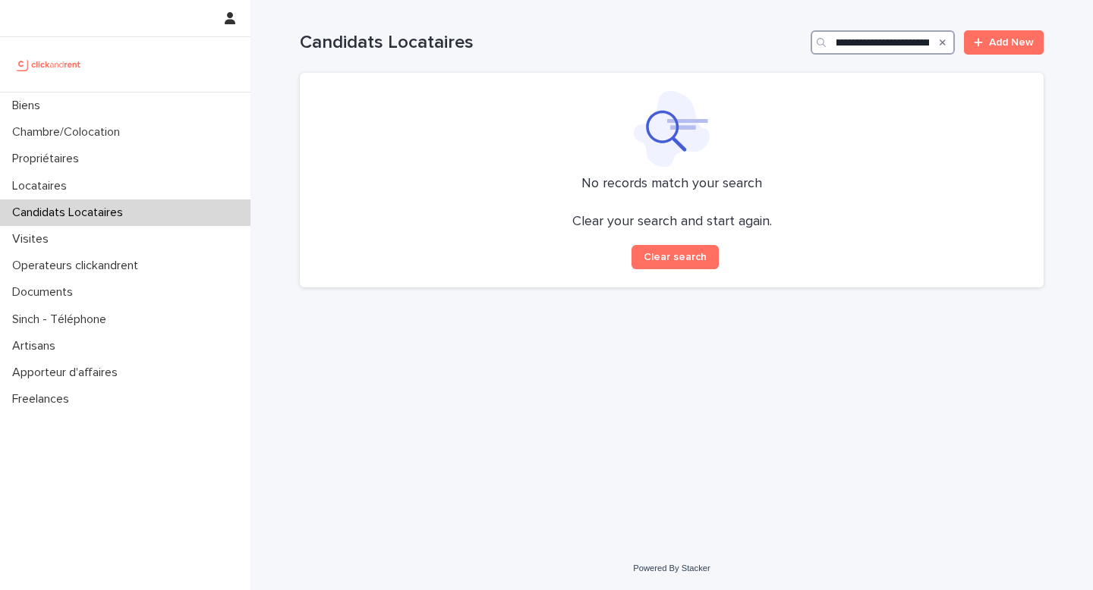
drag, startPoint x: 862, startPoint y: 41, endPoint x: 670, endPoint y: 41, distance: 191.9
click at [671, 42] on div "**********" at bounding box center [672, 42] width 744 height 24
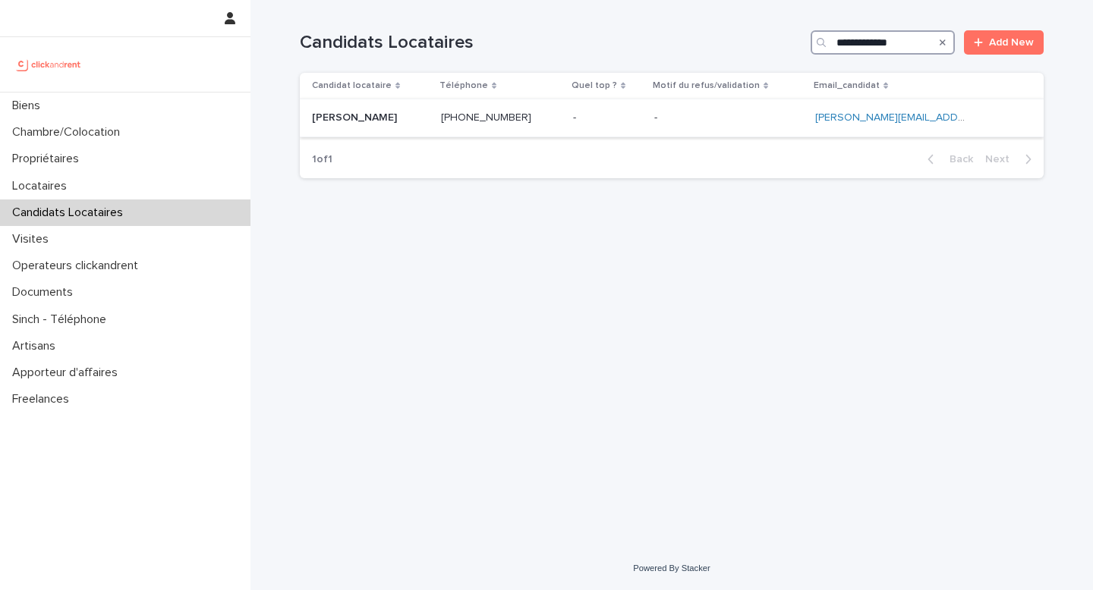
type input "**********"
click at [420, 132] on td "[PERSON_NAME] [PERSON_NAME]" at bounding box center [367, 118] width 135 height 38
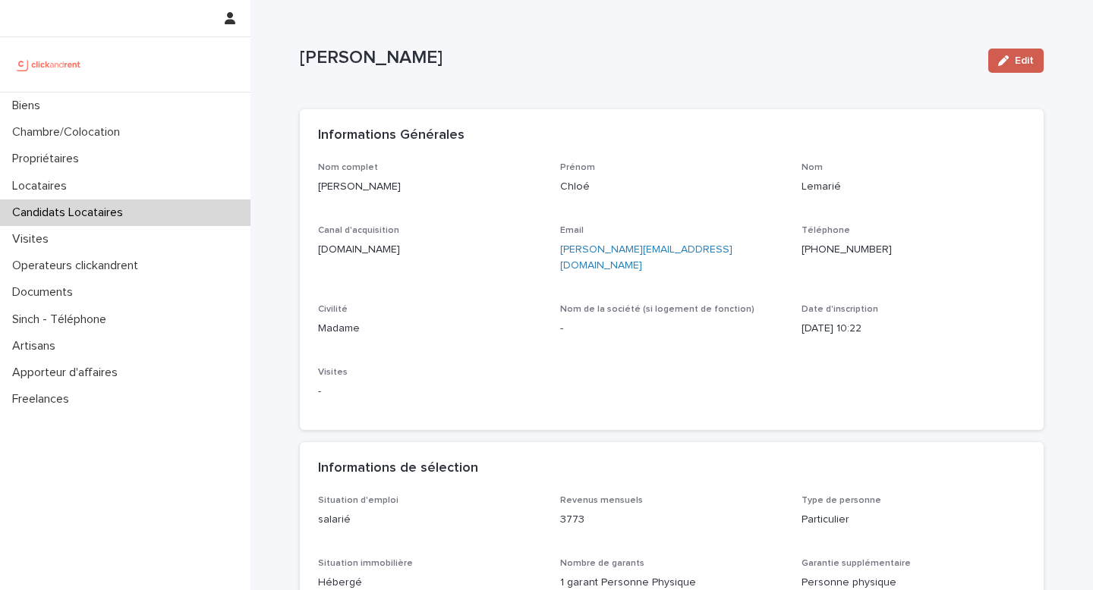
click at [1014, 68] on button "Edit" at bounding box center [1015, 61] width 55 height 24
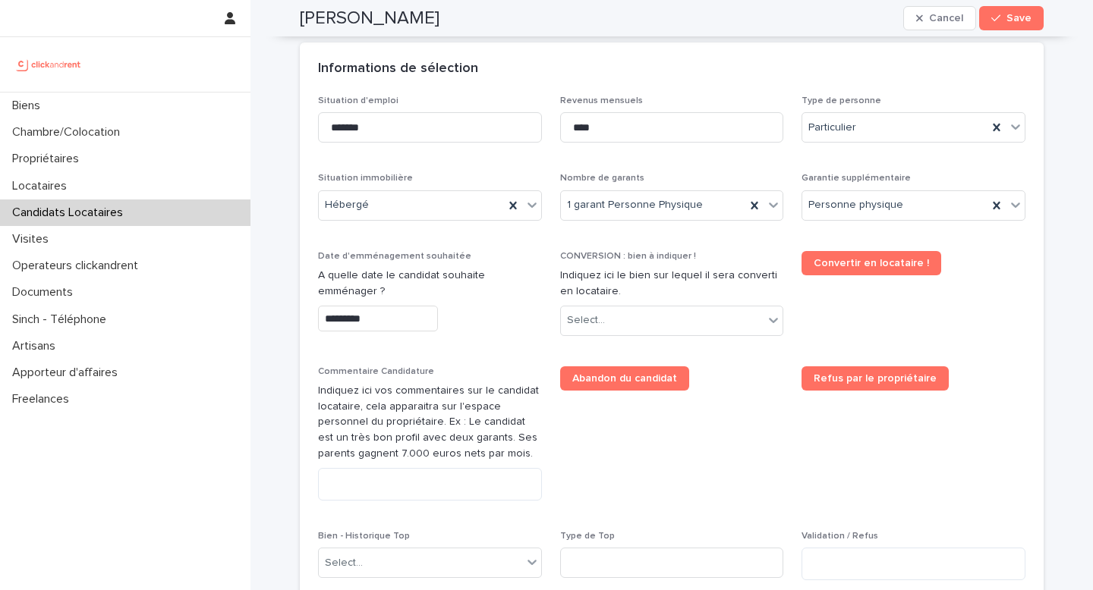
scroll to position [684, 0]
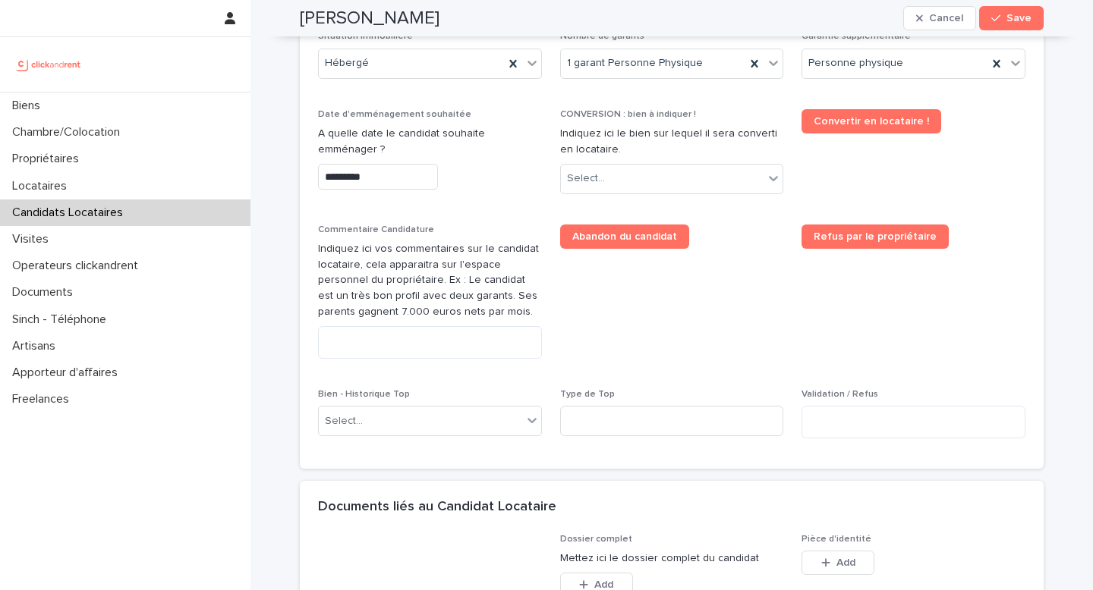
click at [351, 164] on input "*********" at bounding box center [378, 177] width 120 height 27
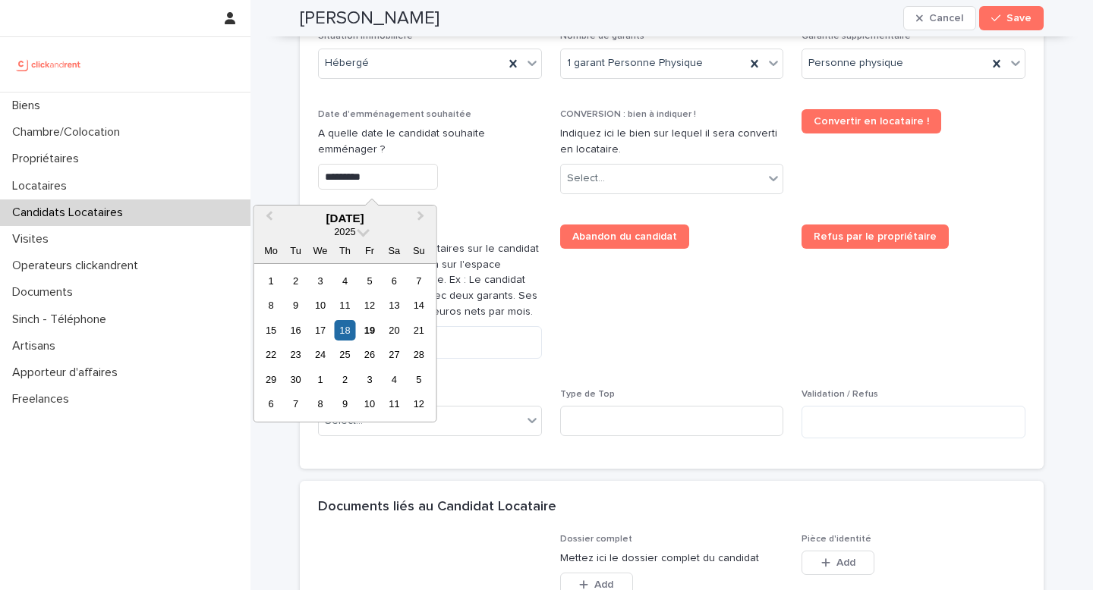
click at [274, 355] on div "22" at bounding box center [270, 354] width 20 height 20
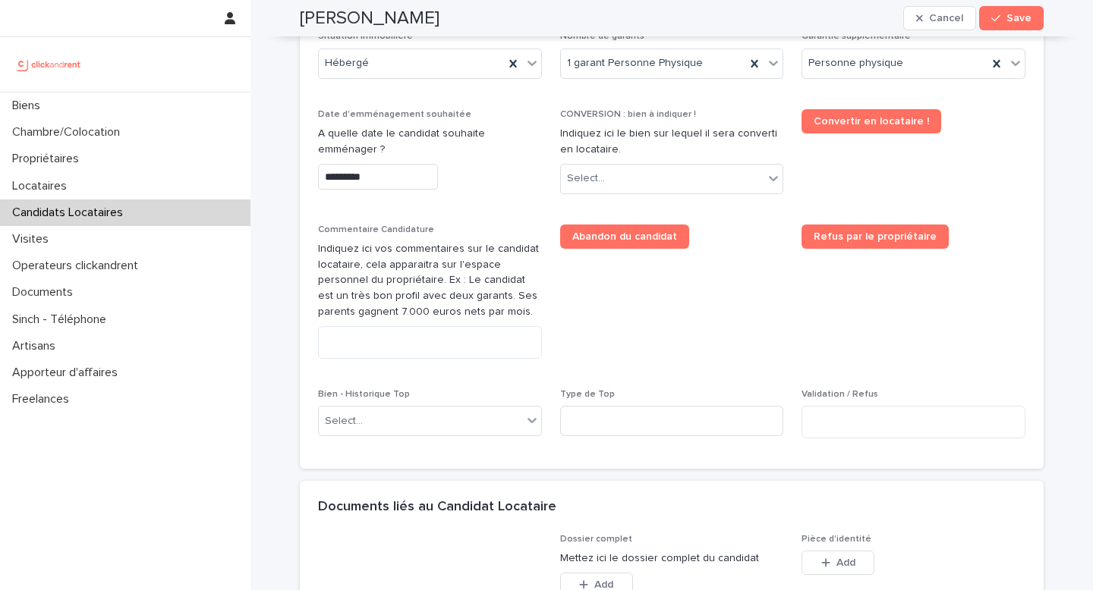
type input "*********"
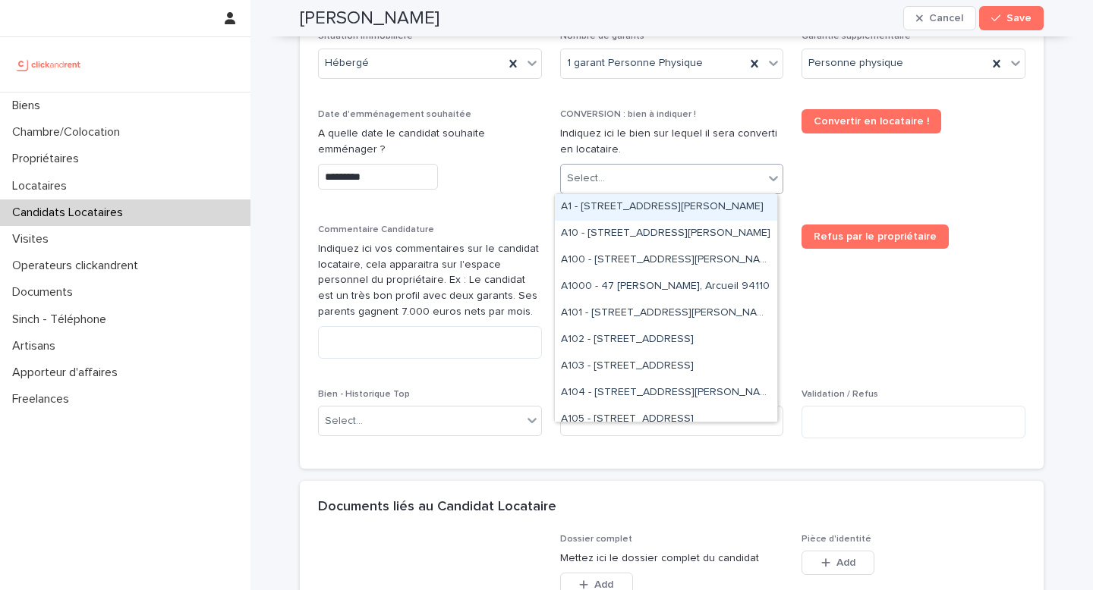
click at [617, 176] on div "Select..." at bounding box center [662, 178] width 203 height 25
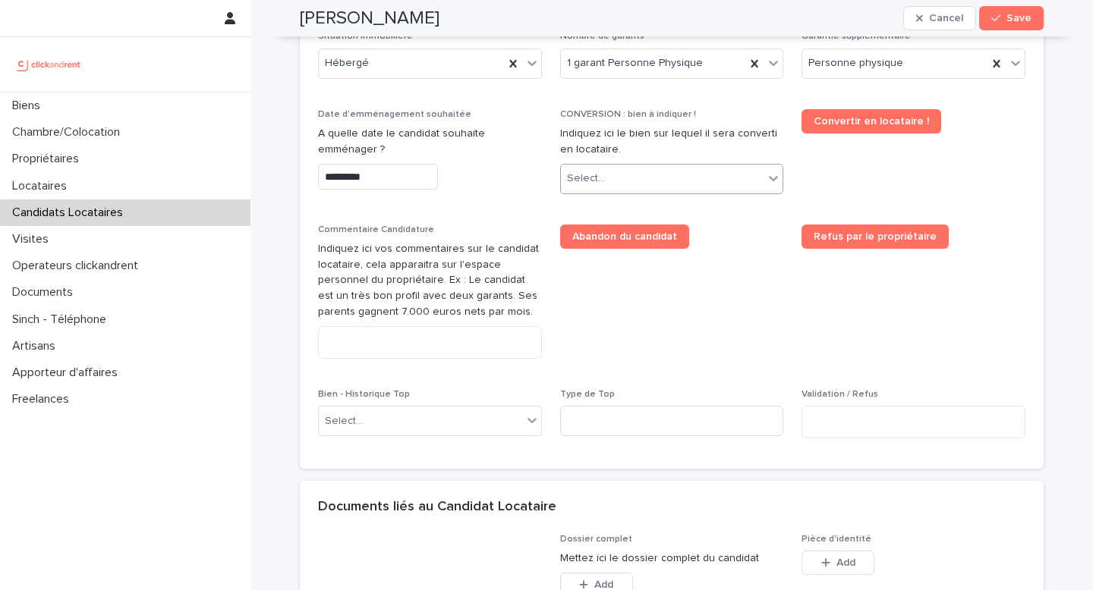
click at [627, 184] on div "Select..." at bounding box center [662, 178] width 203 height 25
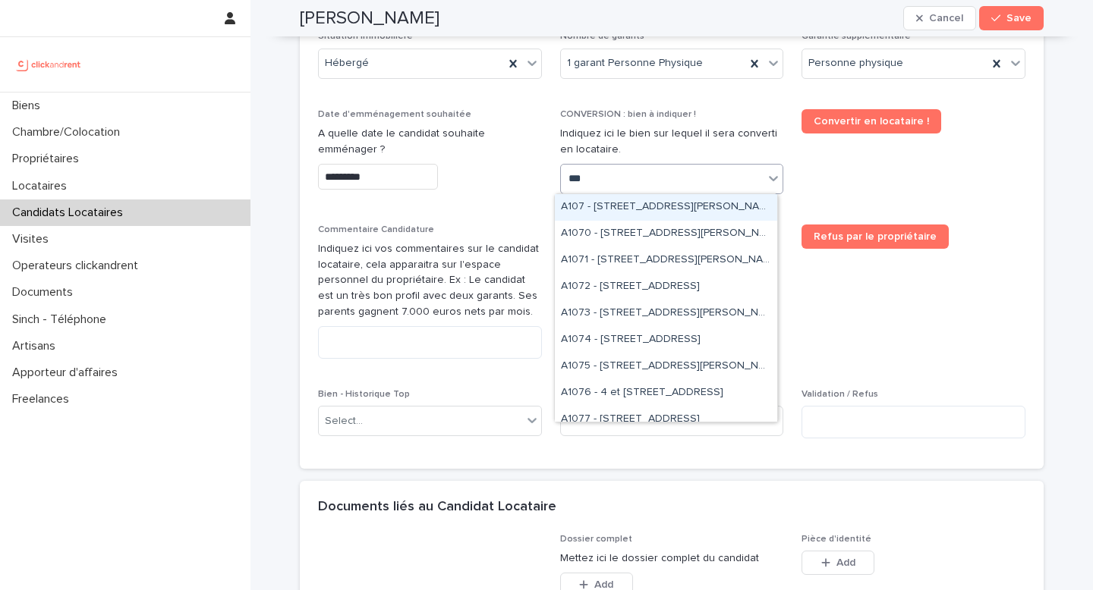
type input "****"
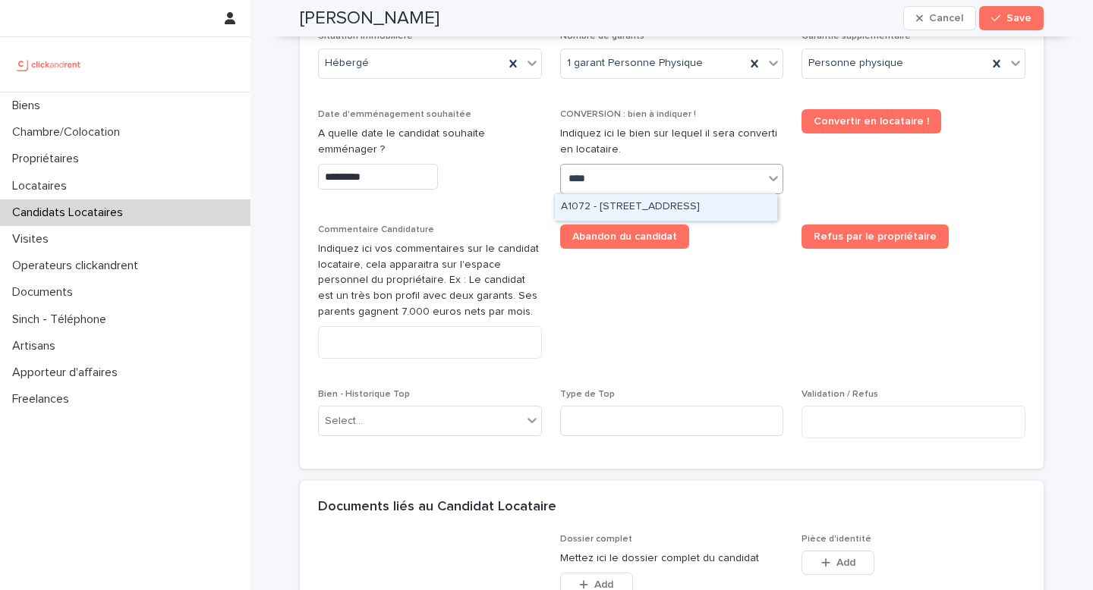
click at [624, 211] on div "A1072 - [STREET_ADDRESS]" at bounding box center [666, 207] width 222 height 27
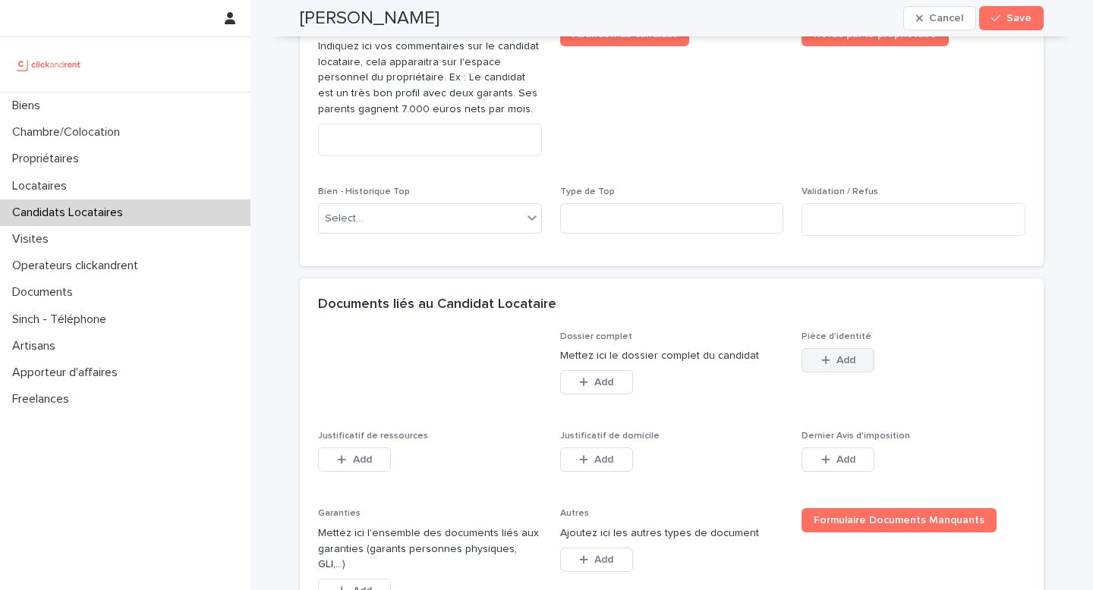
scroll to position [908, 0]
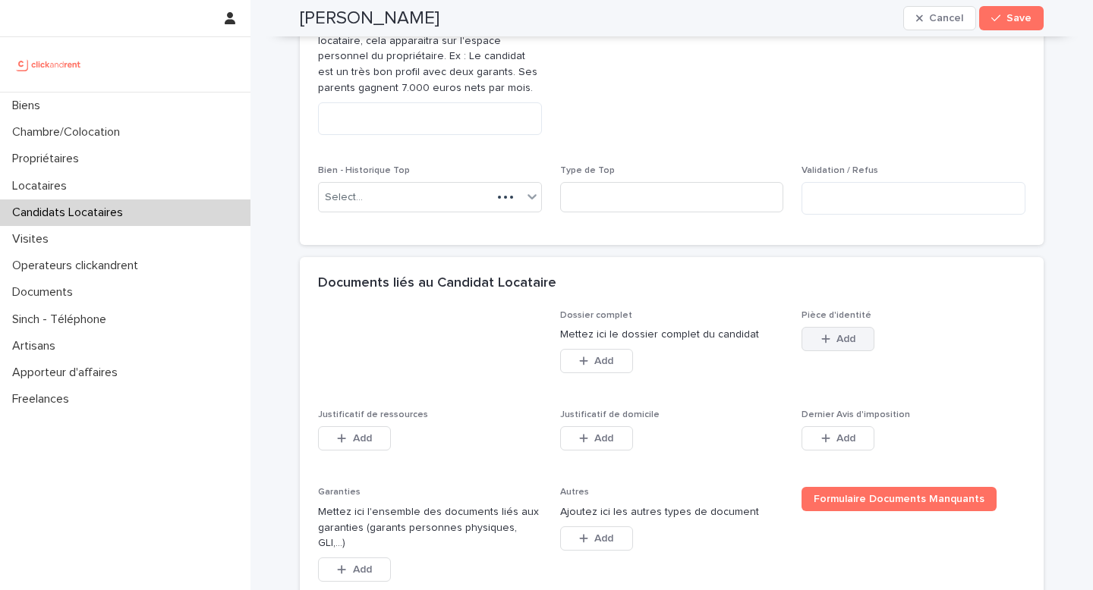
click at [841, 344] on span "Add" at bounding box center [845, 339] width 19 height 11
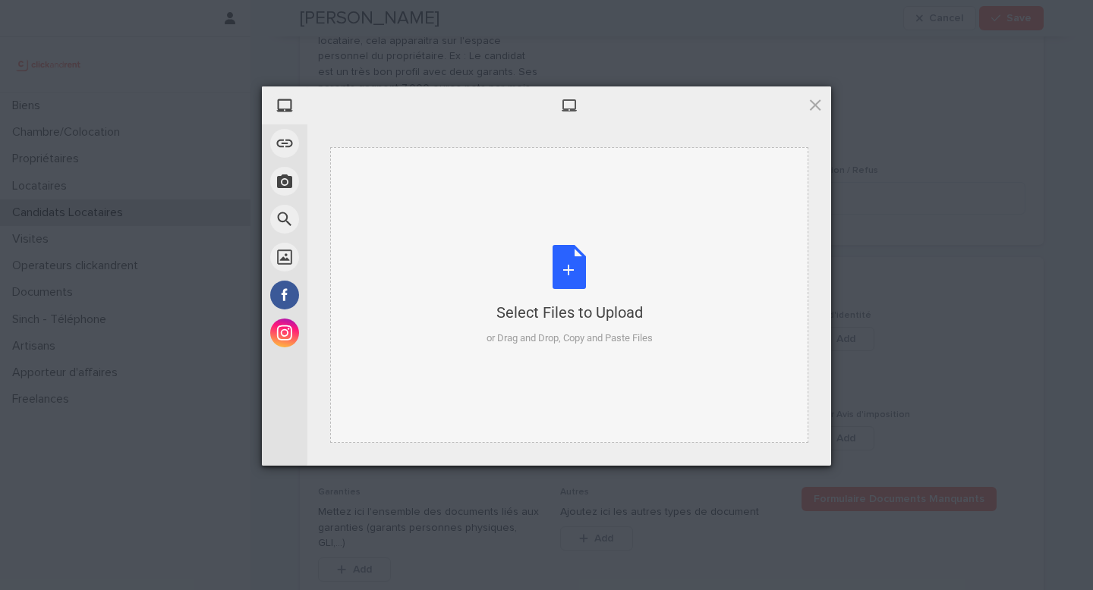
click at [784, 269] on div "Select Files to Upload or Drag and Drop, Copy and Paste Files" at bounding box center [569, 295] width 478 height 296
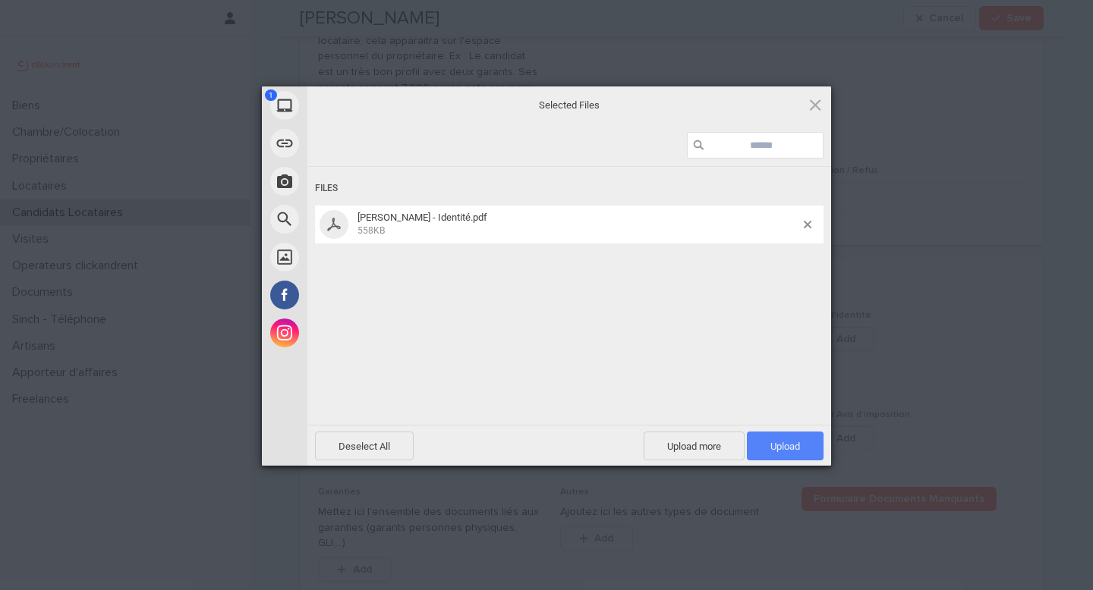
click at [781, 442] on span "Upload 1" at bounding box center [785, 446] width 30 height 11
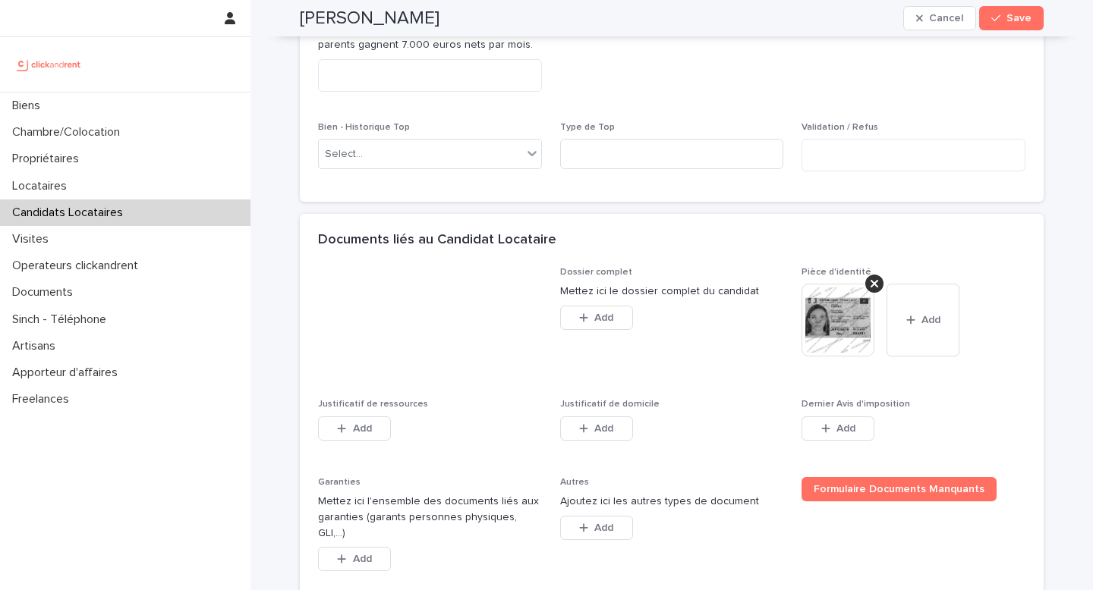
scroll to position [1036, 0]
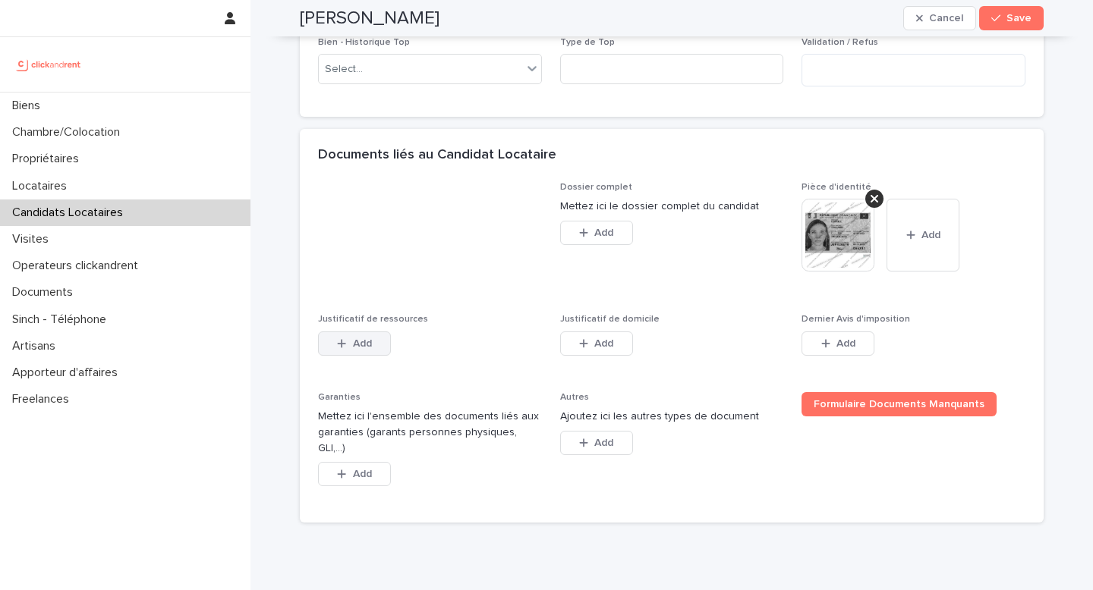
click at [356, 356] on button "Add" at bounding box center [354, 344] width 73 height 24
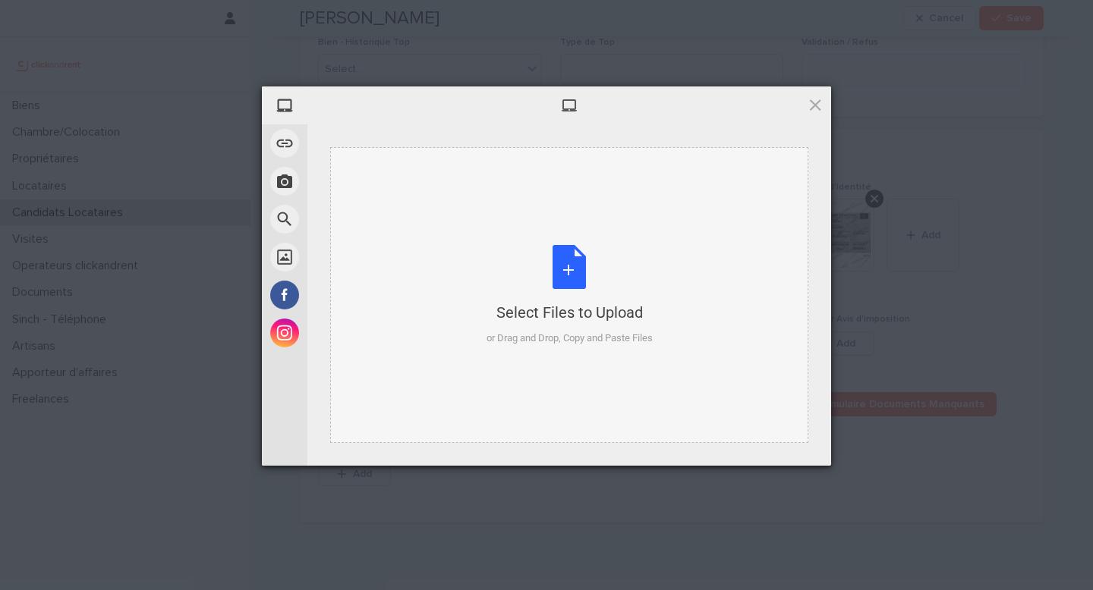
click at [550, 239] on div "Select Files to Upload or Drag and Drop, Copy and Paste Files" at bounding box center [569, 295] width 478 height 296
